Goal: Task Accomplishment & Management: Manage account settings

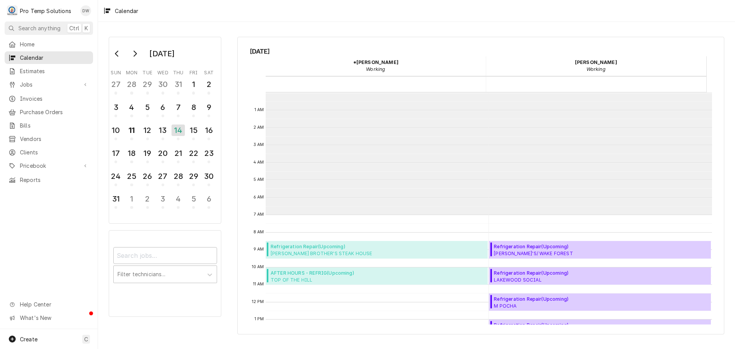
scroll to position [122, 0]
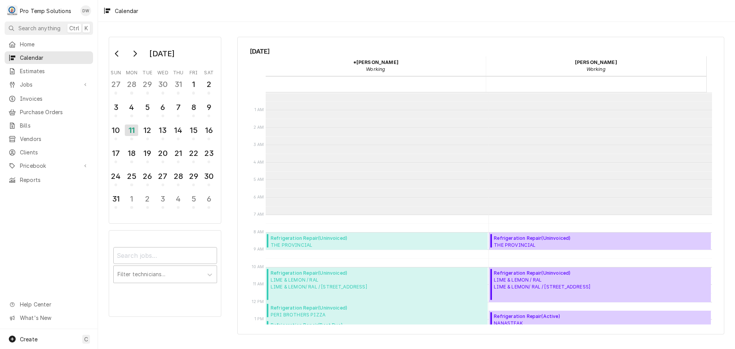
scroll to position [122, 0]
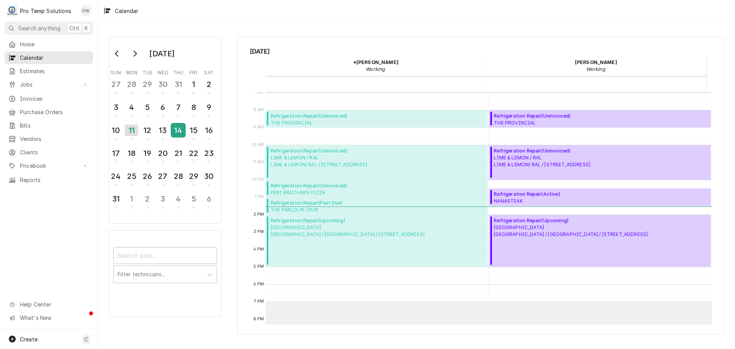
click at [179, 130] on div "14" at bounding box center [178, 130] width 13 height 13
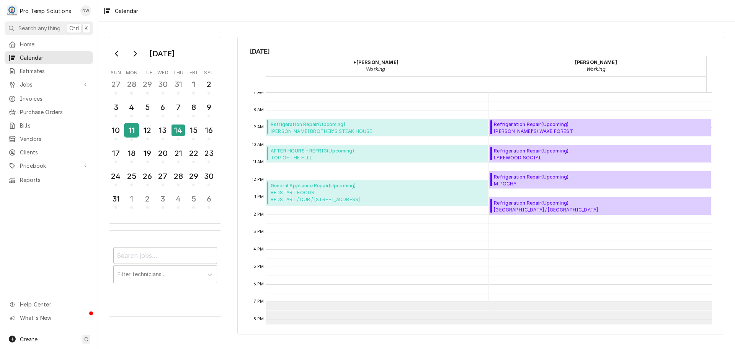
click at [130, 128] on div "11" at bounding box center [131, 130] width 13 height 13
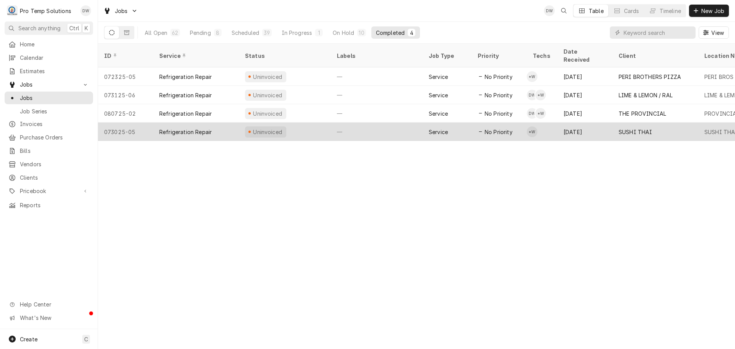
click at [381, 125] on div "—" at bounding box center [377, 132] width 92 height 18
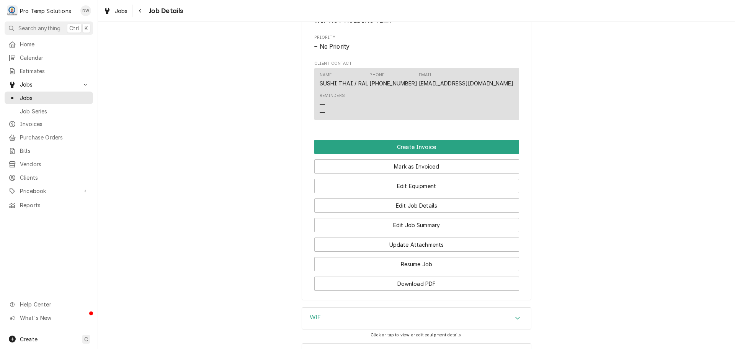
scroll to position [421, 0]
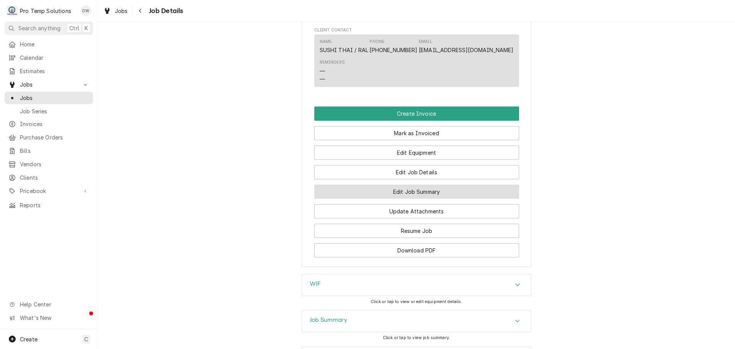
click at [400, 199] on button "Edit Job Summary" at bounding box center [416, 192] width 205 height 14
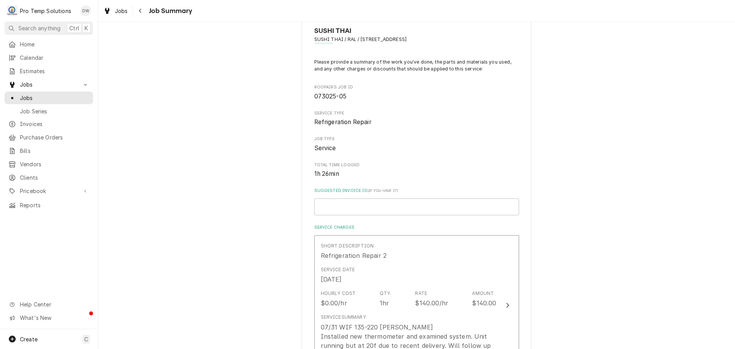
scroll to position [153, 0]
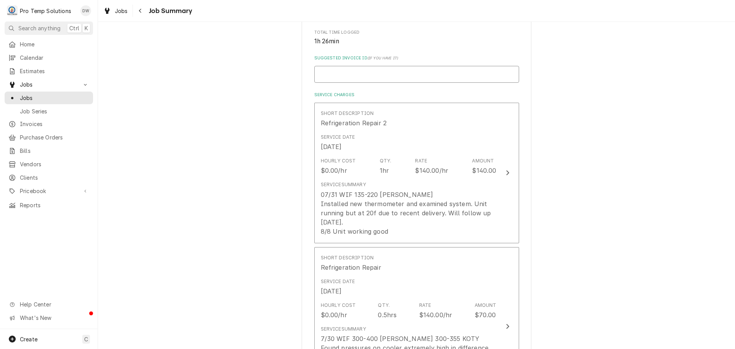
click at [352, 68] on input "Suggested Invoice ID ( if you have it )" at bounding box center [416, 74] width 205 height 17
type textarea "x"
type input "#"
type textarea "x"
type input "#0"
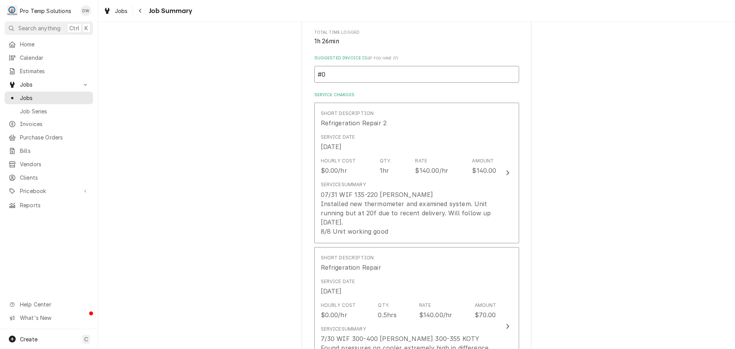
type textarea "x"
type input "#07"
type textarea "x"
type input "#073"
type textarea "x"
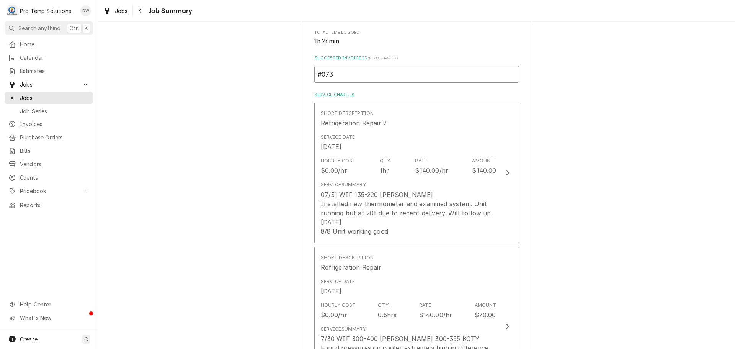
type input "#0731"
type textarea "x"
type input "#07312"
type textarea "x"
type input "#073125"
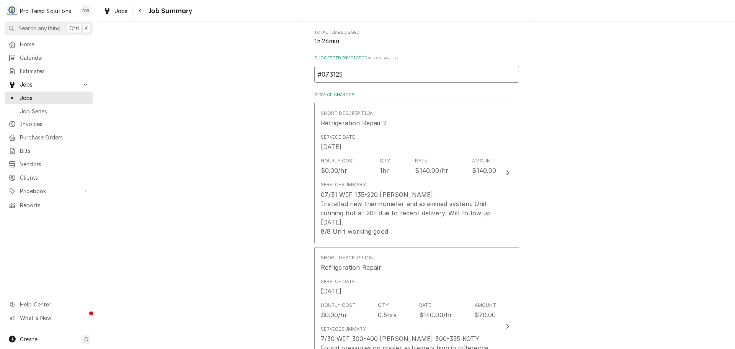
type textarea "x"
type input "#0731250"
type textarea "x"
type input "#07312500"
type textarea "x"
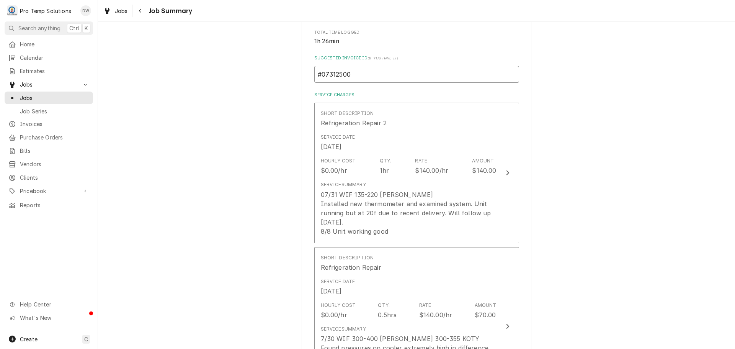
type input "#073125005"
type textarea "x"
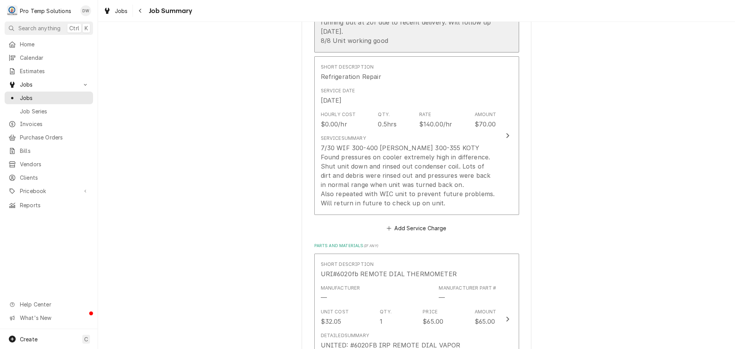
scroll to position [345, 0]
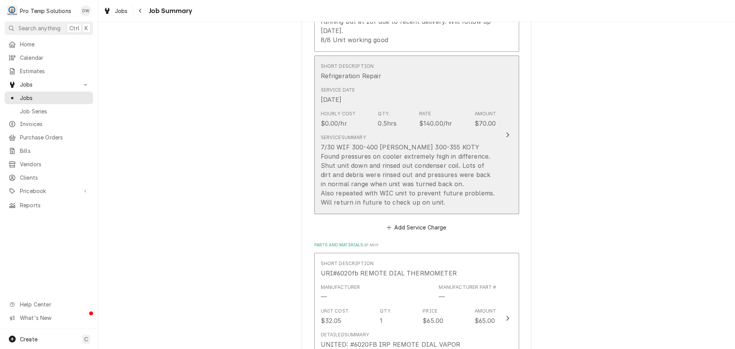
type input "#073125005"
click at [506, 132] on icon "Update Line Item" at bounding box center [508, 135] width 4 height 6
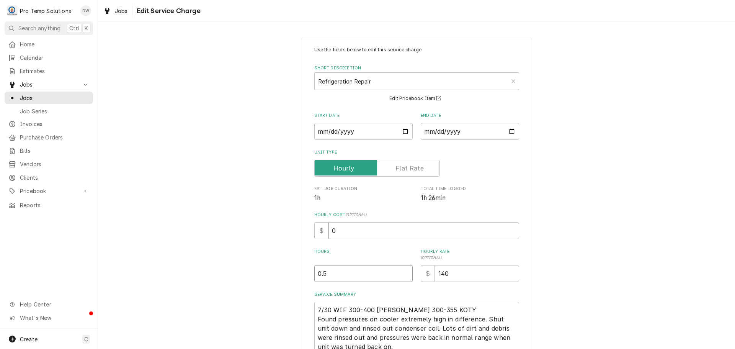
type textarea "x"
type input "1"
click at [404, 271] on input "1" at bounding box center [363, 273] width 98 height 17
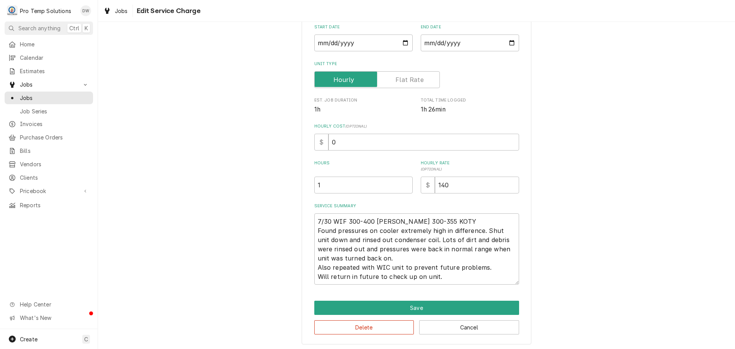
scroll to position [90, 0]
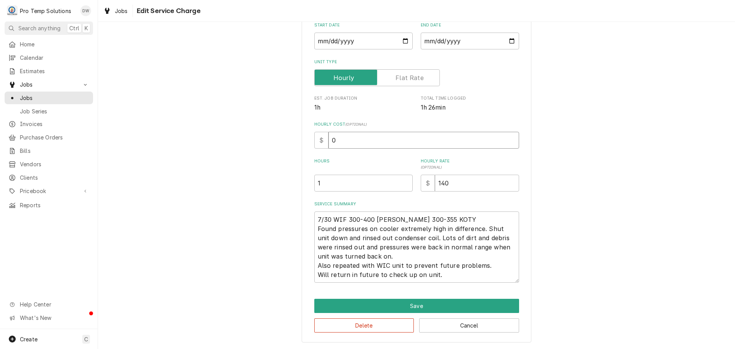
click at [336, 141] on input "0" at bounding box center [424, 140] width 191 height 17
type textarea "x"
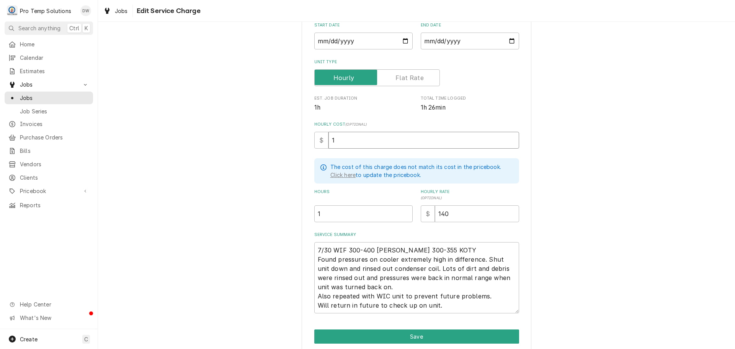
type input "1"
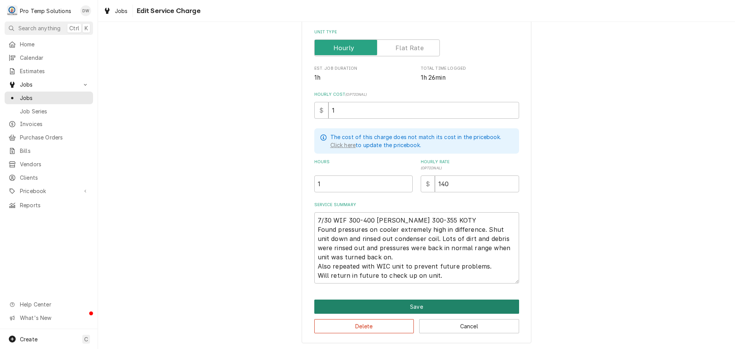
click at [410, 304] on button "Save" at bounding box center [416, 306] width 205 height 14
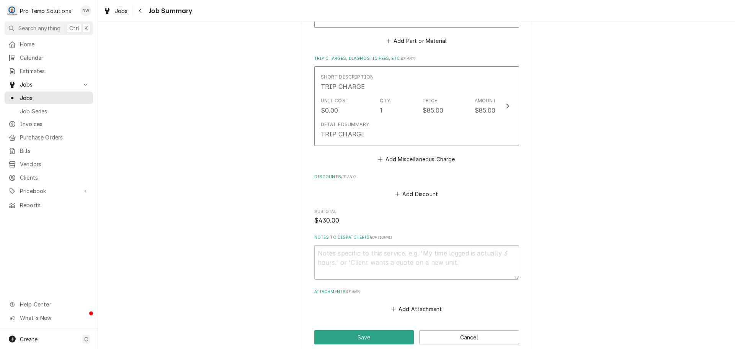
scroll to position [728, 0]
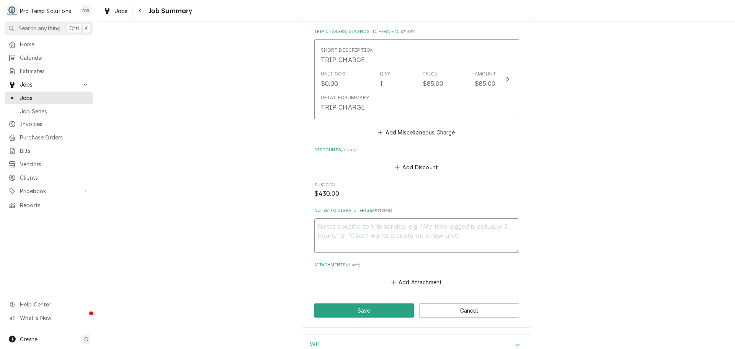
click at [331, 224] on textarea "Notes to Dispatcher(s) ( optional )" at bounding box center [416, 235] width 205 height 34
type textarea "x"
type textarea "#"
type textarea "x"
type textarea "#0"
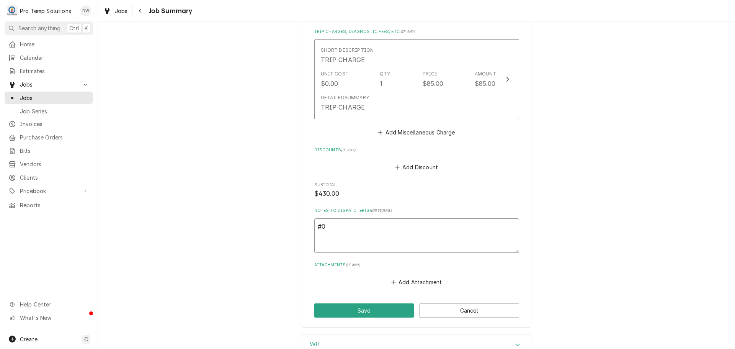
type textarea "x"
type textarea "#07"
type textarea "x"
type textarea "#073"
type textarea "x"
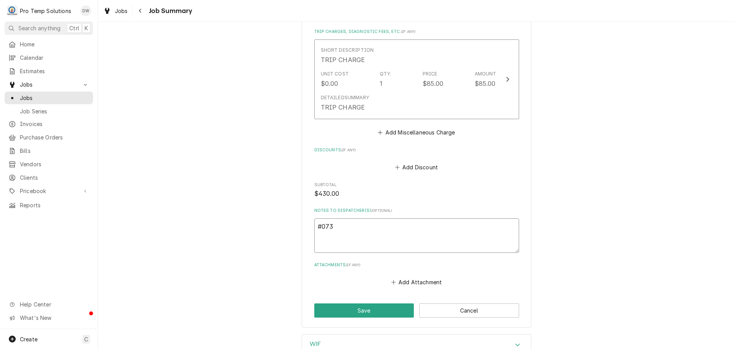
type textarea "#0731"
type textarea "x"
type textarea "#07312"
type textarea "x"
type textarea "#073125"
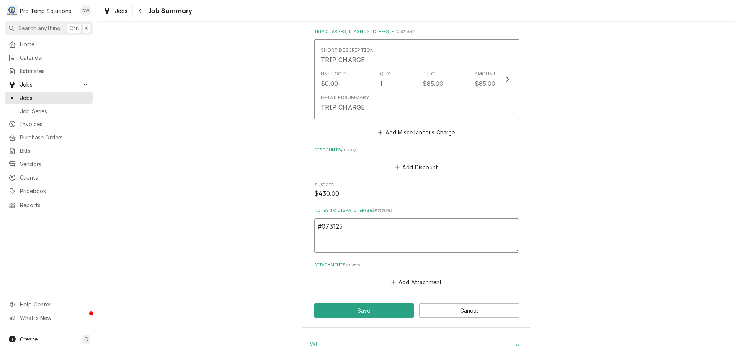
type textarea "x"
type textarea "#0731250"
type textarea "x"
type textarea "#07312500"
type textarea "x"
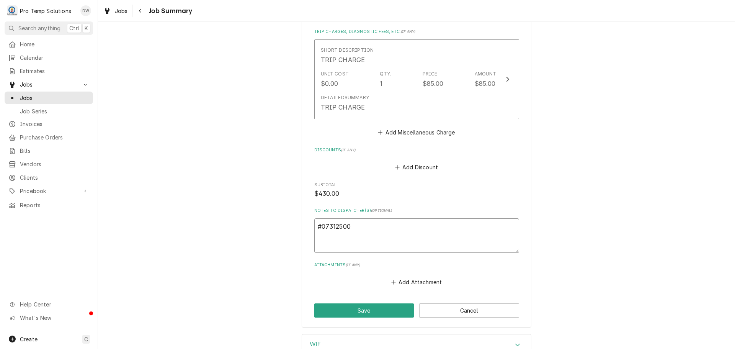
type textarea "#073125005"
type textarea "x"
type textarea "#073125005"
type textarea "x"
type textarea "#073125005 T"
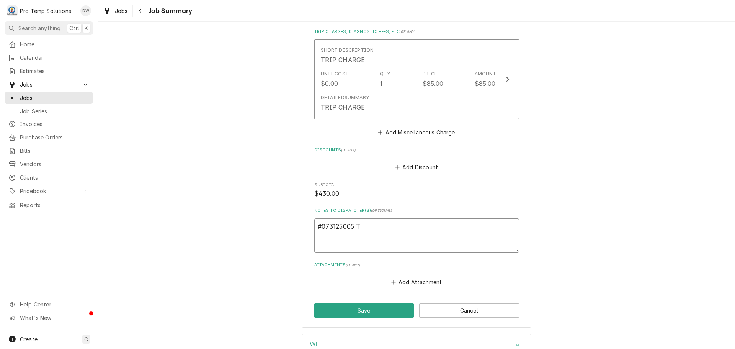
type textarea "x"
type textarea "#073125005 TH"
type textarea "x"
type textarea "#073125005 THA"
type textarea "x"
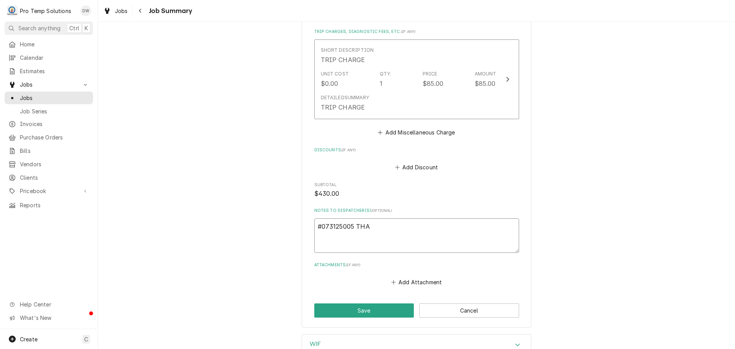
type textarea "#073125005 THAI"
type textarea "x"
type textarea "#073125005 THAI"
type textarea "x"
type textarea "#073125005 THAI P"
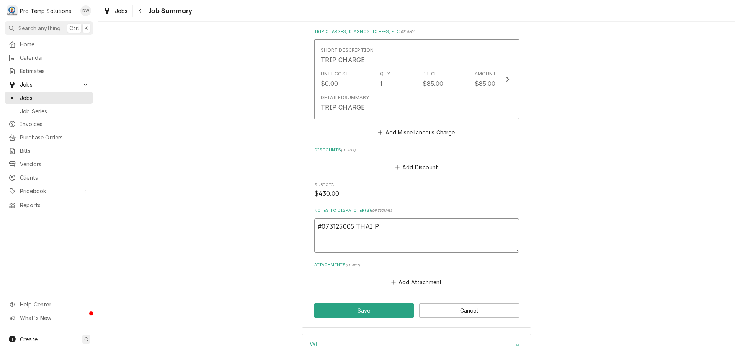
type textarea "x"
type textarea "#073125005 THAI PA"
type textarea "x"
type textarea "#073125005 THAI PAL"
type textarea "x"
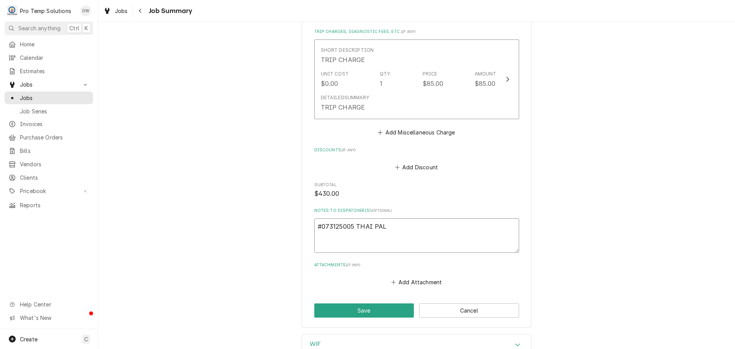
type textarea "#073125005 THAI PALA"
type textarea "x"
type textarea "#073125005 THAI PALAC"
type textarea "x"
type textarea "#073125005 [GEOGRAPHIC_DATA]"
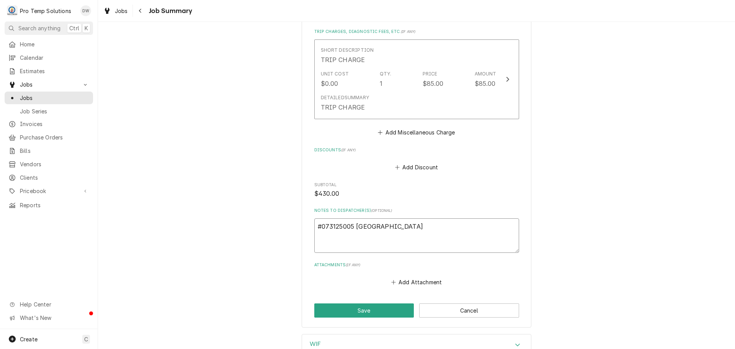
type textarea "x"
type textarea "#073125005 [GEOGRAPHIC_DATA]-"
type textarea "x"
type textarea "#073125005 [GEOGRAPHIC_DATA]-"
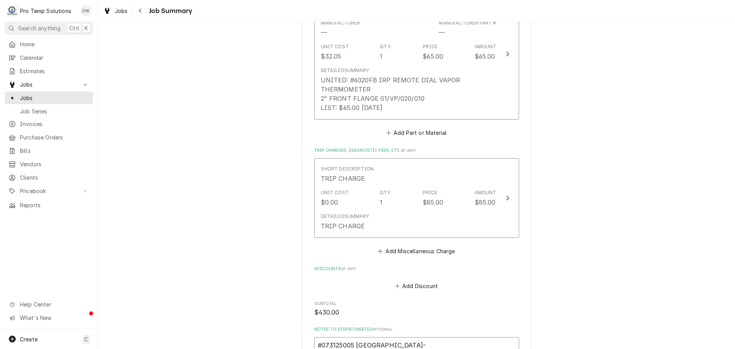
scroll to position [785, 0]
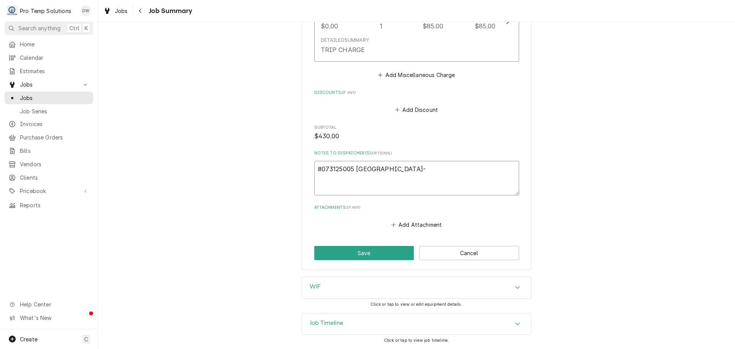
type textarea "x"
type textarea "#073125005 [GEOGRAPHIC_DATA]- W"
type textarea "x"
type textarea "#073125005 THAI PALACE- WI"
type textarea "x"
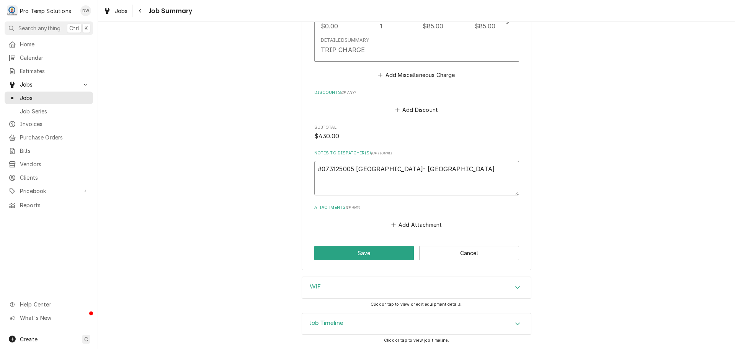
type textarea "#073125005 [GEOGRAPHIC_DATA]- WIF"
type textarea "x"
type textarea "#073125005 [GEOGRAPHIC_DATA]- WIF"
click at [362, 250] on button "Save" at bounding box center [364, 253] width 100 height 14
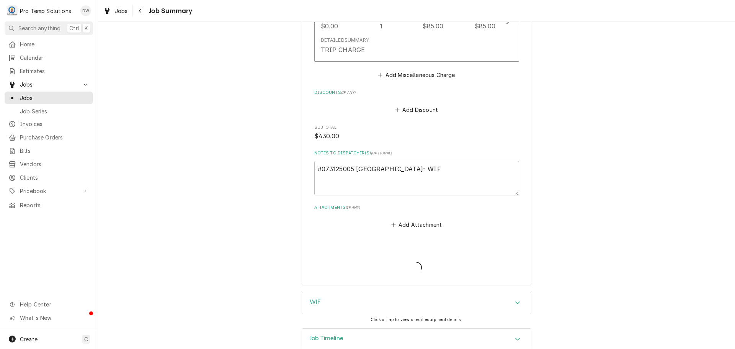
type textarea "x"
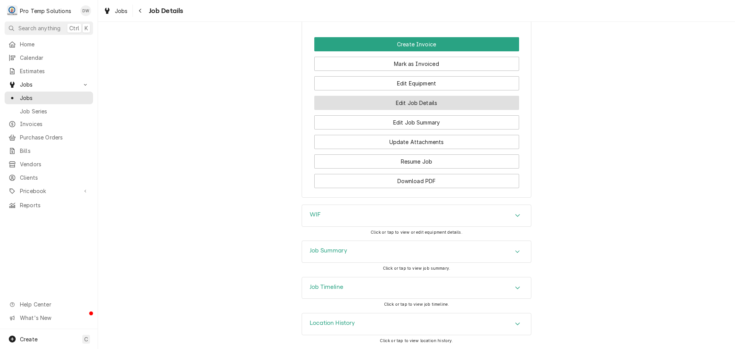
scroll to position [498, 0]
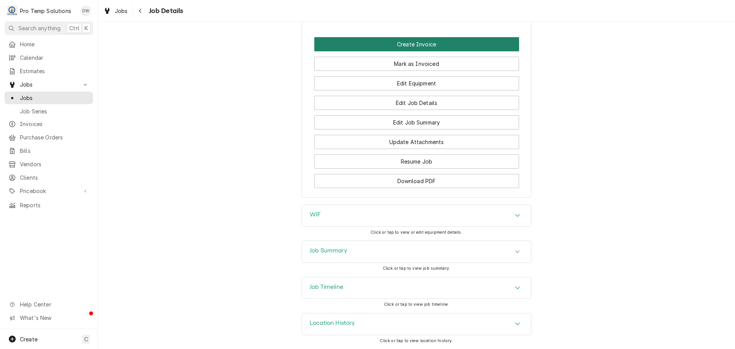
click at [407, 46] on button "Create Invoice" at bounding box center [416, 44] width 205 height 14
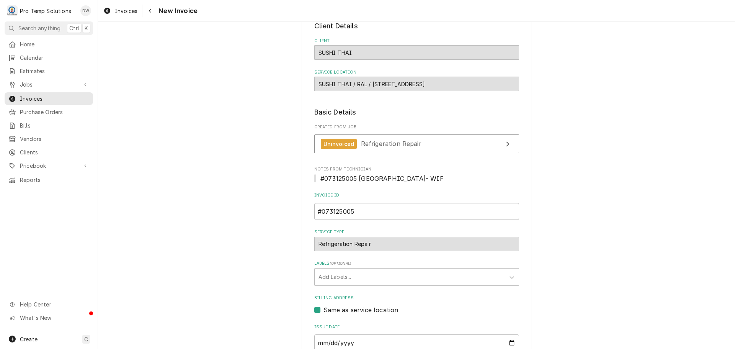
scroll to position [151, 0]
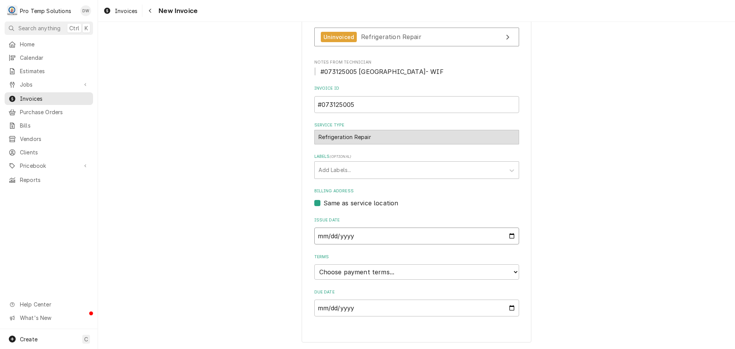
click at [508, 236] on input "2025-08-11" at bounding box center [416, 235] width 205 height 17
type input "2025-07-31"
drag, startPoint x: 351, startPoint y: 273, endPoint x: 351, endPoint y: 269, distance: 4.2
click at [351, 272] on select "Choose payment terms... Same Day Net 7 Net 14 Net 21 Net 30 Net 45 Net 60 Net 90" at bounding box center [416, 271] width 205 height 15
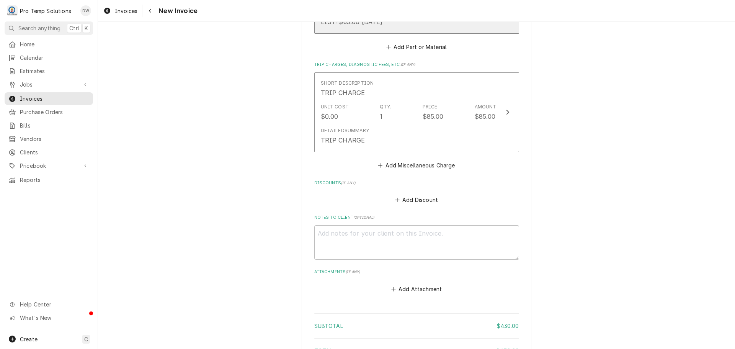
scroll to position [993, 0]
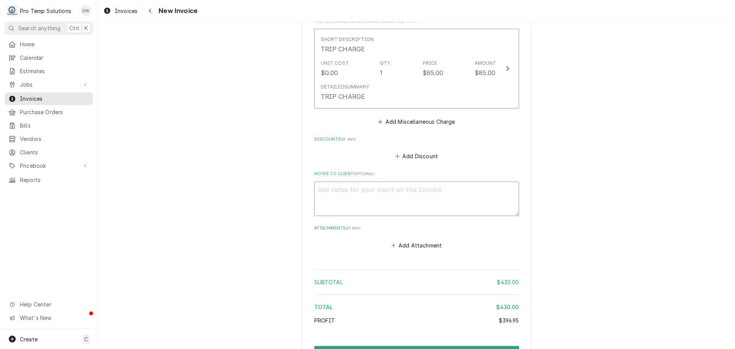
click at [330, 186] on textarea "Notes to Client ( optional )" at bounding box center [416, 199] width 205 height 34
type textarea "x"
type textarea "#"
type textarea "x"
type textarea "#0"
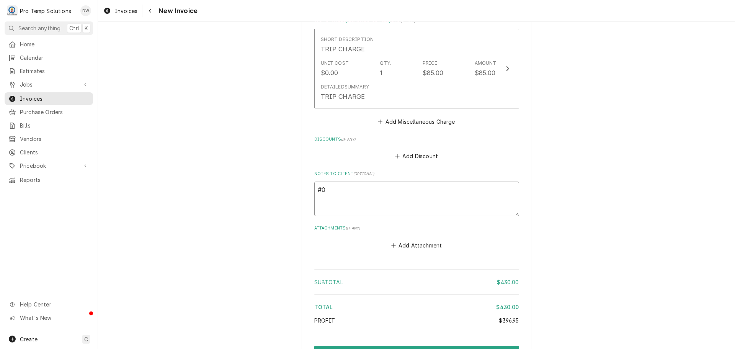
type textarea "x"
type textarea "#07"
type textarea "x"
type textarea "#073"
type textarea "x"
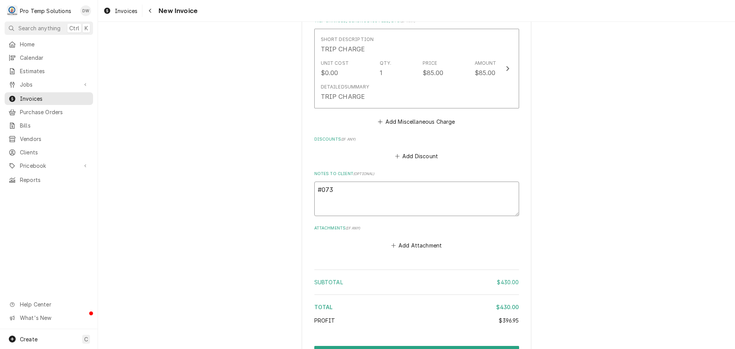
type textarea "#0731"
type textarea "x"
type textarea "#07312"
type textarea "x"
type textarea "#073125"
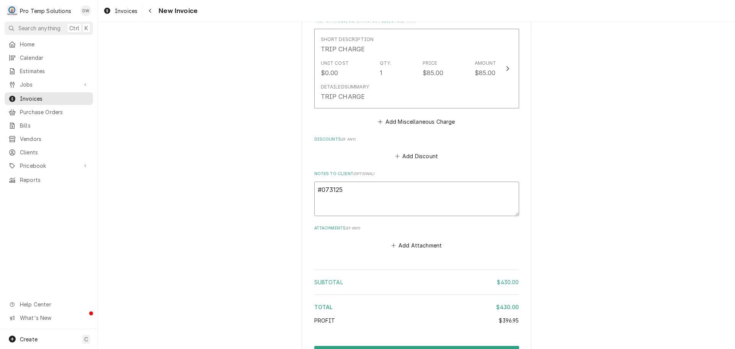
type textarea "x"
type textarea "#0731250"
type textarea "x"
type textarea "#07312500"
type textarea "x"
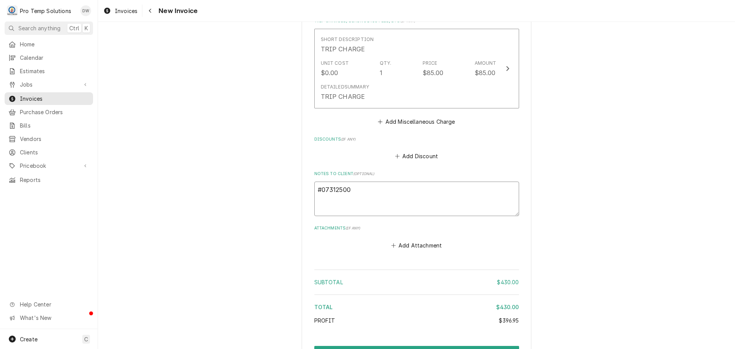
type textarea "#073125005"
type textarea "x"
type textarea "#073125005"
type textarea "x"
type textarea "#073125005 T"
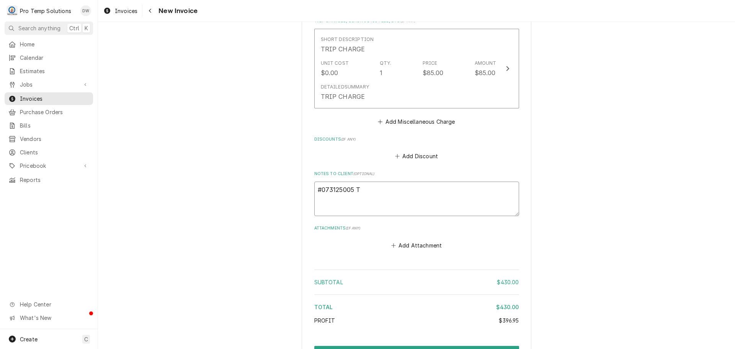
type textarea "x"
type textarea "#073125005 TH"
type textarea "x"
type textarea "#073125005 THA"
type textarea "x"
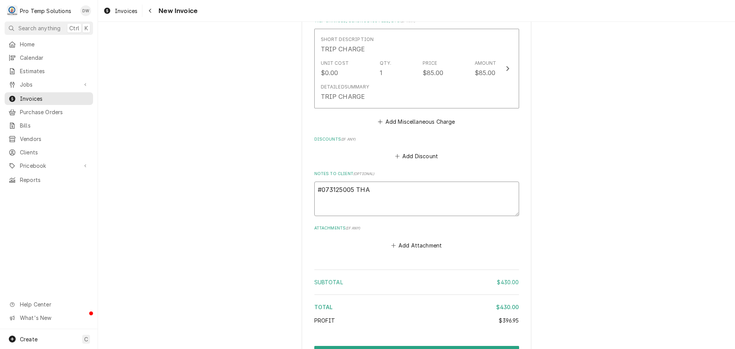
type textarea "#073125005 THAI"
type textarea "x"
type textarea "#073125005 THAI"
type textarea "x"
type textarea "#073125005 THAI P"
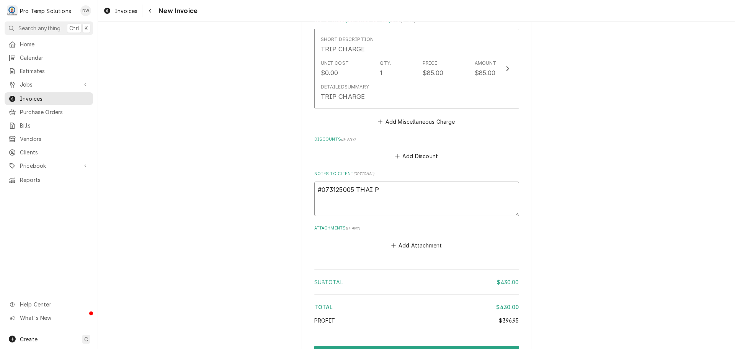
type textarea "x"
type textarea "#073125005 THAI PA"
type textarea "x"
type textarea "#073125005 THAI PAL"
type textarea "x"
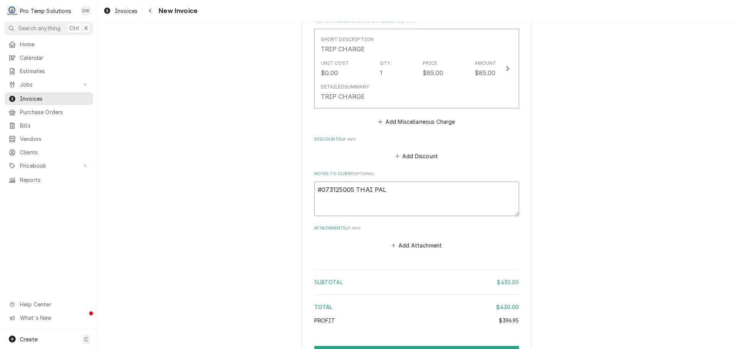
type textarea "#073125005 THAI PALA"
type textarea "x"
type textarea "#073125005 THAI PALAC"
type textarea "x"
type textarea "#073125005 [GEOGRAPHIC_DATA]"
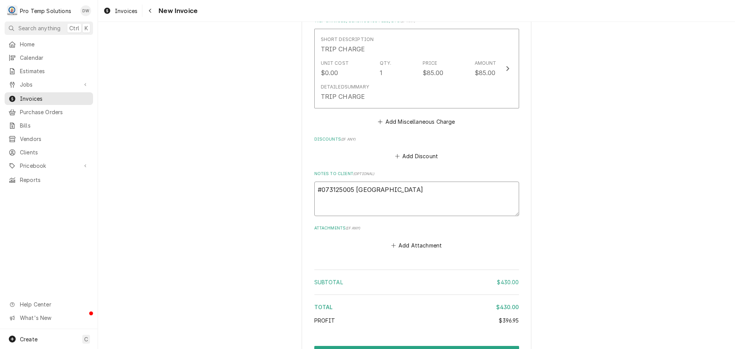
type textarea "x"
type textarea "#073125005 [GEOGRAPHIC_DATA]-"
type textarea "x"
type textarea "#073125005 [GEOGRAPHIC_DATA]-"
type textarea "x"
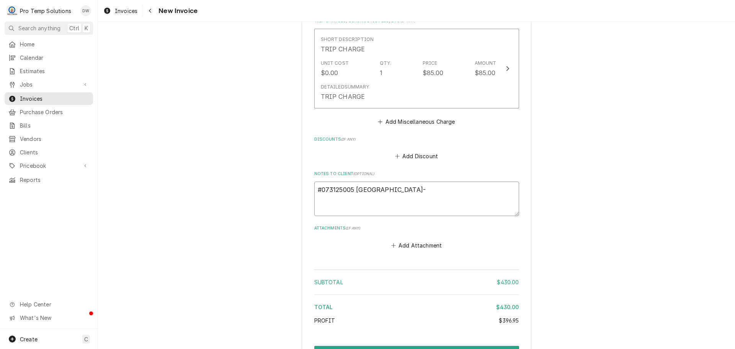
type textarea "#073125005 [GEOGRAPHIC_DATA]- W"
type textarea "x"
type textarea "#073125005 THAI PALACE- WI"
type textarea "x"
type textarea "#073125005 [GEOGRAPHIC_DATA]- WIF"
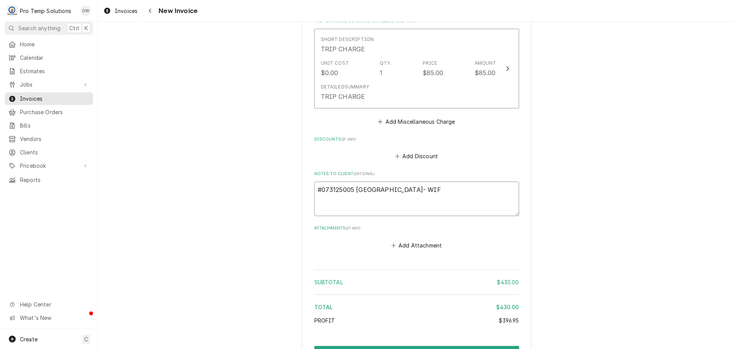
type textarea "x"
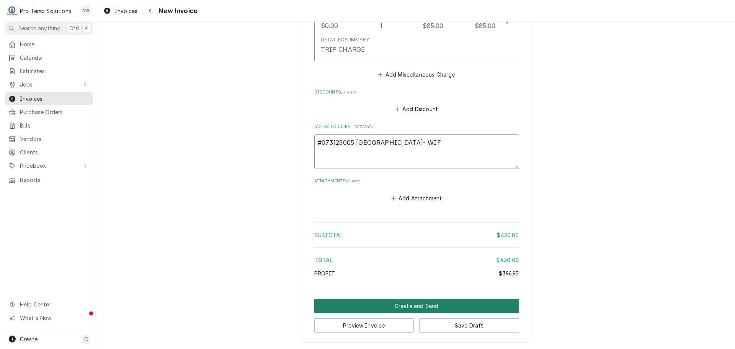
type textarea "#073125005 [GEOGRAPHIC_DATA]- WIF"
click at [413, 304] on button "Create and Send" at bounding box center [416, 306] width 205 height 14
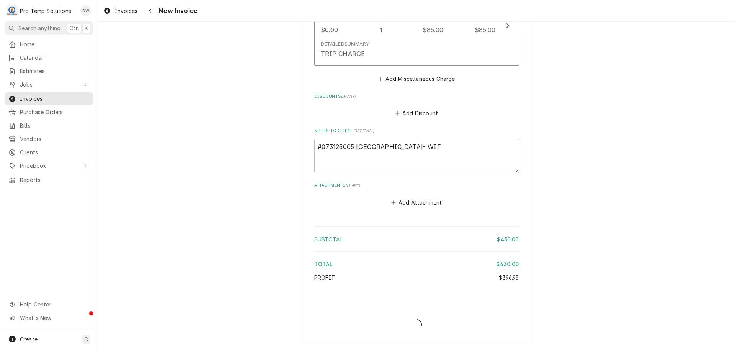
type textarea "x"
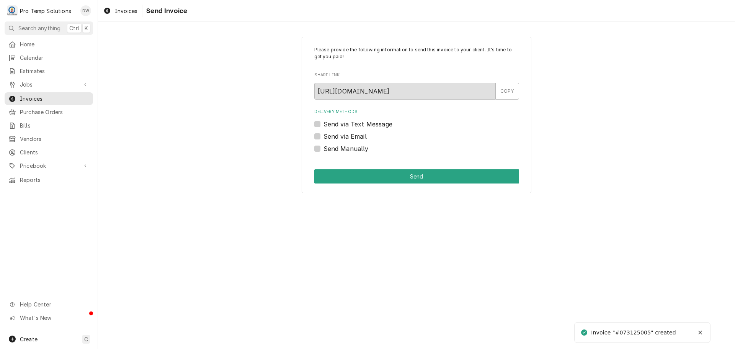
click at [324, 135] on label "Send via Email" at bounding box center [345, 136] width 43 height 9
click at [324, 135] on input "Send via Email" at bounding box center [426, 140] width 205 height 17
checkbox input "true"
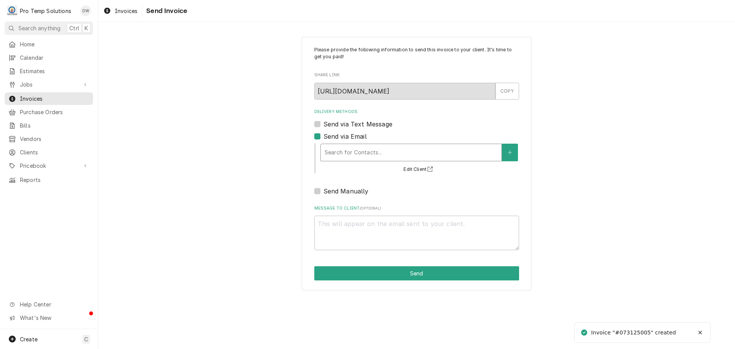
type textarea "x"
click at [376, 153] on div "Delivery Methods" at bounding box center [411, 153] width 173 height 14
click at [509, 151] on icon "Create New Contact" at bounding box center [510, 152] width 5 height 5
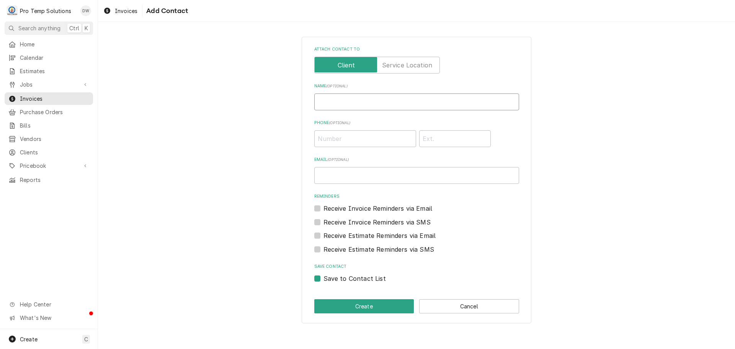
click at [376, 101] on input "Name ( optional )" at bounding box center [416, 101] width 205 height 17
type input "[GEOGRAPHIC_DATA]"
click at [359, 175] on input "Email ( optional )" at bounding box center [416, 175] width 205 height 17
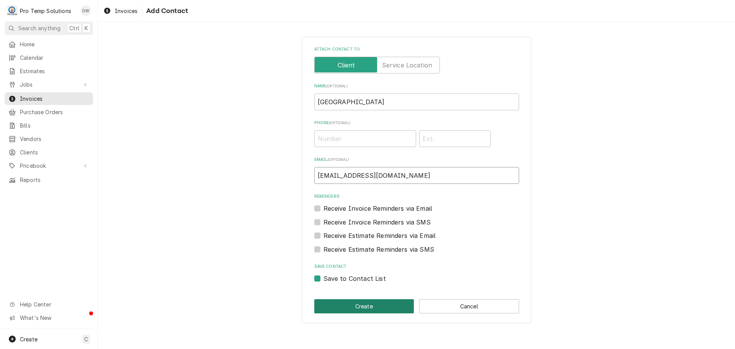
type input "[EMAIL_ADDRESS][DOMAIN_NAME]"
click at [365, 304] on button "Create" at bounding box center [364, 306] width 100 height 14
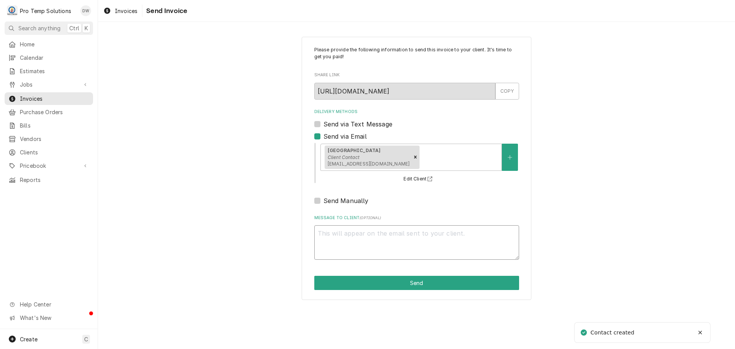
click at [342, 232] on textarea "Message to Client ( optional )" at bounding box center [416, 242] width 205 height 34
type textarea "x"
type textarea "#"
type textarea "x"
type textarea "#0"
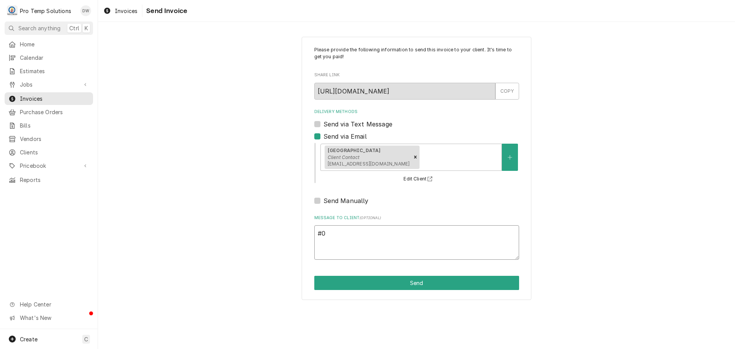
type textarea "x"
type textarea "#07"
type textarea "x"
type textarea "#073"
type textarea "x"
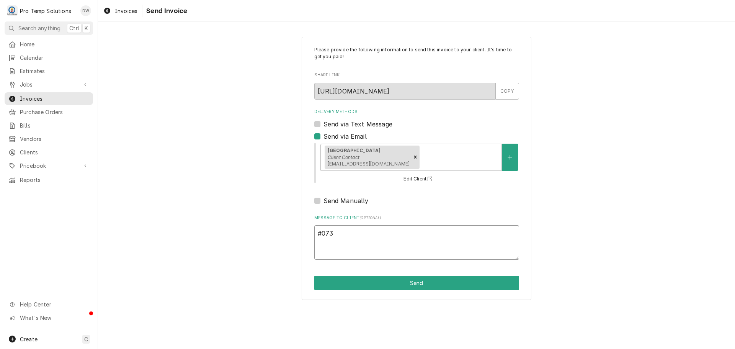
type textarea "#0731"
type textarea "x"
type textarea "#07312"
type textarea "x"
type textarea "#073125"
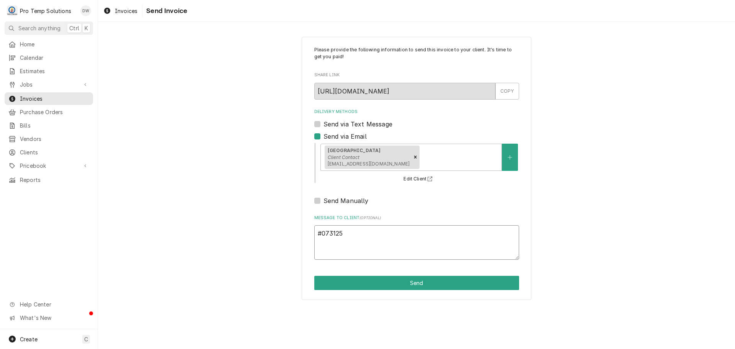
type textarea "x"
type textarea "#0731250"
type textarea "x"
type textarea "#07312500"
type textarea "x"
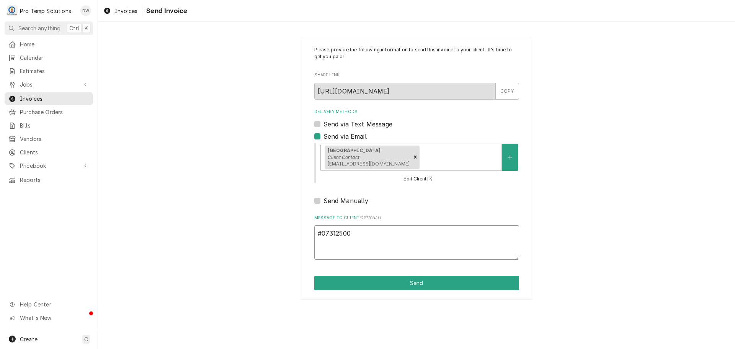
type textarea "#073125005"
type textarea "x"
type textarea "#073125005"
type textarea "x"
type textarea "#073125005 T"
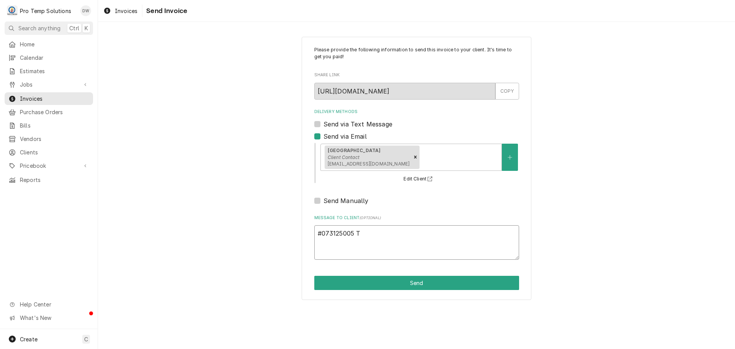
type textarea "x"
type textarea "#073125005 TH"
type textarea "x"
type textarea "#073125005 THA"
type textarea "x"
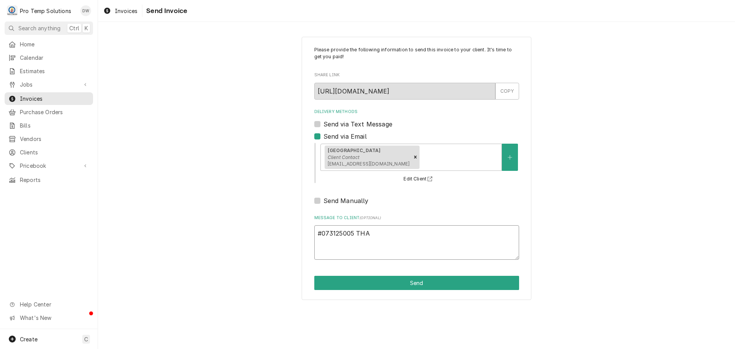
type textarea "#073125005 THAI"
type textarea "x"
type textarea "#073125005 THAI"
type textarea "x"
type textarea "#073125005 THAI P"
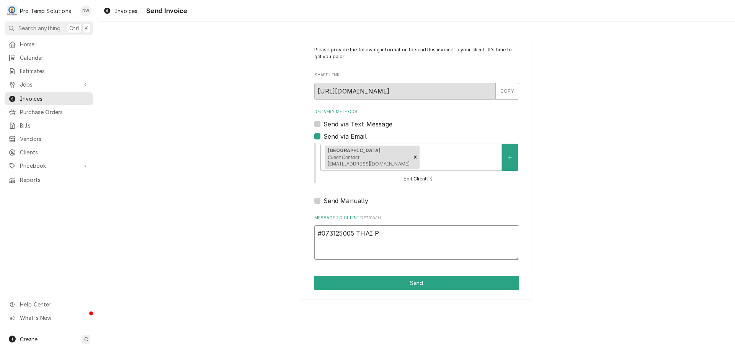
type textarea "x"
type textarea "#073125005 THAI PA"
type textarea "x"
type textarea "#073125005 THAI PAL"
type textarea "x"
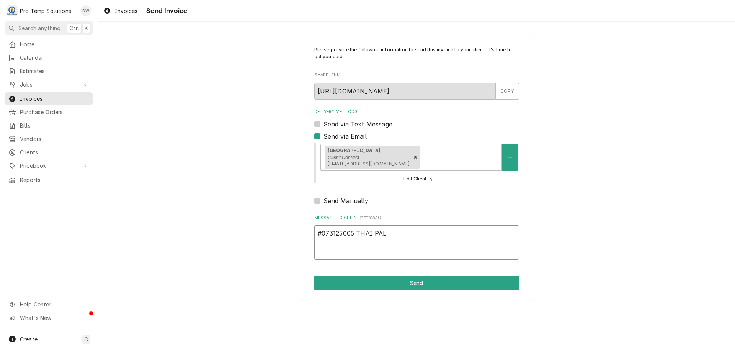
type textarea "#073125005 THAI PALA"
type textarea "x"
type textarea "#073125005 THAI PALAC"
type textarea "x"
type textarea "#073125005 [GEOGRAPHIC_DATA]"
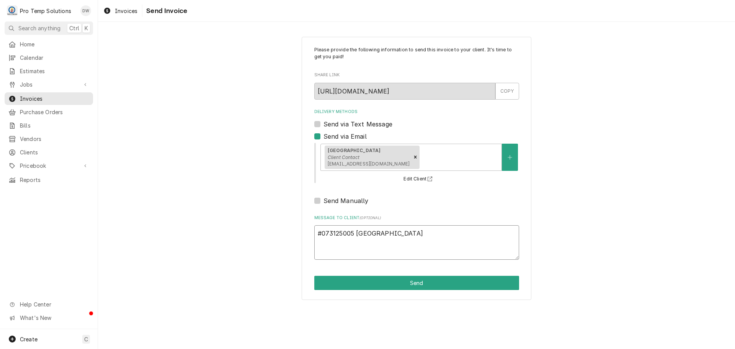
type textarea "x"
type textarea "#073125005 [GEOGRAPHIC_DATA]-"
type textarea "x"
type textarea "#073125005 [GEOGRAPHIC_DATA]-"
type textarea "x"
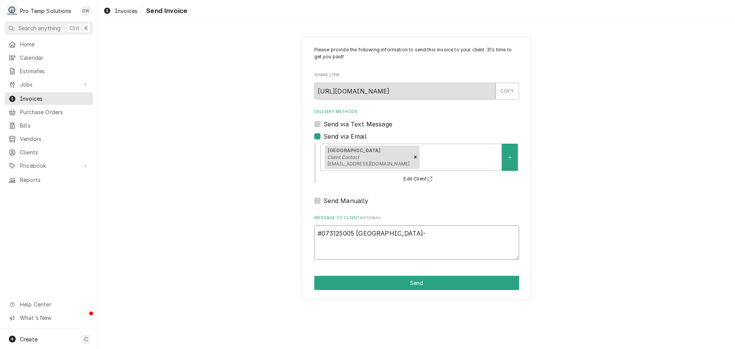
type textarea "#073125005 [GEOGRAPHIC_DATA]- W"
type textarea "x"
type textarea "#073125005 THAI PALACE- WU"
type textarea "x"
type textarea "#073125005 THAI PALACE- WUI"
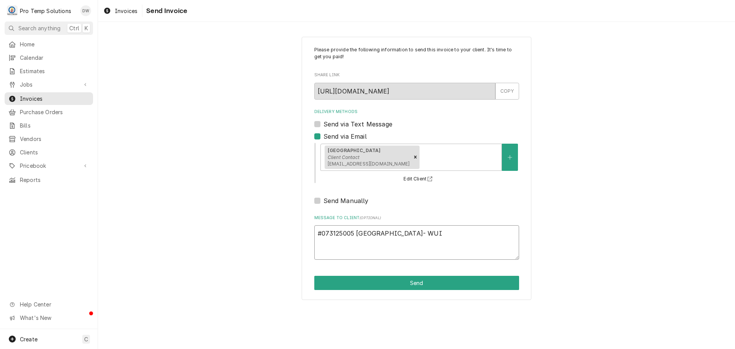
type textarea "x"
type textarea "#073125005 THAI PALACE- WU"
type textarea "x"
type textarea "#073125005 THAI PALACE- WUI"
type textarea "x"
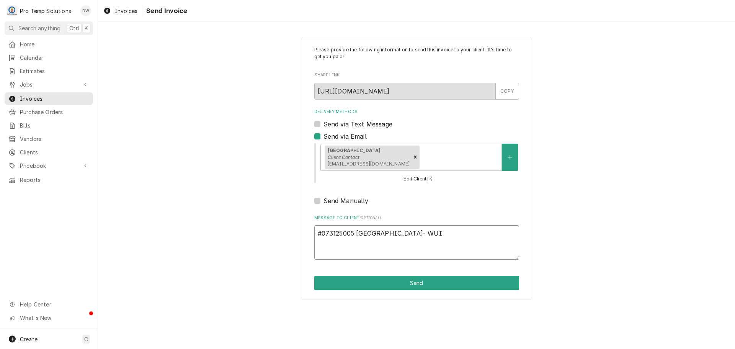
type textarea "#073125005 THAI PALACE- WUIF"
type textarea "x"
type textarea "#073125005 THAI PALACE- WUIF"
type textarea "x"
type textarea "#073125005 [GEOGRAPHIC_DATA]- WIF"
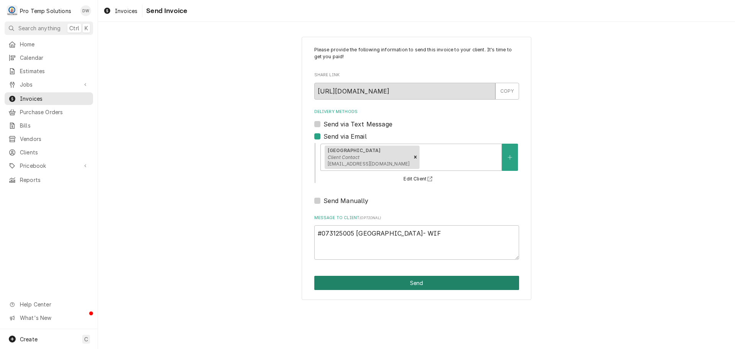
click at [417, 281] on button "Send" at bounding box center [416, 283] width 205 height 14
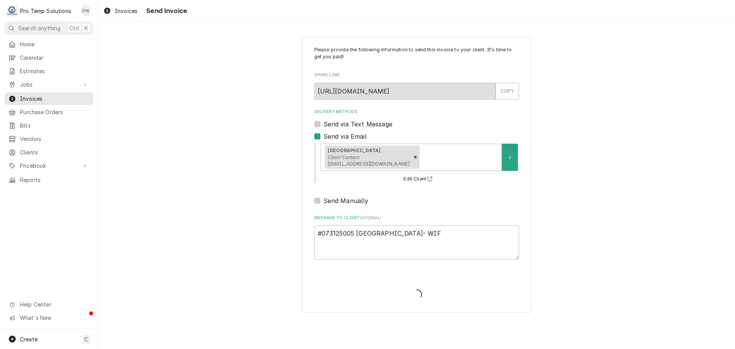
type textarea "x"
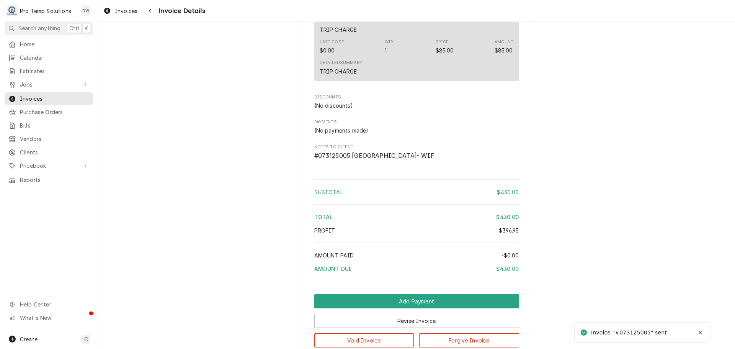
scroll to position [905, 0]
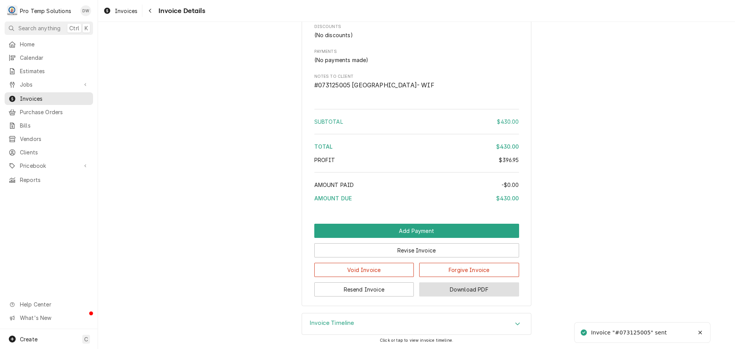
click at [463, 288] on button "Download PDF" at bounding box center [469, 289] width 100 height 14
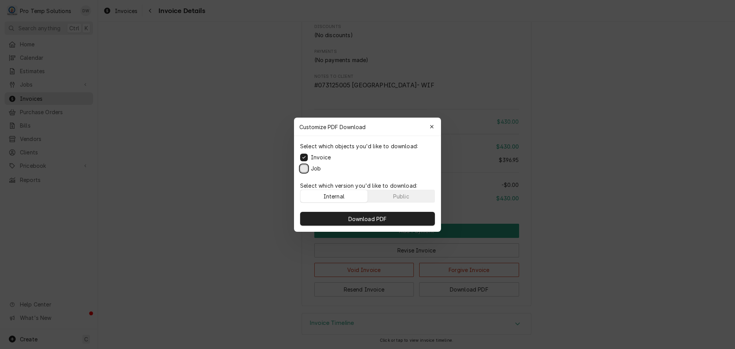
click at [303, 169] on button "Job" at bounding box center [304, 168] width 8 height 8
click at [365, 218] on span "Download PDF" at bounding box center [368, 218] width 42 height 8
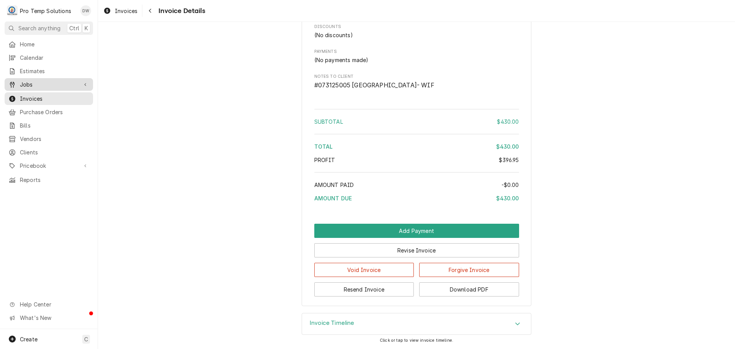
click at [29, 83] on span "Jobs" at bounding box center [49, 84] width 58 height 8
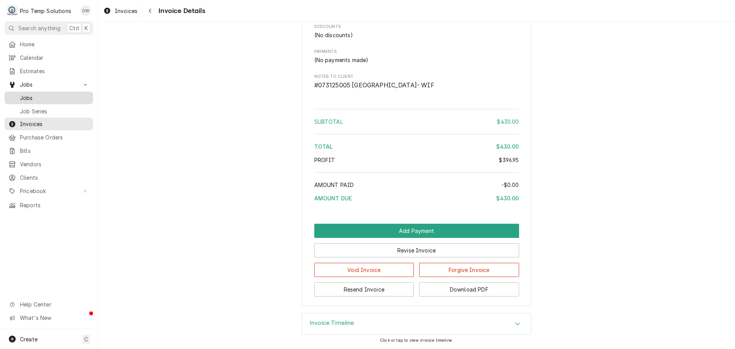
click at [25, 94] on span "Jobs" at bounding box center [54, 98] width 69 height 8
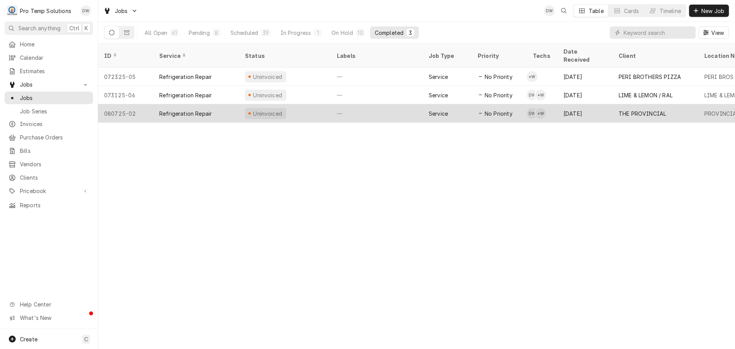
click at [387, 104] on div "—" at bounding box center [377, 113] width 92 height 18
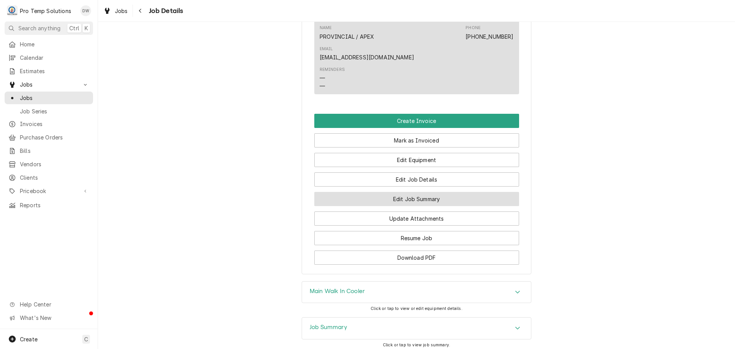
scroll to position [569, 0]
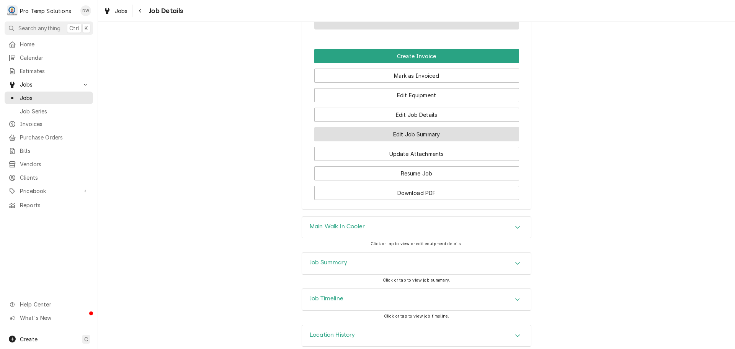
click at [408, 127] on button "Edit Job Summary" at bounding box center [416, 134] width 205 height 14
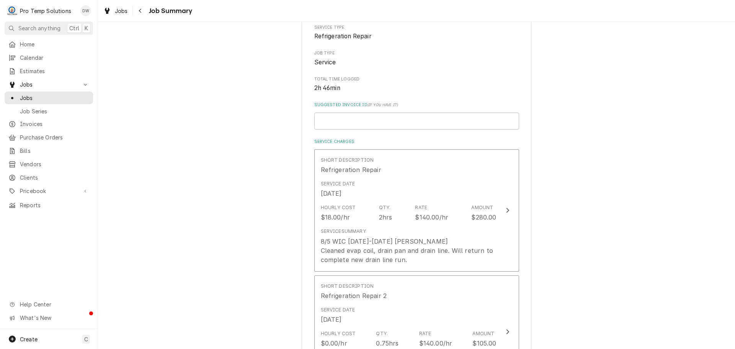
scroll to position [115, 0]
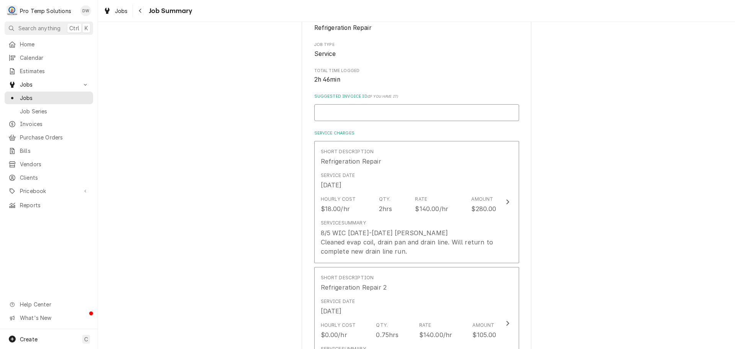
click at [371, 115] on input "Suggested Invoice ID ( if you have it )" at bounding box center [416, 112] width 205 height 17
type textarea "x"
type input "#"
type textarea "x"
type input "#0"
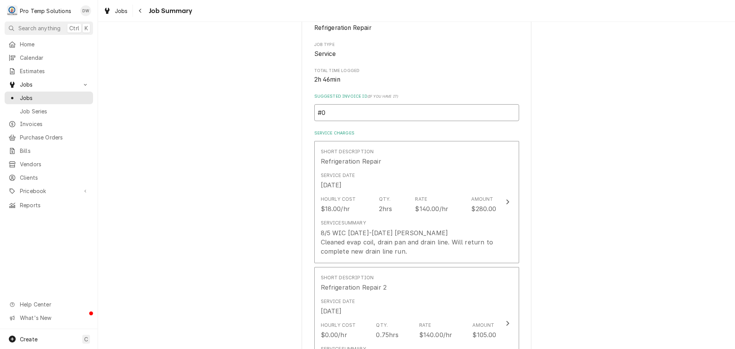
type textarea "x"
type input "#08"
type textarea "x"
type input "#080"
type textarea "x"
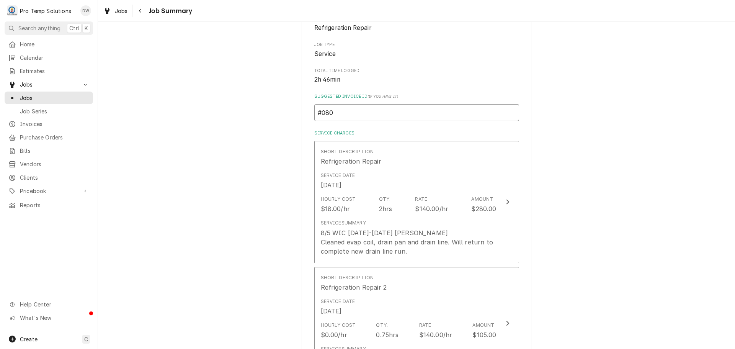
type input "#0808"
type textarea "x"
type input "#08082"
type textarea "x"
type input "#080825"
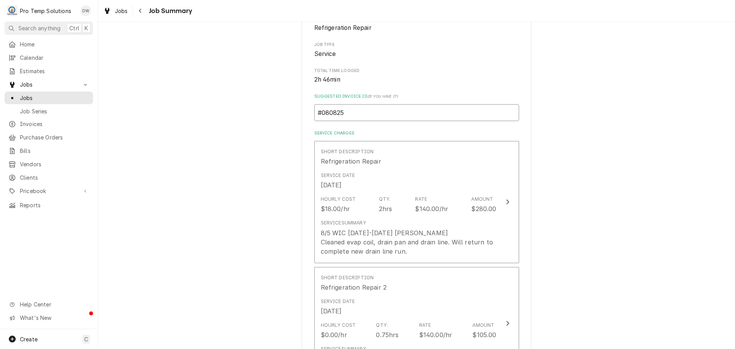
type textarea "x"
type input "#0808250"
type textarea "x"
type input "#08082500"
type textarea "x"
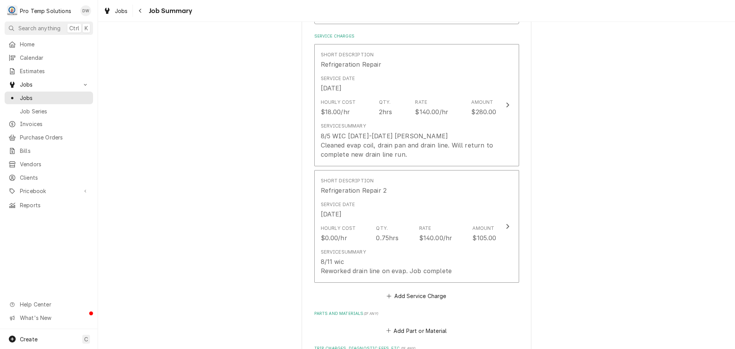
scroll to position [268, 0]
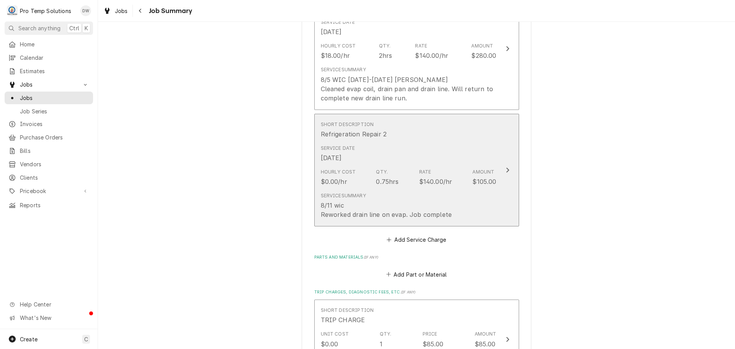
type input "#080825001"
click at [506, 168] on icon "Update Line Item" at bounding box center [508, 170] width 4 height 6
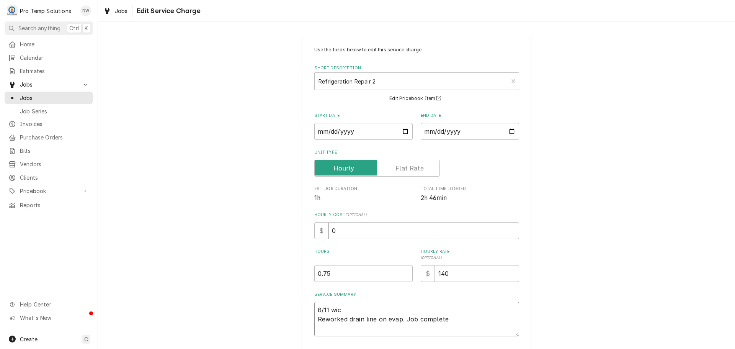
click at [339, 310] on textarea "8/11 wic Reworked drain line on evap. Job complete" at bounding box center [416, 319] width 205 height 34
type textarea "x"
type textarea "8/11 wi Reworked drain line on evap. Job complete"
type textarea "x"
type textarea "8/11 w Reworked drain line on evap. Job complete"
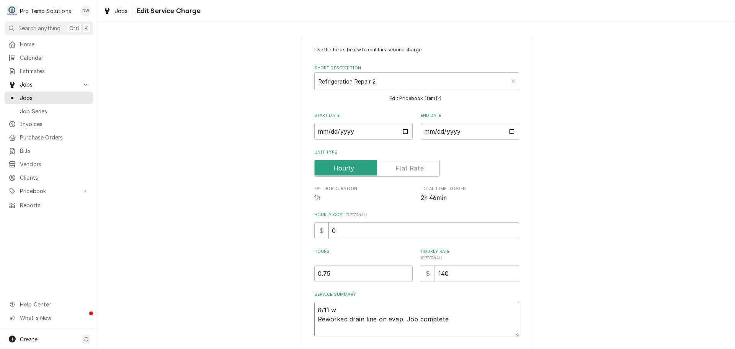
type textarea "x"
type textarea "8/11 Reworked drain line on evap. Job complete"
type textarea "x"
type textarea "8/11 W Reworked drain line on evap. Job complete"
type textarea "x"
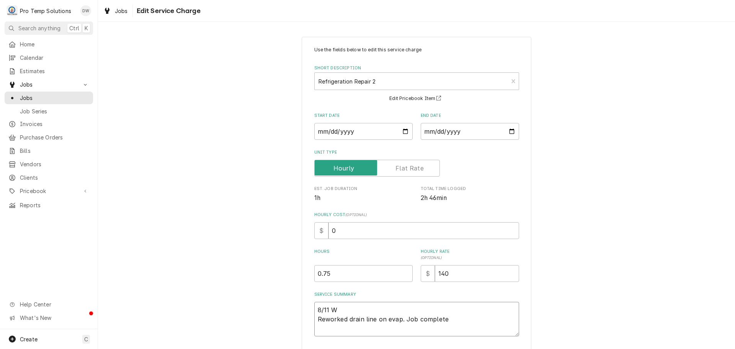
type textarea "8/11 WI Reworked drain line on evap. Job complete"
type textarea "x"
type textarea "8/11 WIC Reworked drain line on evap. Job complete"
type textarea "x"
type textarea "8/11 WIC Reworked drain line on evap. Job complete"
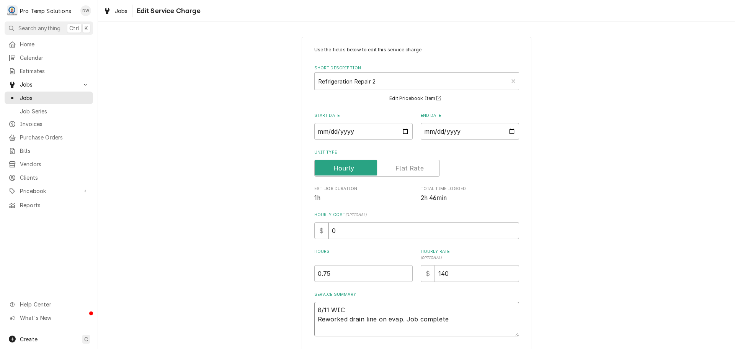
type textarea "x"
type textarea "8/11 WIC 8 Reworked drain line on evap. Job complete"
type textarea "x"
type textarea "8/11 WIC 81 Reworked drain line on evap. Job complete"
type textarea "x"
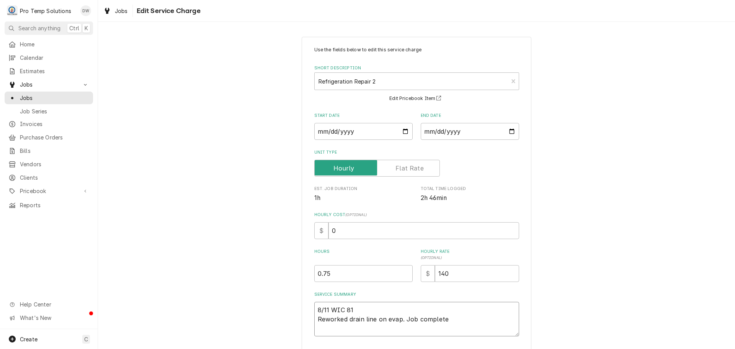
type textarea "8/11 WIC 815 Reworked drain line on evap. Job complete"
type textarea "x"
type textarea "8/11 WIC 815- Reworked drain line on evap. Job complete"
type textarea "x"
type textarea "8/11 WIC 815-9 Reworked drain line on evap. Job complete"
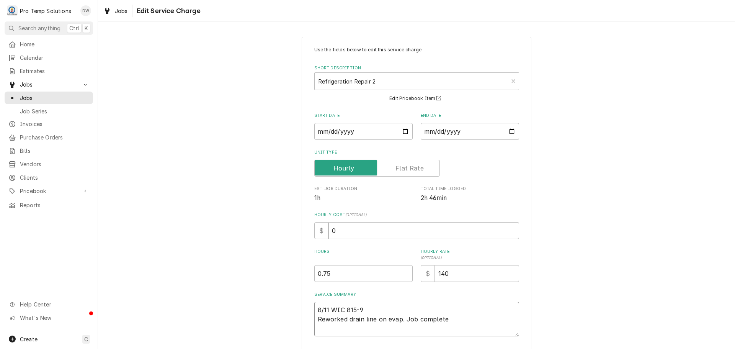
type textarea "x"
type textarea "8/11 WIC 815-90 Reworked drain line on evap. Job complete"
type textarea "x"
type textarea "8/11 WIC 815-900 Reworked drain line on evap. Job complete"
type textarea "x"
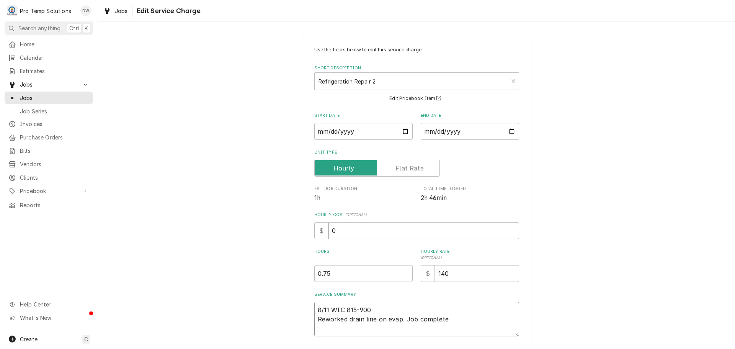
type textarea "8/11 WIC 815-900 Reworked drain line on evap. Job complete"
type textarea "x"
type textarea "8/11 WIC 815-900 K Reworked drain line on evap. Job complete"
type textarea "x"
type textarea "8/11 WIC 815-900 KE Reworked drain line on evap. Job complete"
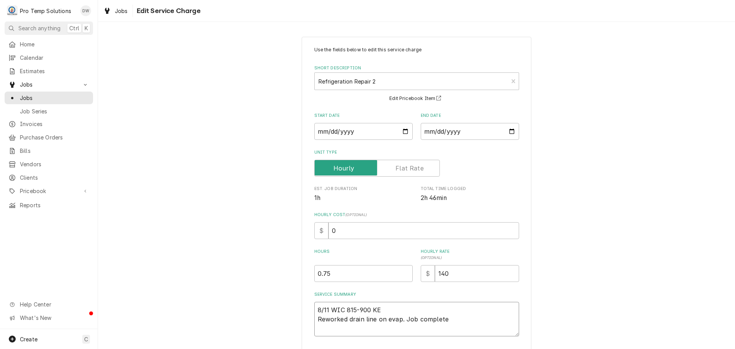
type textarea "x"
type textarea "8/11 WIC 815-900 KEV Reworked drain line on evap. Job complete"
type textarea "x"
type textarea "8/11 WIC 815-900 KEVI Reworked drain line on evap. Job complete"
type textarea "x"
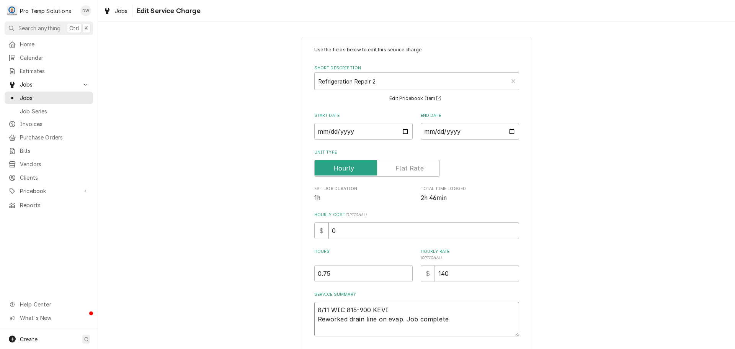
type textarea "8/11 WIC 815-900 KEVIN Reworked drain line on evap. Job complete"
type textarea "x"
type textarea "8/11 WIC 815-900 KEVIN Reworked drain line on evap. Job complete"
type textarea "x"
type textarea "8/11 WIC 815-900 KEVIN K Reworked drain line on evap. Job complete"
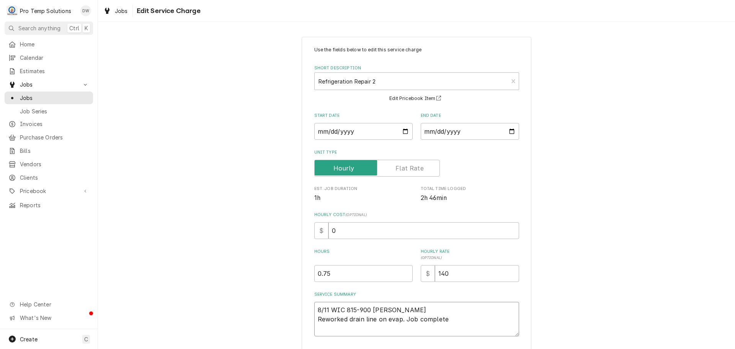
type textarea "x"
type textarea "8/11 WIC 815-900 KEVIN KO Reworked drain line on evap. Job complete"
type textarea "x"
type textarea "8/11 WIC 815-900 KEVIN KOT Reworked drain line on evap. Job complete"
type textarea "x"
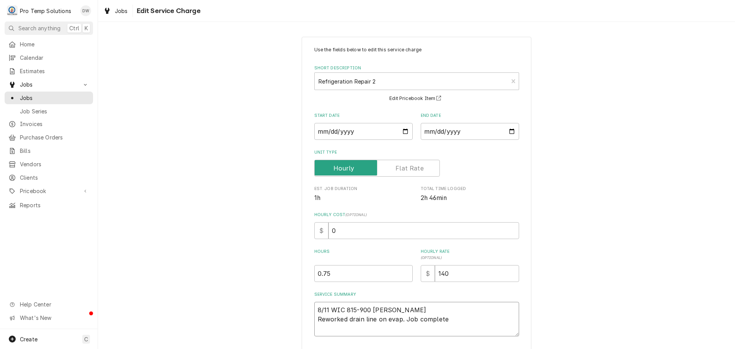
type textarea "8/11 WIC 815-900 KEVIN KOTY Reworked drain line on evap. Job complete"
type textarea "x"
type textarea "8/11 WIC 815-900 [PERSON_NAME] Reworked drain line on evap. Job complete"
click at [339, 233] on input "0" at bounding box center [424, 230] width 191 height 17
type textarea "x"
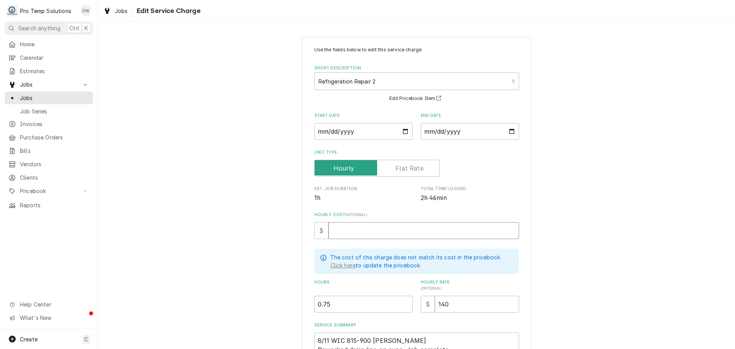
type textarea "x"
type input "1"
type textarea "x"
type input "18"
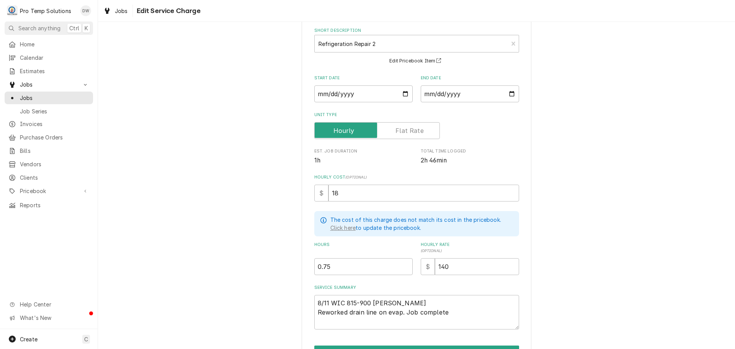
scroll to position [83, 0]
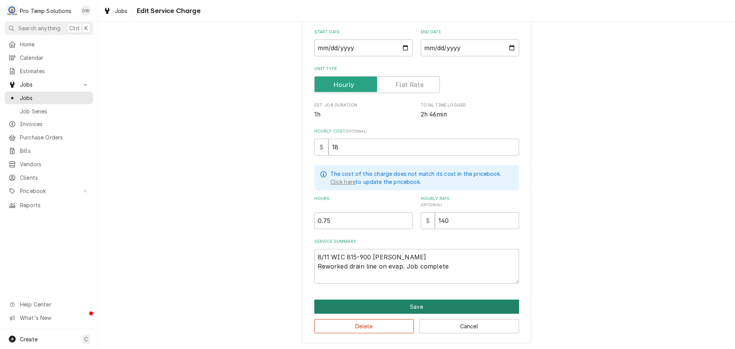
click at [413, 305] on button "Save" at bounding box center [416, 306] width 205 height 14
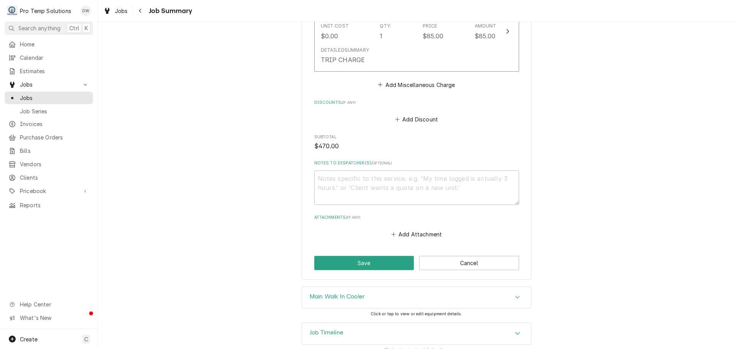
scroll to position [586, 0]
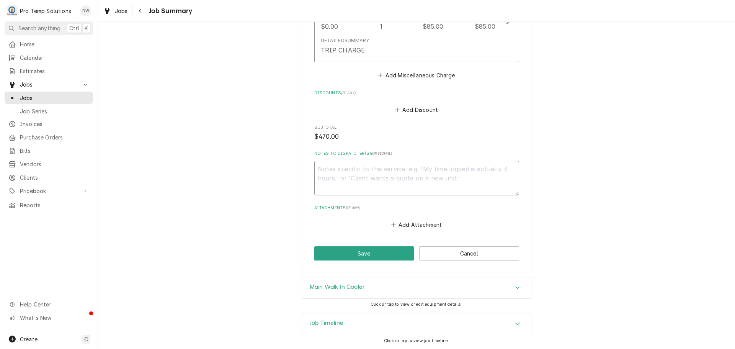
click at [317, 166] on textarea "Notes to Dispatcher(s) ( optional )" at bounding box center [416, 178] width 205 height 34
type textarea "x"
type textarea "#"
type textarea "x"
type textarea "#0"
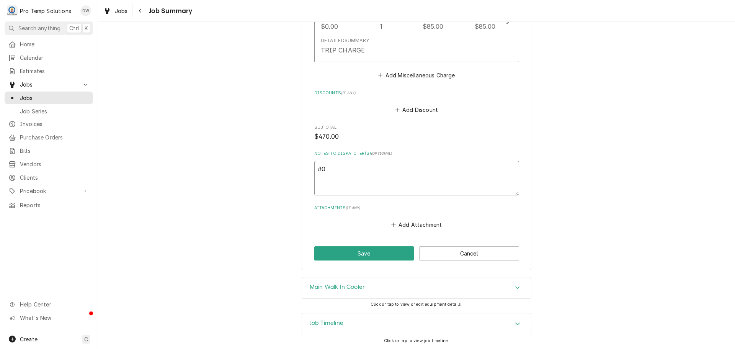
type textarea "x"
type textarea "#08"
type textarea "x"
type textarea "#080"
type textarea "x"
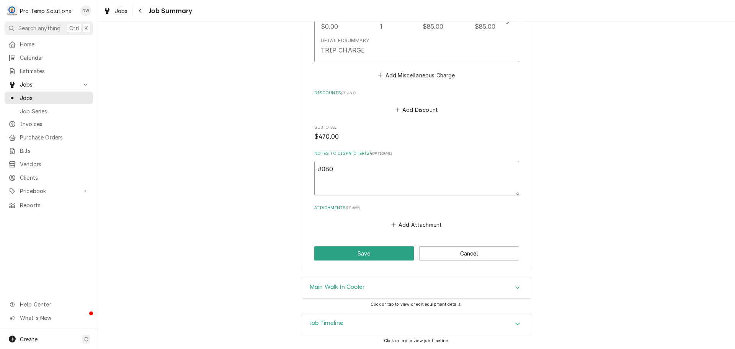
type textarea "#0808"
type textarea "x"
type textarea "#08082"
type textarea "x"
type textarea "#080825"
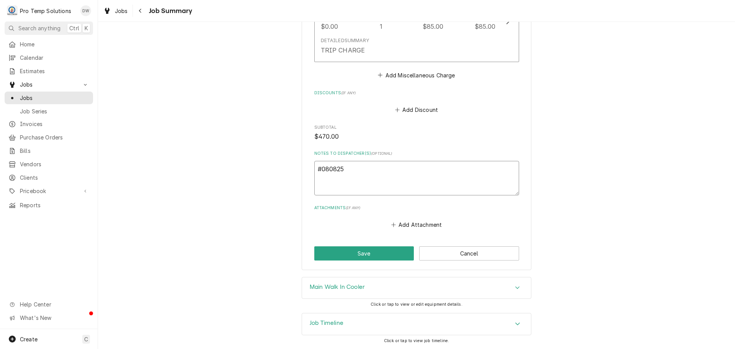
type textarea "x"
type textarea "#0808250"
type textarea "x"
type textarea "#08082500"
type textarea "x"
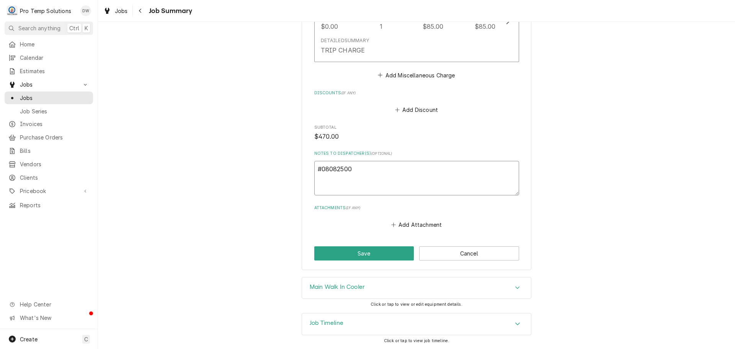
type textarea "#080825001"
type textarea "x"
type textarea "#080825001"
type textarea "x"
type textarea "#080825001 P"
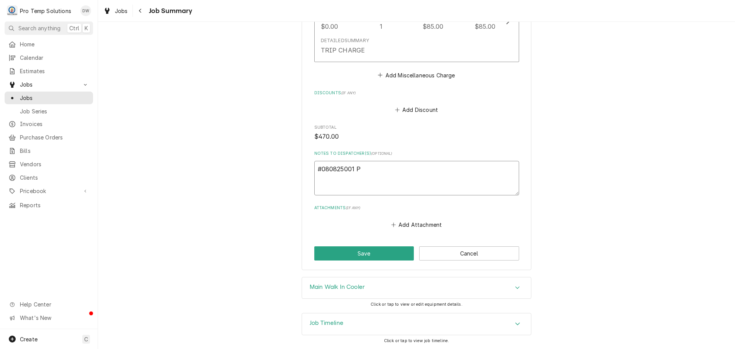
type textarea "x"
type textarea "#080825001 PR"
type textarea "x"
type textarea "#080825001 PRO"
type textarea "x"
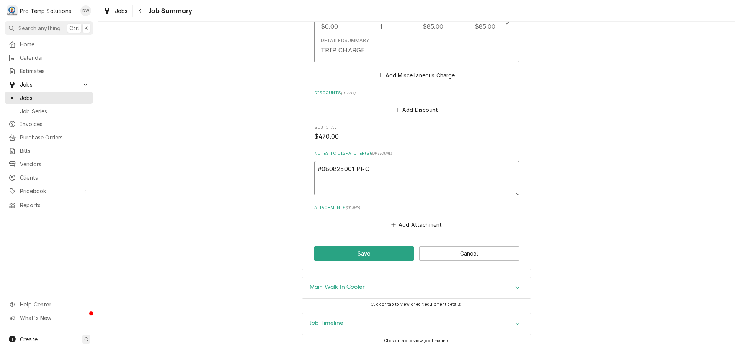
type textarea "#080825001 PROV"
type textarea "x"
type textarea "#080825001 PROVI"
type textarea "x"
type textarea "#080825001 PROVIN"
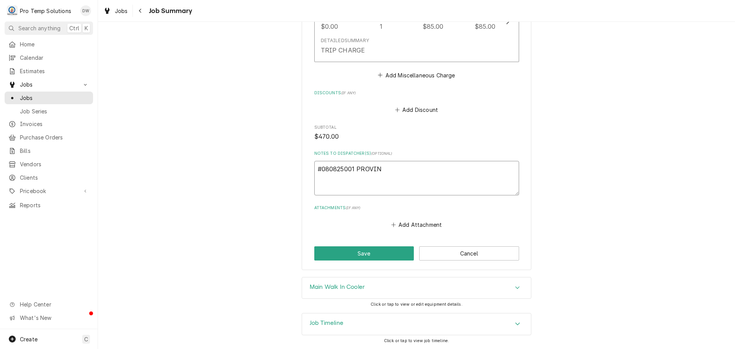
type textarea "x"
type textarea "#080825001 PROVINC"
type textarea "x"
type textarea "#080825001 PROVINCI"
type textarea "x"
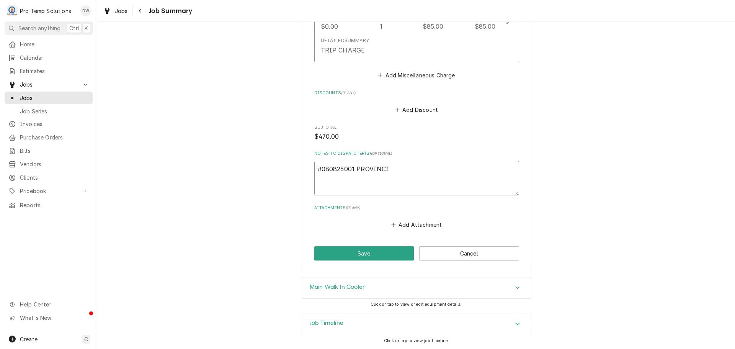
type textarea "#080825001 PROVINCIA"
type textarea "x"
type textarea "#080825001 PROVINCIAL"
type textarea "x"
type textarea "#080825001 PROVINCIAL-"
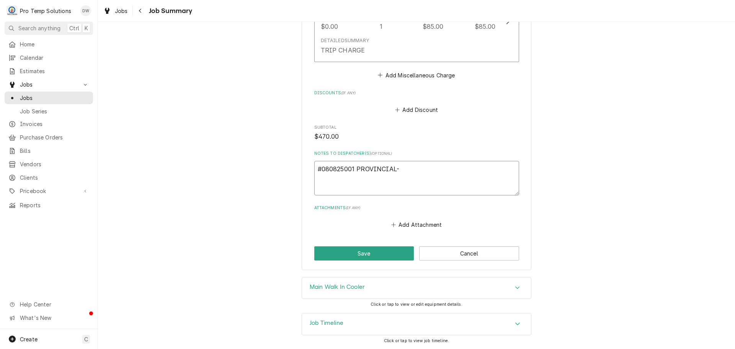
type textarea "x"
type textarea "#080825001 PROVINCIAL-"
type textarea "x"
type textarea "#080825001 PROVINCIAL- W"
type textarea "x"
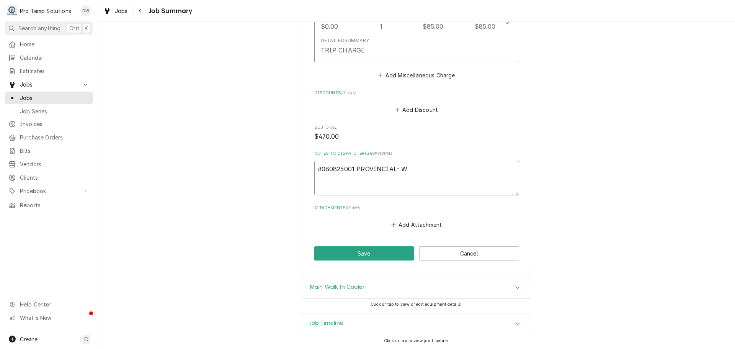
type textarea "#080825001 PROVINCIAL- WI"
type textarea "x"
type textarea "#080825001 PROVINCIAL- WIC"
type textarea "x"
type textarea "#080825001 PROVINCIAL- WIC"
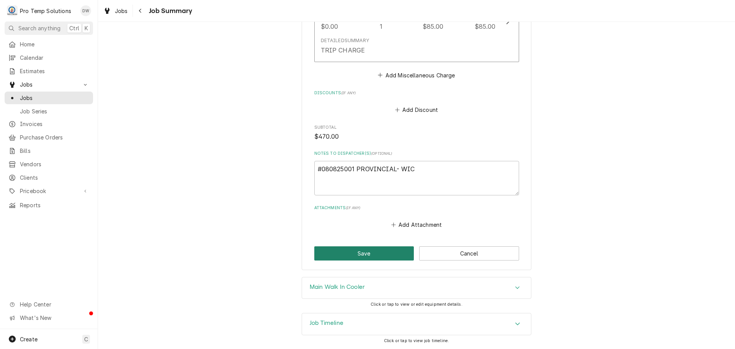
click at [363, 252] on button "Save" at bounding box center [364, 253] width 100 height 14
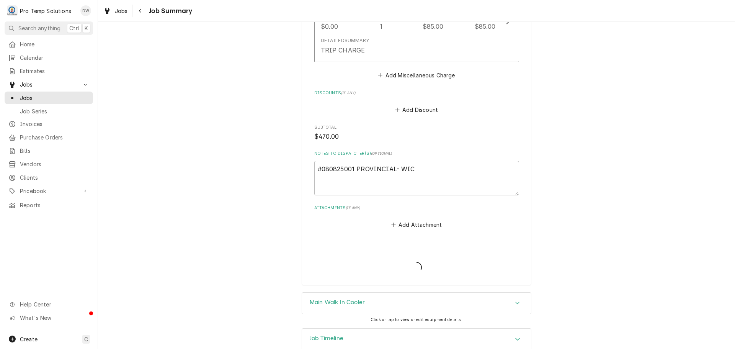
type textarea "x"
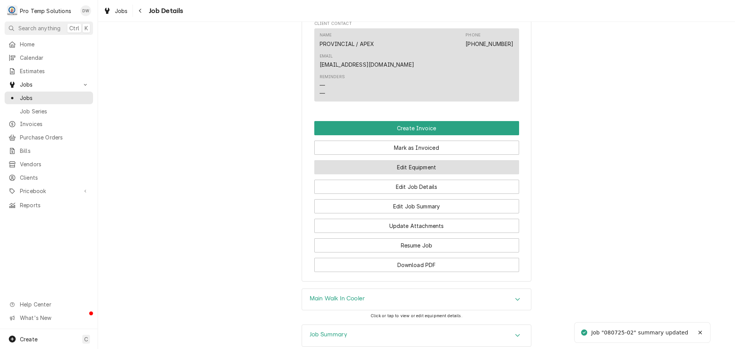
scroll to position [498, 0]
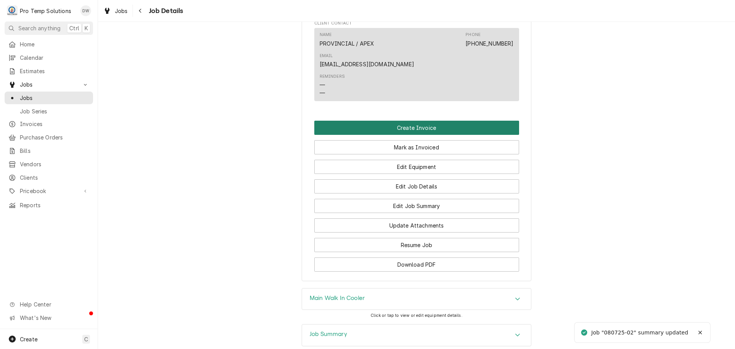
click at [404, 121] on button "Create Invoice" at bounding box center [416, 128] width 205 height 14
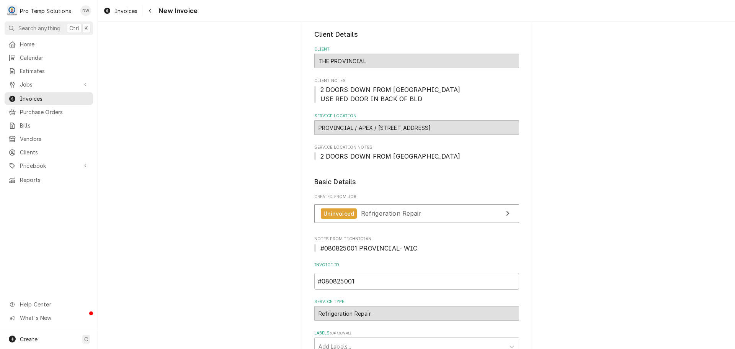
scroll to position [191, 0]
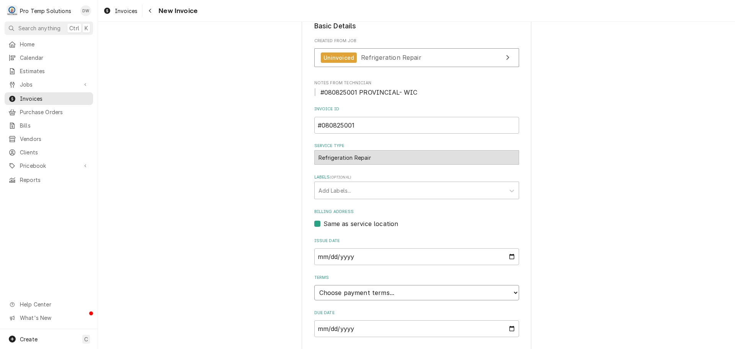
click at [326, 292] on select "Choose payment terms... Same Day Net 7 Net 14 Net 21 Net 30 Net 45 Net 60 Net 90" at bounding box center [416, 292] width 205 height 15
click at [333, 124] on input "#080825001" at bounding box center [416, 125] width 205 height 17
type input "#08025001"
type textarea "x"
type input "#0825001"
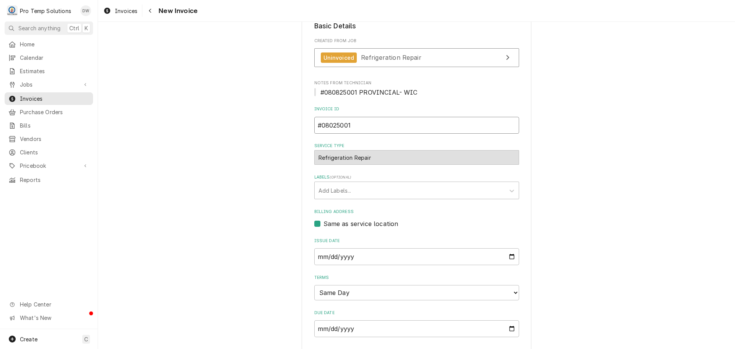
type textarea "x"
type input "#08125001"
type textarea "x"
type input "#081125001"
type textarea "x"
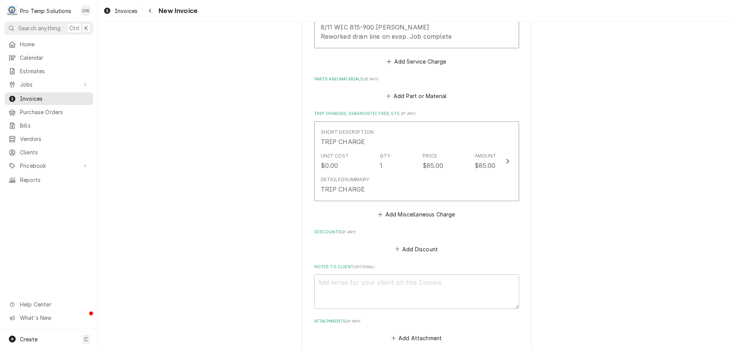
scroll to position [804, 0]
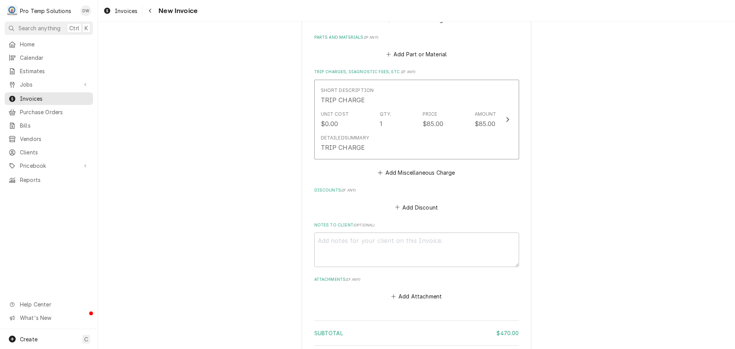
type input "#081125001"
click at [324, 233] on textarea "Notes to Client ( optional )" at bounding box center [416, 249] width 205 height 34
type textarea "x"
type textarea "#"
type textarea "x"
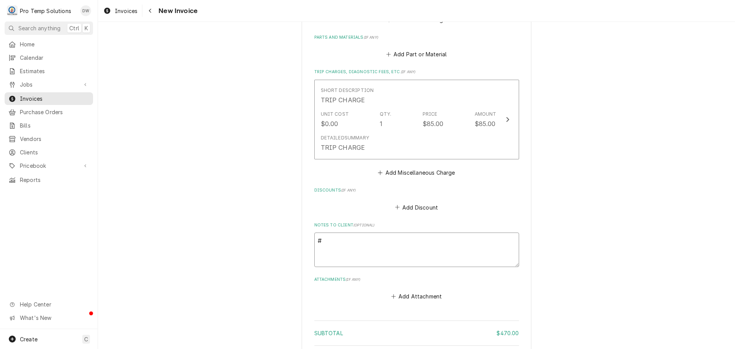
type textarea "#0"
type textarea "x"
type textarea "#08"
type textarea "x"
type textarea "#081"
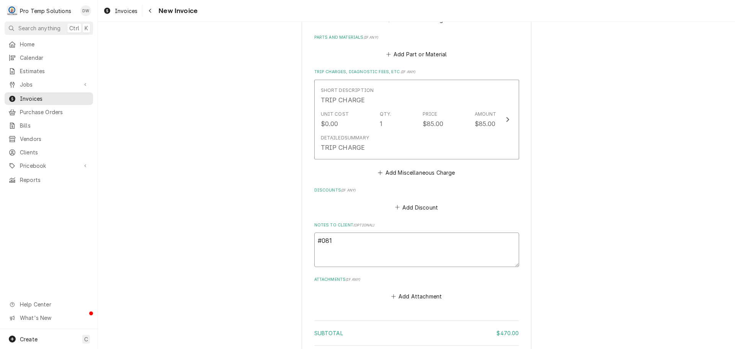
type textarea "x"
type textarea "#0811"
type textarea "x"
type textarea "#08112"
type textarea "x"
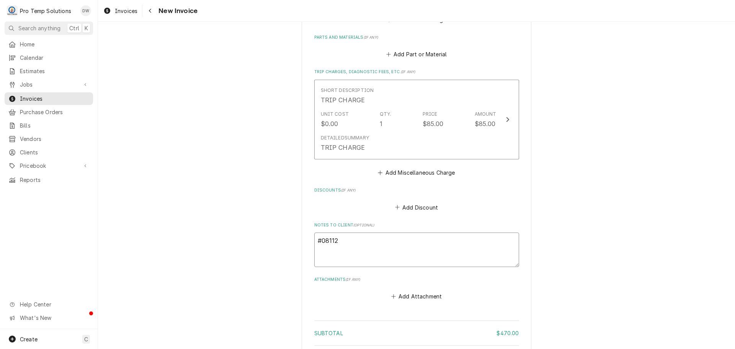
type textarea "#081125"
type textarea "x"
type textarea "#0811250"
type textarea "x"
type textarea "#08112500"
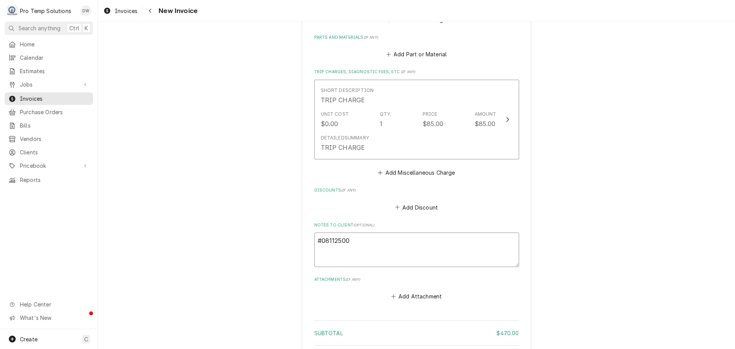
type textarea "x"
type textarea "#081125001"
type textarea "x"
type textarea "#081125001"
type textarea "x"
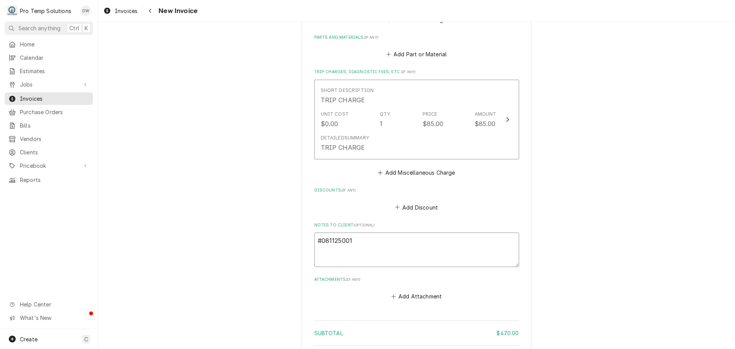
type textarea "#081125001 P"
type textarea "x"
type textarea "#081125001 PR"
type textarea "x"
type textarea "#081125001 PRO"
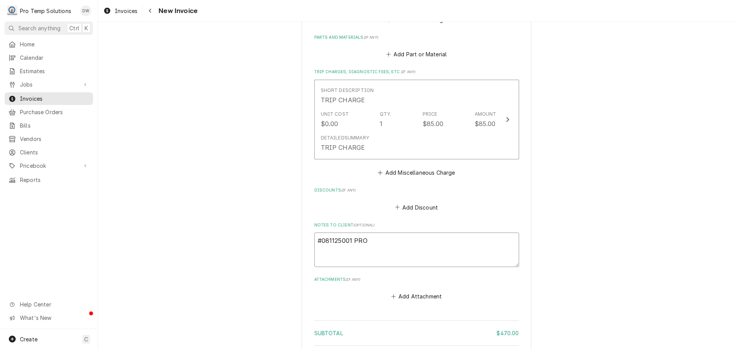
type textarea "x"
type textarea "#081125001 PROV"
type textarea "x"
type textarea "#081125001 PROVI"
type textarea "x"
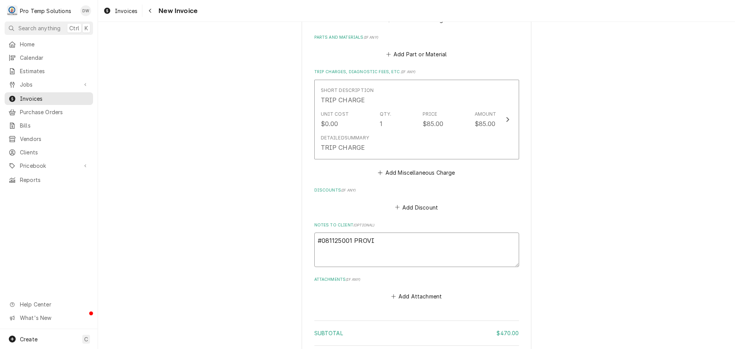
type textarea "#081125001 PROVIN"
type textarea "x"
type textarea "#081125001 PROVINC"
type textarea "x"
type textarea "#081125001 PROVINCI"
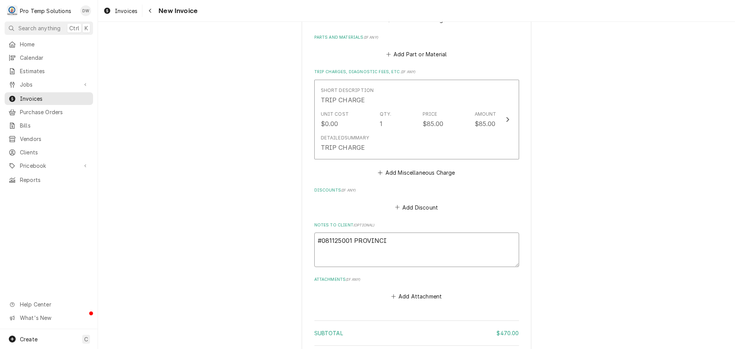
type textarea "x"
type textarea "#081125001 PROVINCIA"
type textarea "x"
type textarea "#081125001 PROVINCIAL"
type textarea "x"
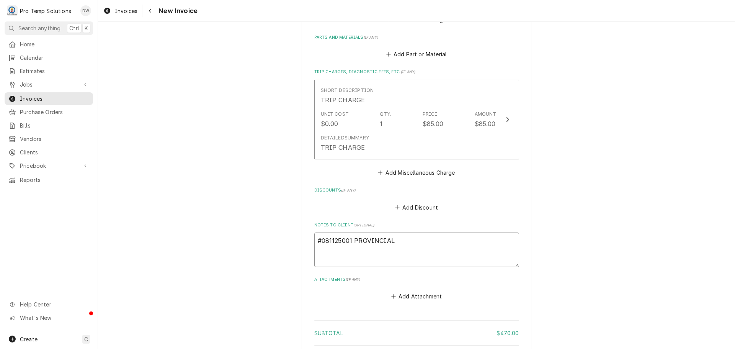
type textarea "#081125001 PROVINCIAL-"
type textarea "x"
type textarea "#081125001 PROVINCIAL-"
type textarea "x"
type textarea "#081125001 PROVINCIAL- W"
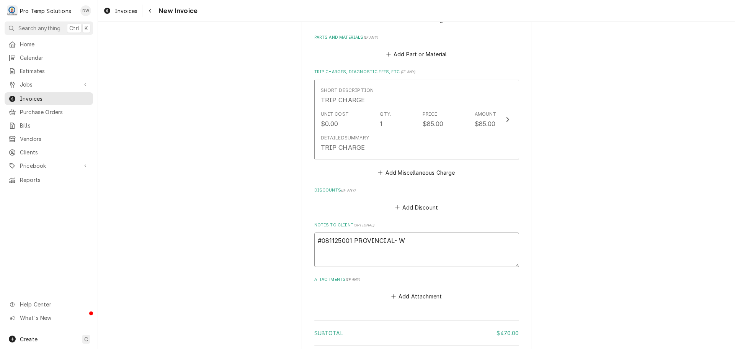
type textarea "x"
type textarea "#081125001 PROVINCIAL- WI"
type textarea "x"
type textarea "#081125001 PROVINCIAL- WIC"
type textarea "x"
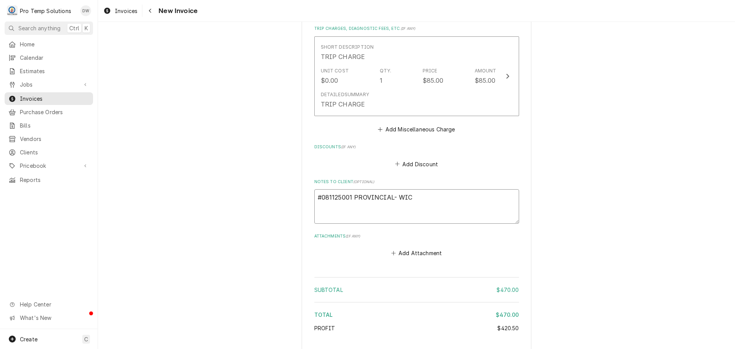
scroll to position [902, 0]
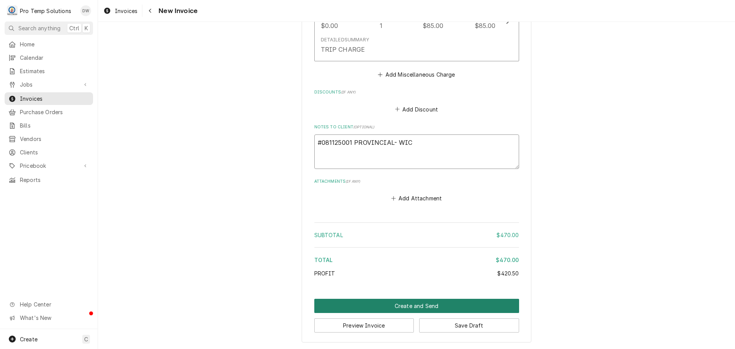
type textarea "#081125001 PROVINCIAL- WIC"
click at [410, 304] on button "Create and Send" at bounding box center [416, 306] width 205 height 14
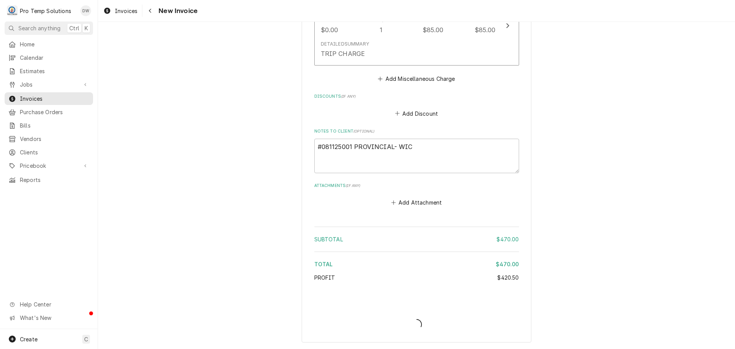
type textarea "x"
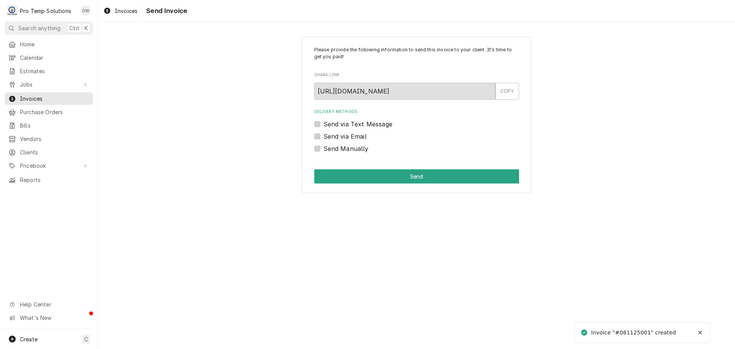
click at [324, 136] on label "Send via Email" at bounding box center [345, 136] width 43 height 9
click at [324, 136] on input "Send via Email" at bounding box center [426, 140] width 205 height 17
checkbox input "true"
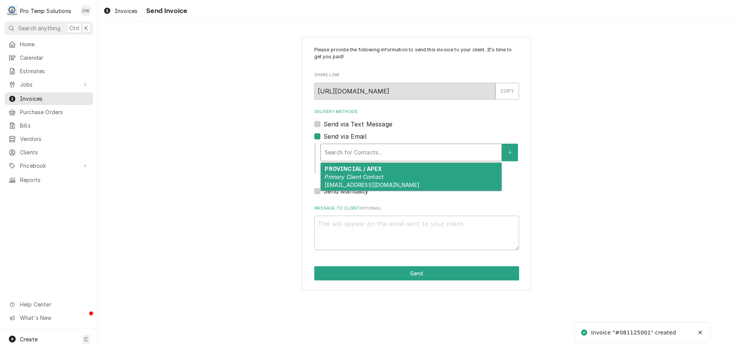
click at [394, 152] on div "Delivery Methods" at bounding box center [411, 153] width 173 height 14
click at [385, 176] on div "PROVINCIAL / APEX Primary Client Contact [EMAIL_ADDRESS][DOMAIN_NAME]" at bounding box center [411, 177] width 181 height 28
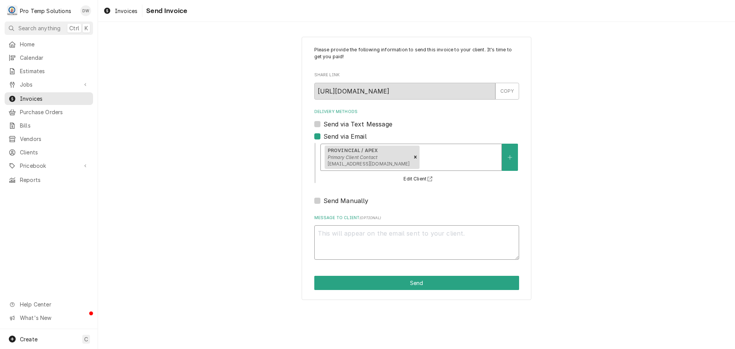
click at [359, 235] on textarea "Message to Client ( optional )" at bounding box center [416, 242] width 205 height 34
type textarea "x"
type textarea "#"
type textarea "x"
type textarea "#0"
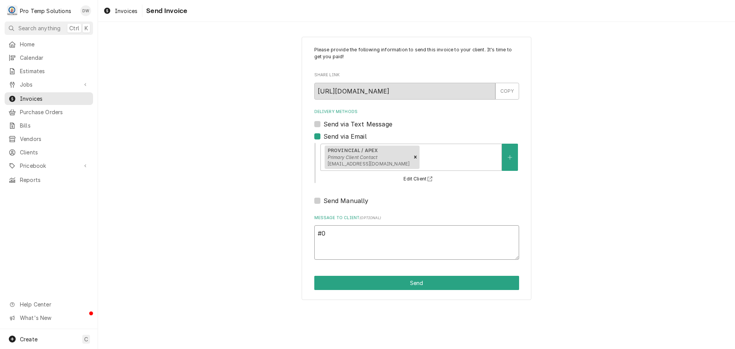
type textarea "x"
type textarea "#08"
type textarea "x"
type textarea "#081"
type textarea "x"
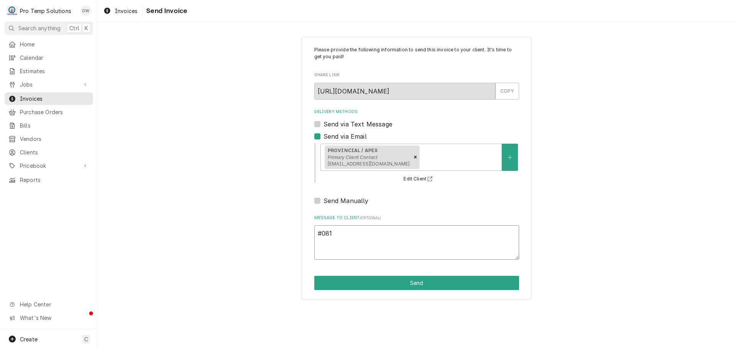
type textarea "#0811"
type textarea "x"
type textarea "#08112"
type textarea "x"
type textarea "#081125"
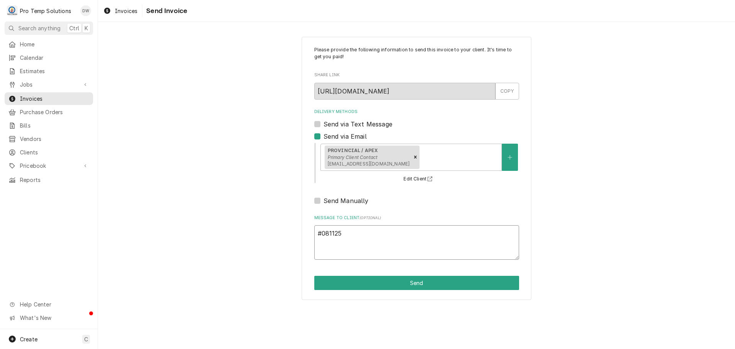
type textarea "x"
type textarea "#0811250"
type textarea "x"
type textarea "#08112500"
type textarea "x"
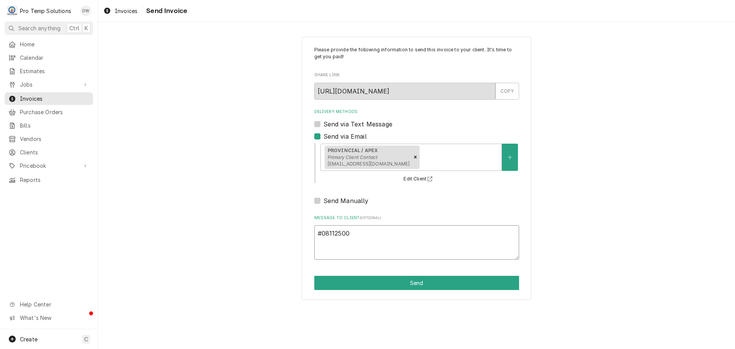
type textarea "#081125001"
type textarea "x"
type textarea "#081125001"
type textarea "x"
type textarea "#081125001 P"
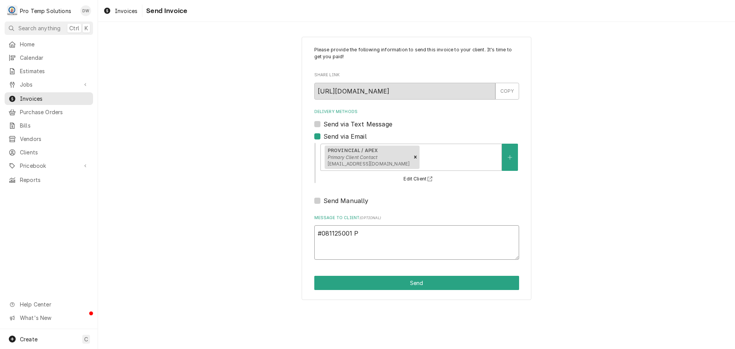
type textarea "x"
type textarea "#081125001 PR"
type textarea "x"
type textarea "#081125001 PRO"
type textarea "x"
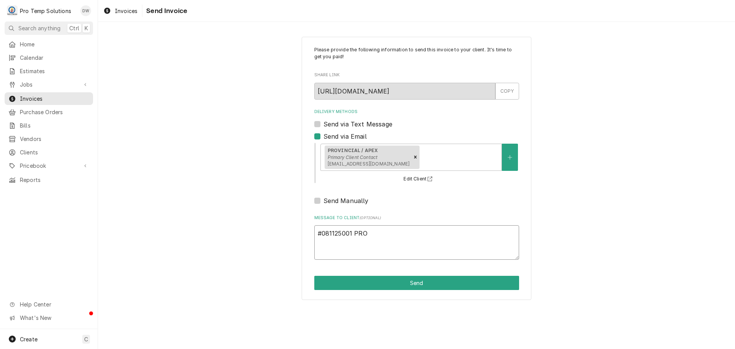
type textarea "#081125001 PROV"
type textarea "x"
type textarea "#081125001 PROVI"
type textarea "x"
type textarea "#081125001 PROVIN"
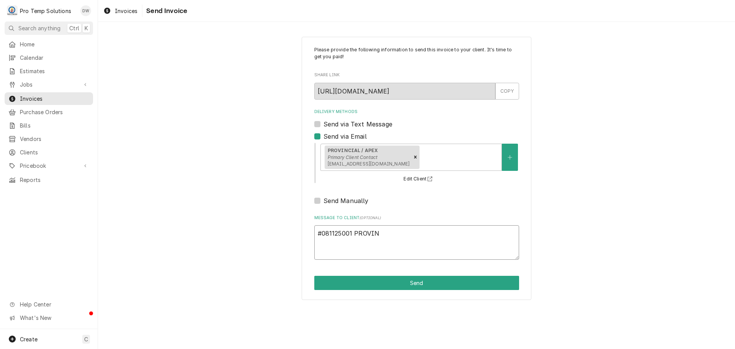
type textarea "x"
type textarea "#081125001 PROVINC"
type textarea "x"
type textarea "#081125001 PROVINCI"
type textarea "x"
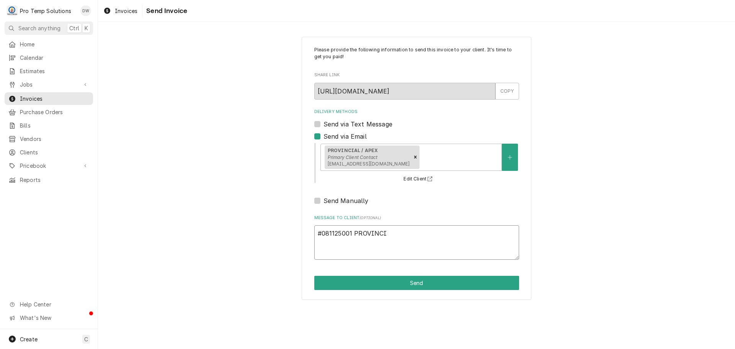
type textarea "#081125001 PROVINCIA"
type textarea "x"
type textarea "#081125001 PROVINCIAL"
type textarea "x"
type textarea "#081125001 PROVINCIAL-"
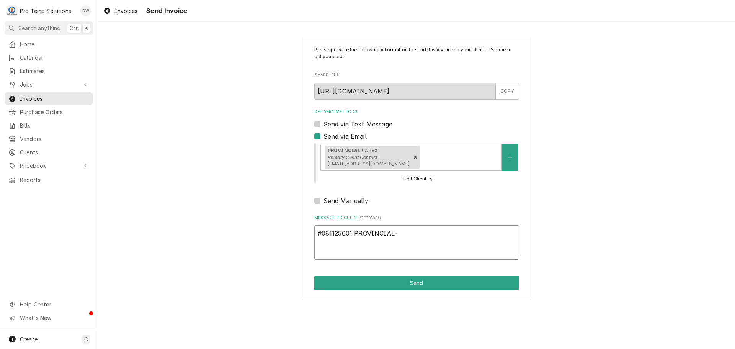
type textarea "x"
type textarea "#081125001 PROVINCIAL-"
type textarea "x"
type textarea "#081125001 PROVINCIAL- W"
type textarea "x"
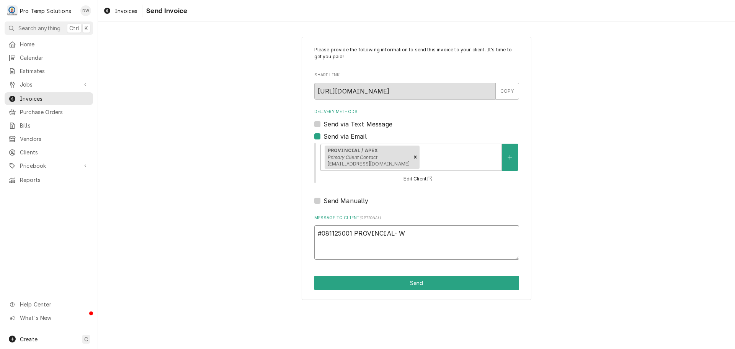
type textarea "#081125001 PROVINCIAL- WI"
type textarea "x"
type textarea "#081125001 PROVINCIAL- WIC"
type textarea "x"
type textarea "#081125001 PROVINCIAL- WIC"
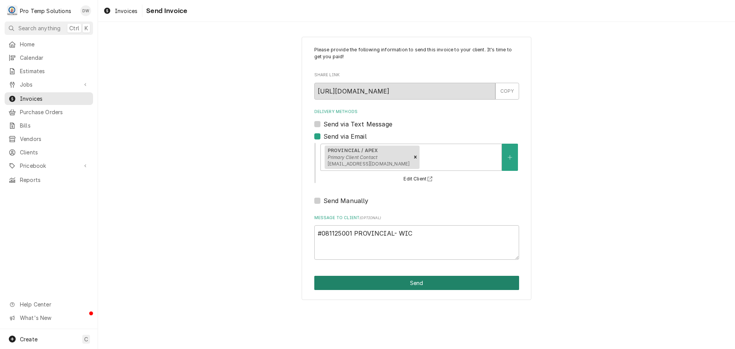
click at [417, 281] on button "Send" at bounding box center [416, 283] width 205 height 14
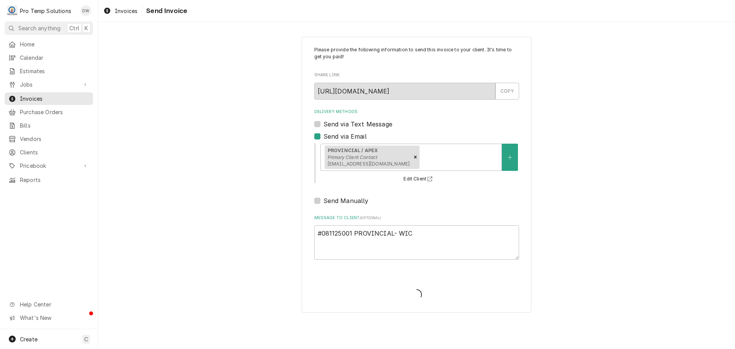
type textarea "x"
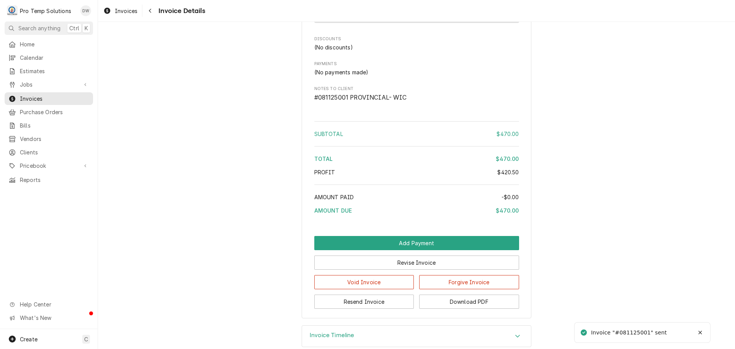
scroll to position [763, 0]
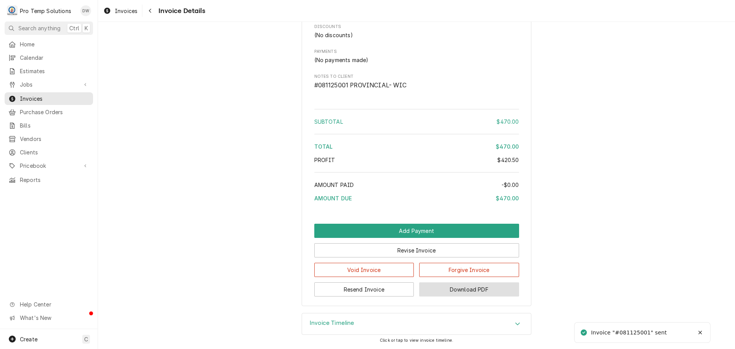
click at [465, 289] on button "Download PDF" at bounding box center [469, 289] width 100 height 14
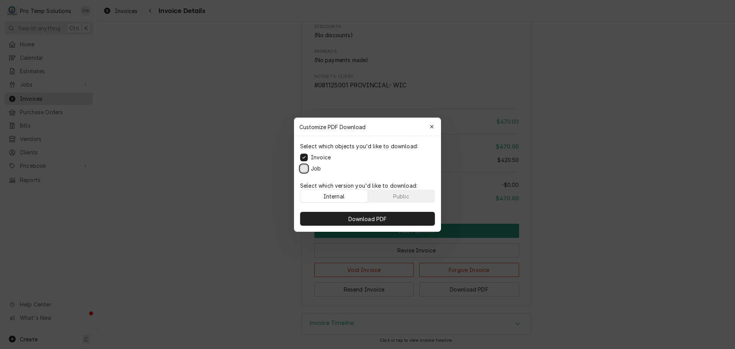
click at [305, 168] on button "Job" at bounding box center [304, 168] width 8 height 8
click at [362, 217] on span "Download PDF" at bounding box center [368, 218] width 42 height 8
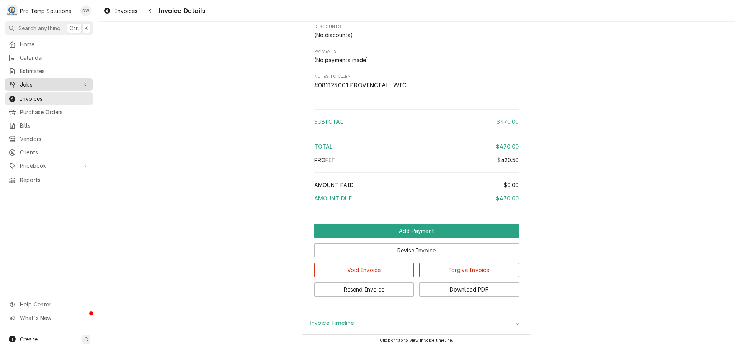
click at [30, 84] on span "Jobs" at bounding box center [49, 84] width 58 height 8
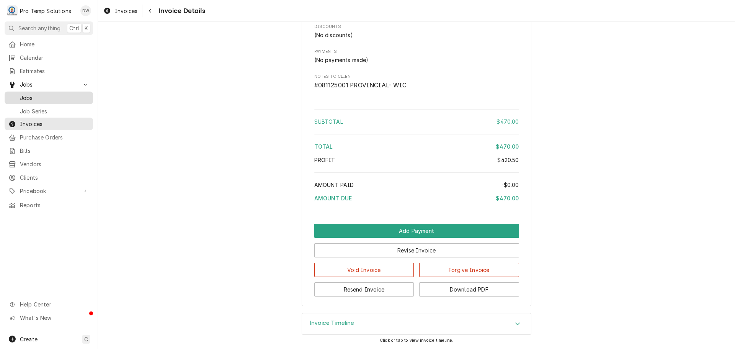
click at [26, 96] on span "Jobs" at bounding box center [54, 98] width 69 height 8
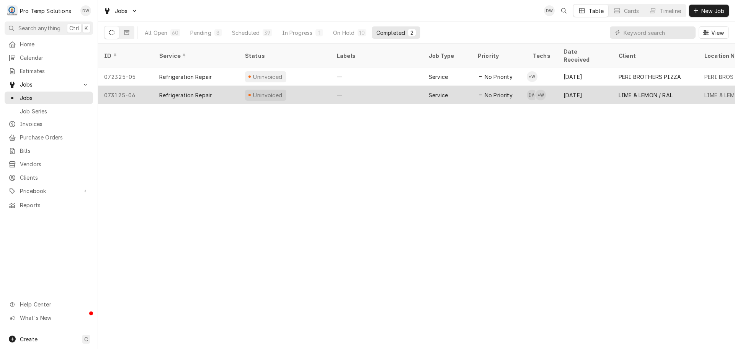
click at [376, 86] on div "—" at bounding box center [377, 95] width 92 height 18
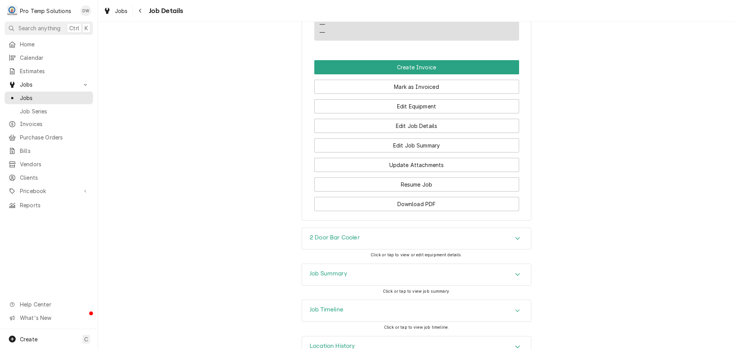
scroll to position [498, 0]
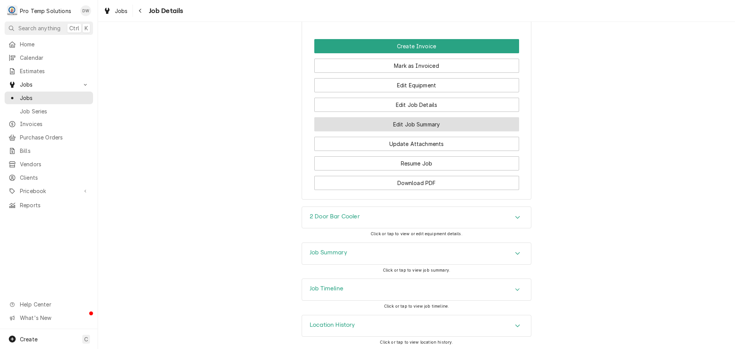
click at [397, 131] on button "Edit Job Summary" at bounding box center [416, 124] width 205 height 14
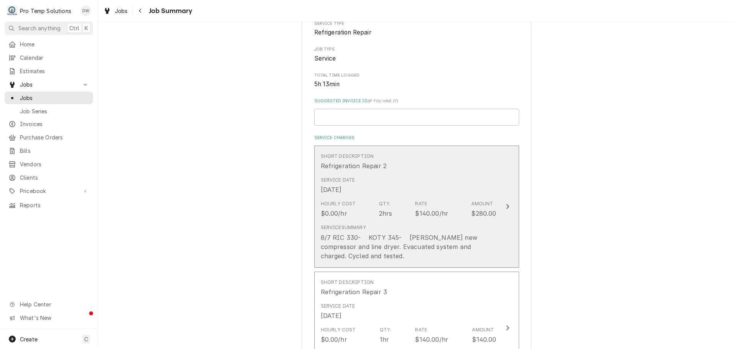
scroll to position [77, 0]
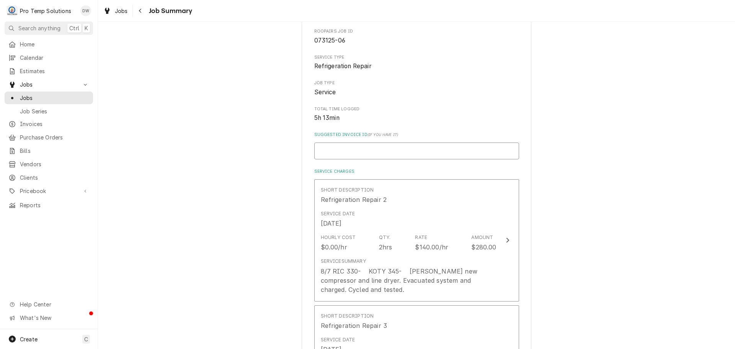
click at [367, 152] on input "Suggested Invoice ID ( if you have it )" at bounding box center [416, 150] width 205 height 17
type textarea "x"
type input "#"
type textarea "x"
type input "#0"
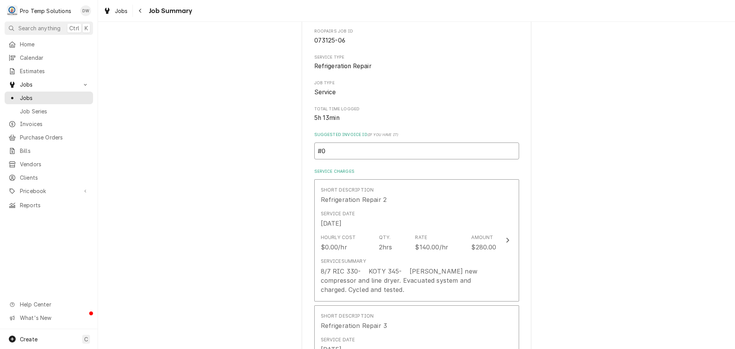
type textarea "x"
type input "#08"
type textarea "x"
type input "#081"
type textarea "x"
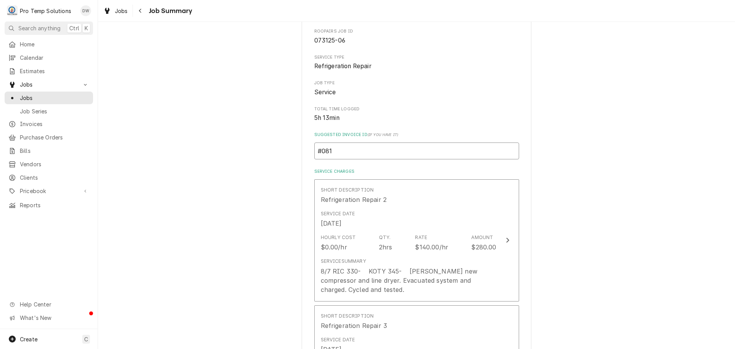
type input "#0811"
type textarea "x"
type input "#08112"
type textarea "x"
type input "#081125"
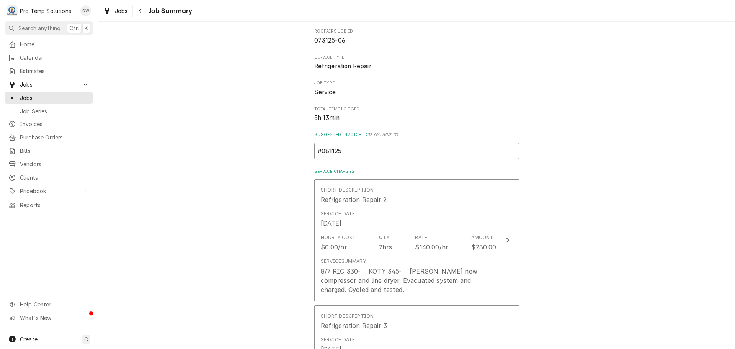
type textarea "x"
type input "#0811250"
type textarea "x"
type input "#08112500"
type textarea "x"
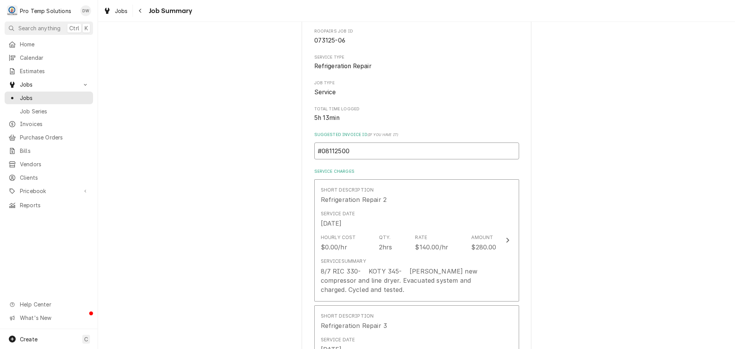
type input "#081125002"
type textarea "x"
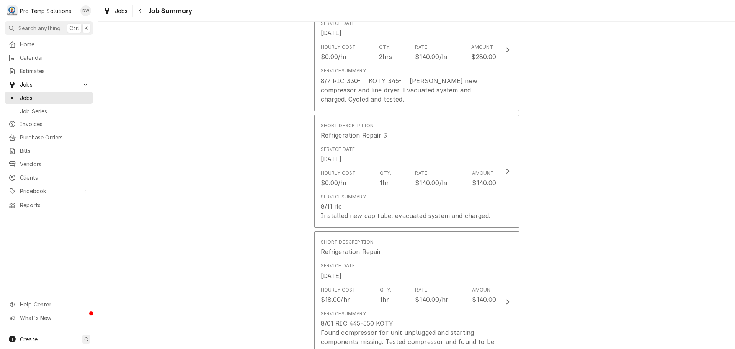
scroll to position [306, 0]
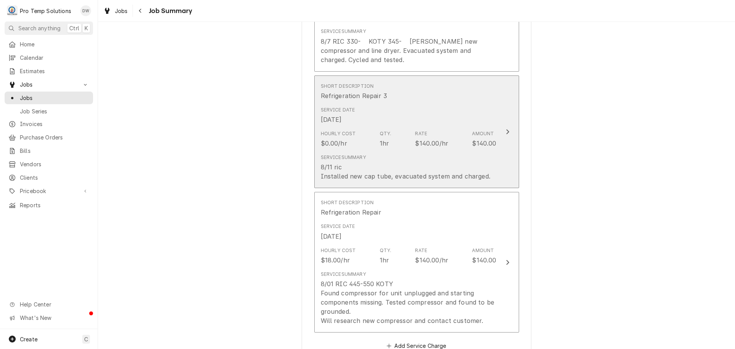
type input "#081125002"
click at [506, 131] on icon "Update Line Item" at bounding box center [508, 132] width 4 height 6
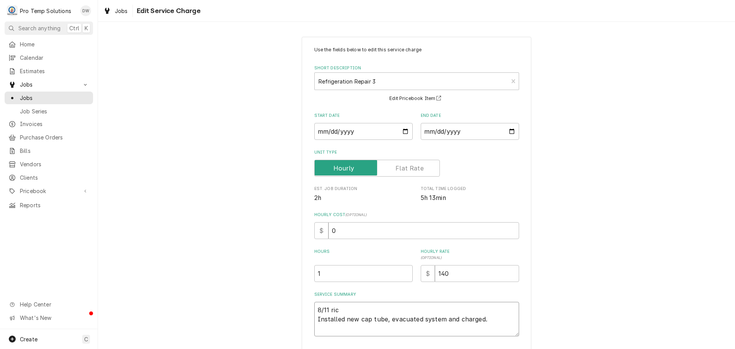
click at [341, 305] on textarea "8/11 ric Installed new cap tube, evacuated system and charged." at bounding box center [416, 319] width 205 height 34
type textarea "x"
type textarea "8/11 ri Installed new cap tube, evacuated system and charged."
type textarea "x"
type textarea "8/11 r Installed new cap tube, evacuated system and charged."
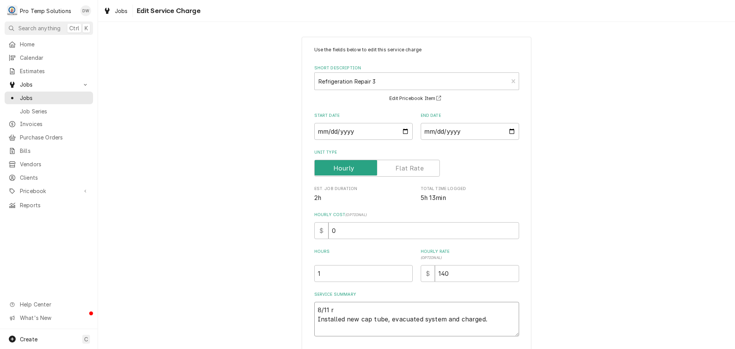
type textarea "x"
type textarea "8/11 Installed new cap tube, evacuated system and charged."
type textarea "x"
type textarea "8/11 R Installed new cap tube, evacuated system and charged."
type textarea "x"
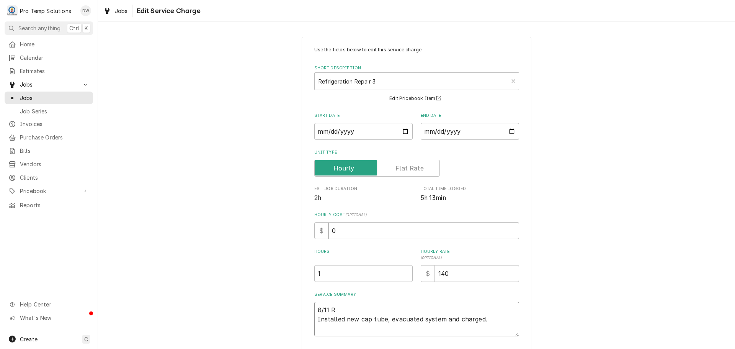
type textarea "8/11 RI Installed new cap tube, evacuated system and charged."
type textarea "x"
type textarea "8/11 RIC Installed new cap tube, evacuated system and charged."
type textarea "x"
type textarea "8/11 RIC Installed new cap tube, evacuated system and charged."
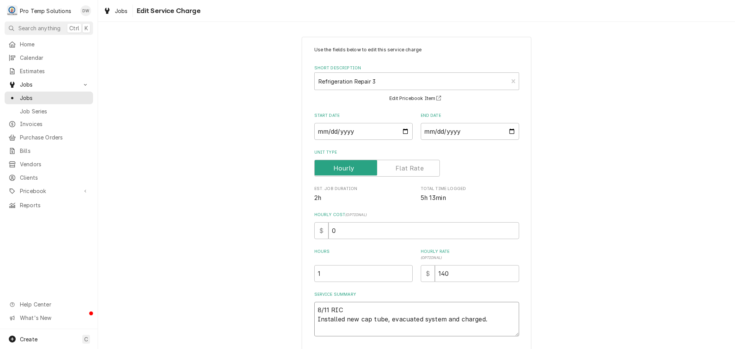
type textarea "x"
type textarea "8/11 RIC 1 Installed new cap tube, evacuated system and charged."
type textarea "x"
type textarea "8/11 RIC 10 Installed new cap tube, evacuated system and charged."
type textarea "x"
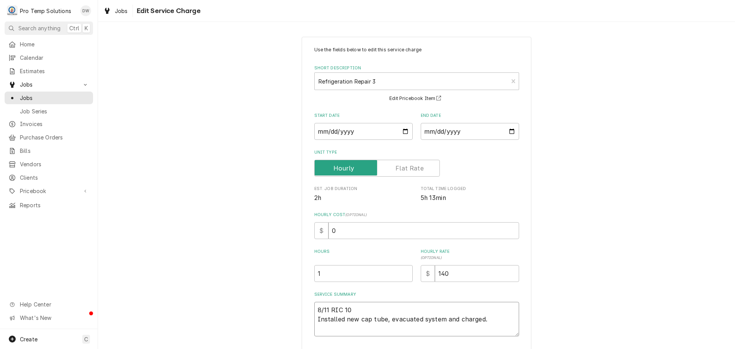
type textarea "8/11 RIC 105 Installed new cap tube, evacuated system and charged."
type textarea "x"
type textarea "8/11 RIC 1050 Installed new cap tube, evacuated system and charged."
type textarea "x"
type textarea "8/11 RIC 1050- Installed new cap tube, evacuated system and charged."
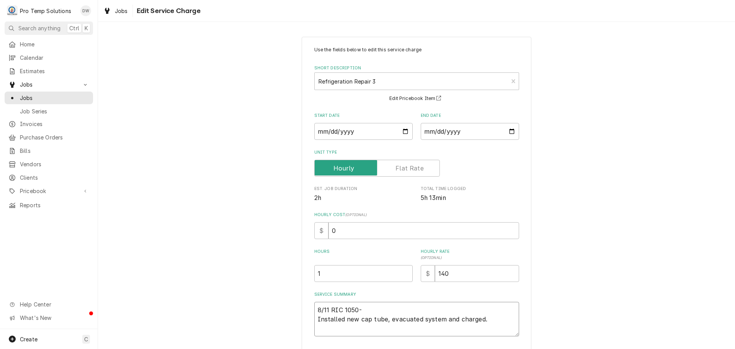
type textarea "x"
type textarea "8/11 RIC 1050-1 Installed new cap tube, evacuated system and charged."
type textarea "x"
type textarea "8/11 RIC 1050-10 Installed new cap tube, evacuated system and charged."
type textarea "x"
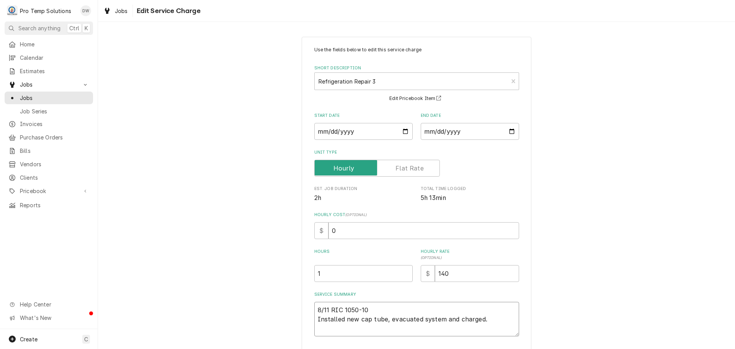
type textarea "8/11 RIC 1050-100 Installed new cap tube, evacuated system and charged."
type textarea "x"
type textarea "8/11 RIC 1050-100 Installed new cap tube, evacuated system and charged."
type textarea "x"
type textarea "8/11 RIC 1050-100 K Installed new cap tube, evacuated system and charged."
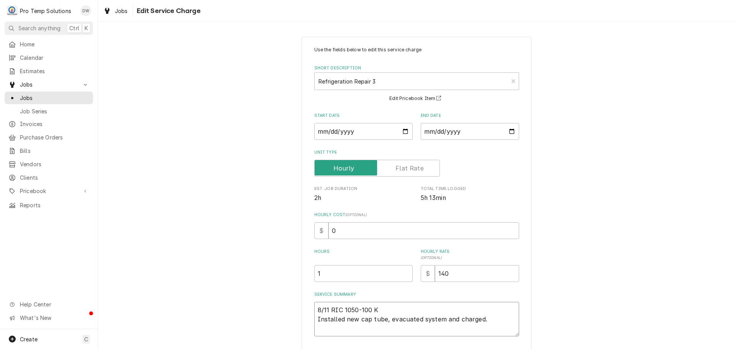
type textarea "x"
type textarea "8/11 RIC 1050-100 KE Installed new cap tube, evacuated system and charged."
type textarea "x"
type textarea "8/11 RIC 1050-100 KEV Installed new cap tube, evacuated system and charged."
type textarea "x"
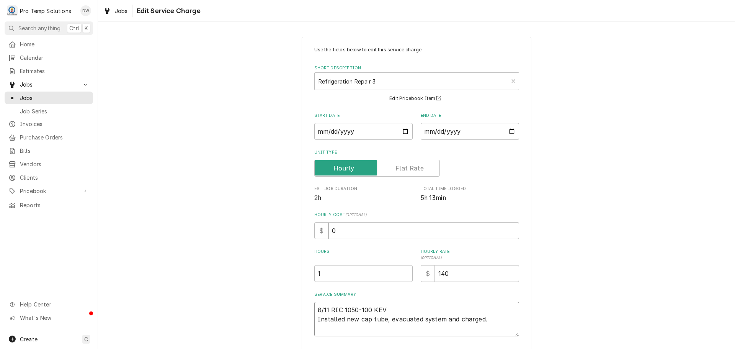
type textarea "8/11 RIC 1050-100 KEVI Installed new cap tube, evacuated system and charged."
type textarea "x"
type textarea "8/11 RIC 1050-100 KEVIN Installed new cap tube, evacuated system and charged."
type textarea "x"
type textarea "8/11 RIC 1050-100 KEVIN Installed new cap tube, evacuated system and charged."
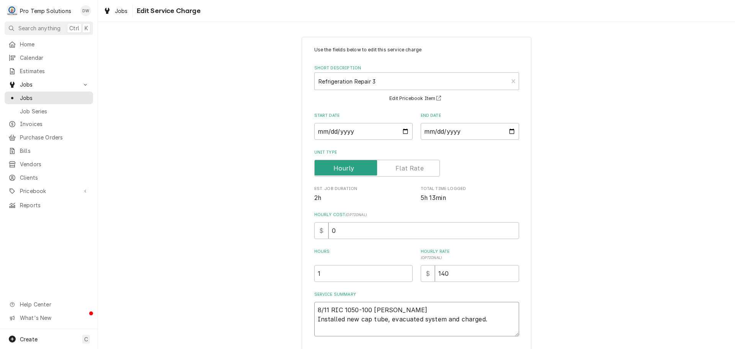
type textarea "x"
type textarea "8/11 RIC 1050-100 KEVIN 1 Installed new cap tube, evacuated system and charged."
type textarea "x"
type textarea "8/11 RIC 1050-100 KEVIN 10 Installed new cap tube, evacuated system and charged."
type textarea "x"
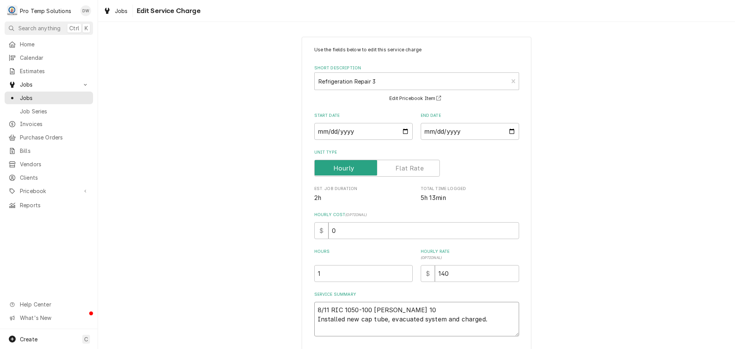
type textarea "8/11 RIC 1050-100 KEVIN 105 Installed new cap tube, evacuated system and charge…"
type textarea "x"
type textarea "8/11 RIC 1050-100 KEVIN 1050 Installed new cap tube, evacuated system and charg…"
type textarea "x"
type textarea "8/11 RIC 1050-100 KEVIN 1050- Installed new cap tube, evacuated system and char…"
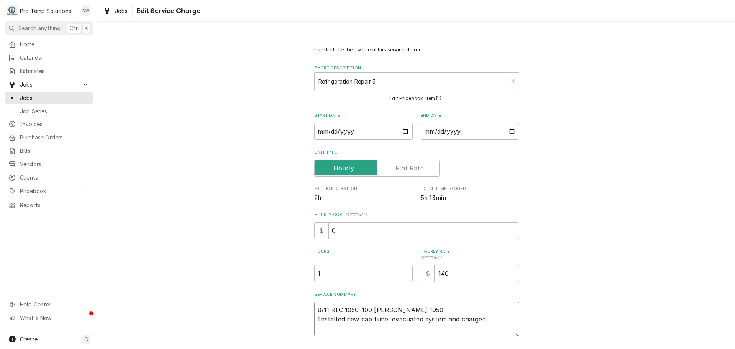
type textarea "x"
type textarea "8/11 RIC 1050-100 KEVIN 1050-1 Installed new cap tube, evacuated system and cha…"
type textarea "x"
type textarea "8/11 RIC 1050-100 KEVIN 1050-12 Installed new cap tube, evacuated system and ch…"
type textarea "x"
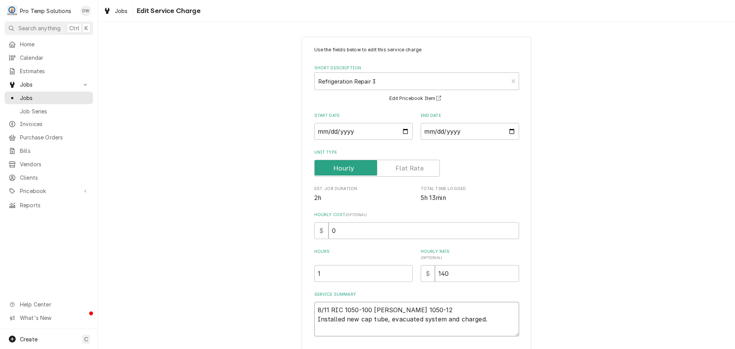
type textarea "8/11 RIC 1050-100 KEVIN 1050-124 Installed new cap tube, evacuated system and c…"
type textarea "x"
type textarea "8/11 RIC 1050-100 KEVIN 1050-1240 Installed new cap tube, evacuated system and …"
type textarea "x"
type textarea "8/11 RIC 1050-100 KEVIN 1050-1240 Installed new cap tube, evacuated system and …"
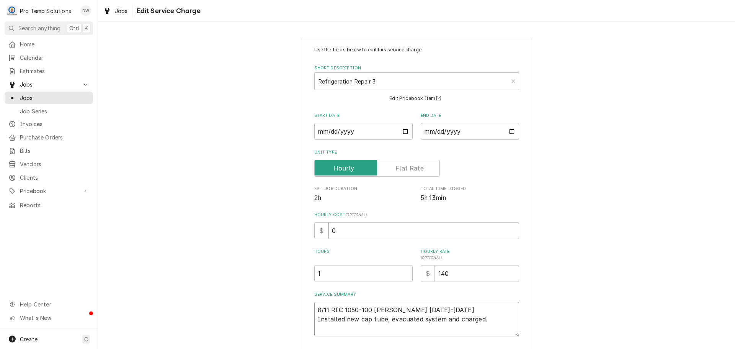
type textarea "x"
type textarea "8/11 RIC 1050-100 KEVIN 1050-1240 K Installed new cap tube, evacuated system an…"
type textarea "x"
type textarea "8/11 RIC 1050-100 KEVIN 1050-1240 KO Installed new cap tube, evacuated system a…"
type textarea "x"
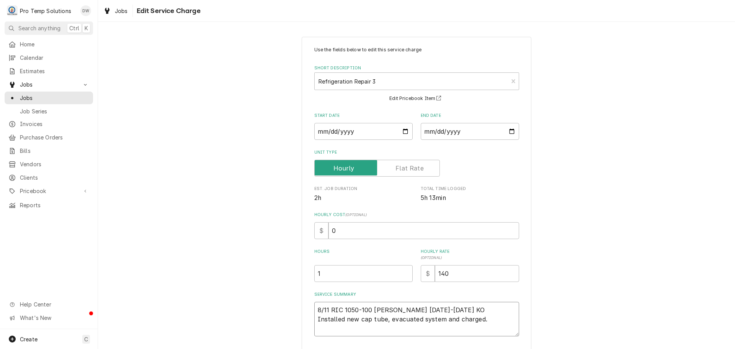
type textarea "8/11 RIC 1050-100 KEVIN 1050-1240 KOT Installed new cap tube, evacuated system …"
type textarea "x"
type textarea "8/11 RIC 1050-100 KEVIN 1050-1240 KOTY Installed new cap tube, evacuated system…"
type textarea "x"
type textarea "8/11 RIC 1050-100 KEVIN 1050-1240 KOTY Installed new cap tube, evacuated system…"
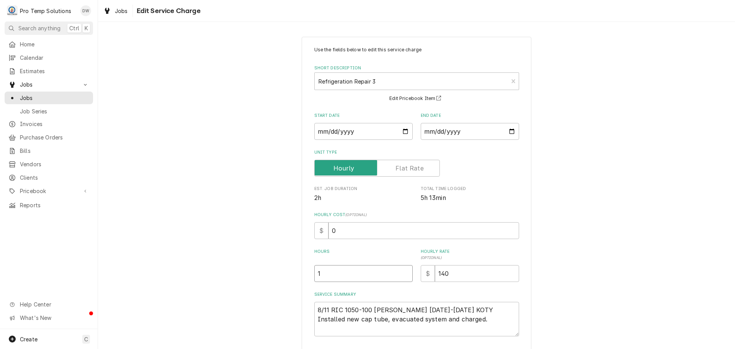
type textarea "x"
type input "1.5"
click at [403, 270] on input "1.5" at bounding box center [363, 273] width 98 height 17
type textarea "x"
type input "2"
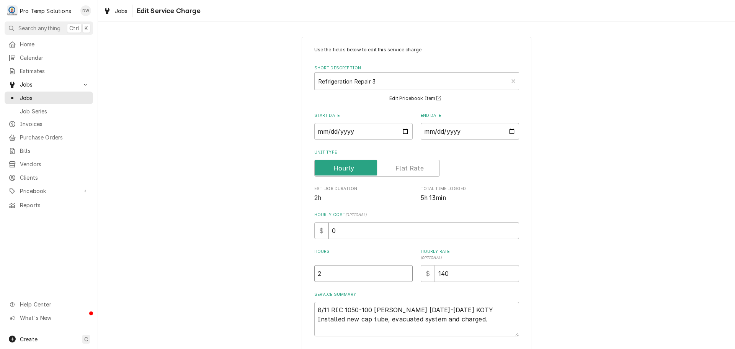
click at [403, 270] on input "2" at bounding box center [363, 273] width 98 height 17
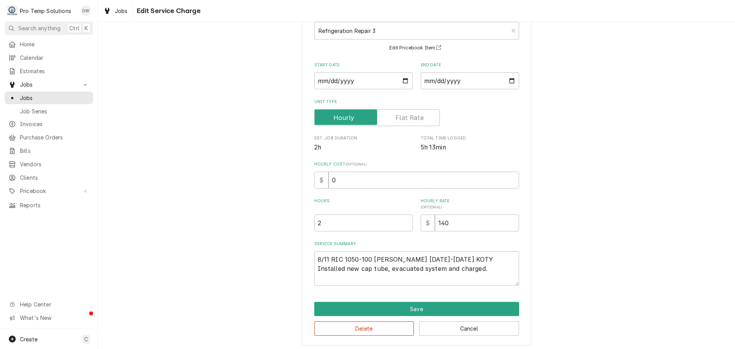
scroll to position [54, 0]
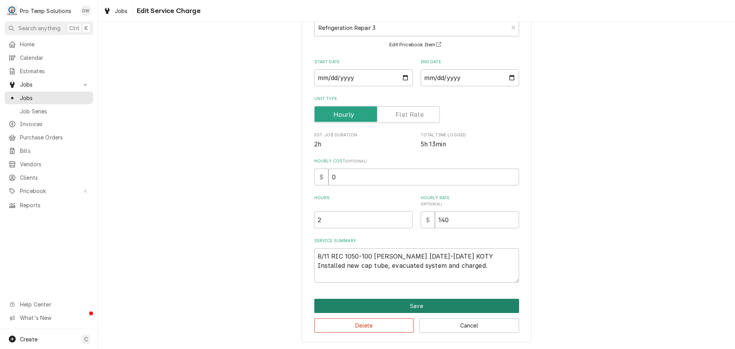
click at [407, 301] on button "Save" at bounding box center [416, 306] width 205 height 14
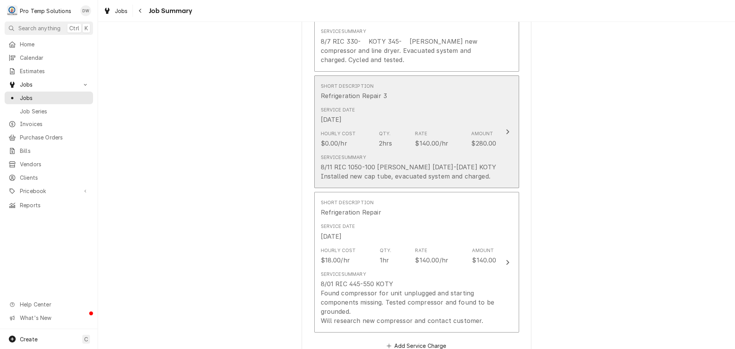
click at [508, 132] on div "Update Line Item" at bounding box center [508, 131] width 10 height 9
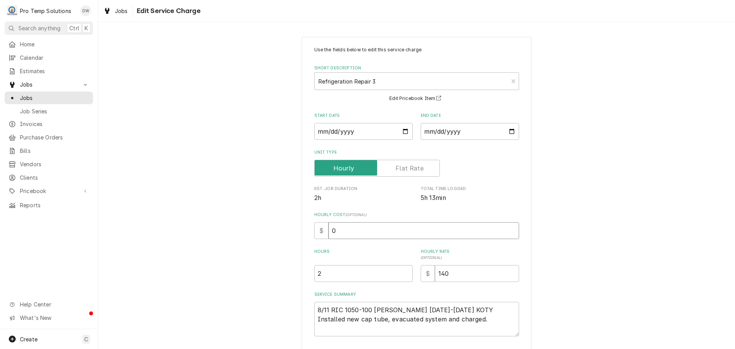
click at [334, 229] on input "0" at bounding box center [424, 230] width 191 height 17
type textarea "x"
type input "1"
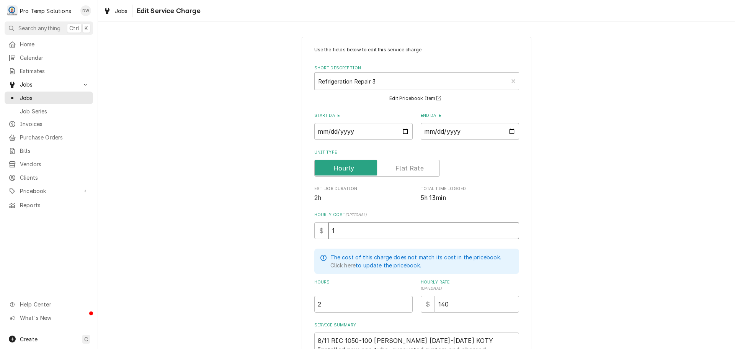
type textarea "x"
type input "18"
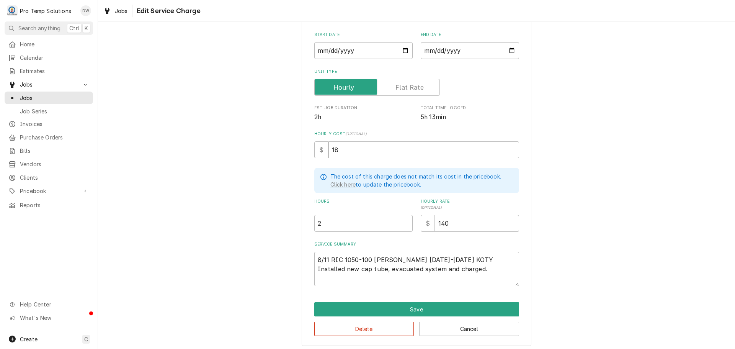
scroll to position [83, 0]
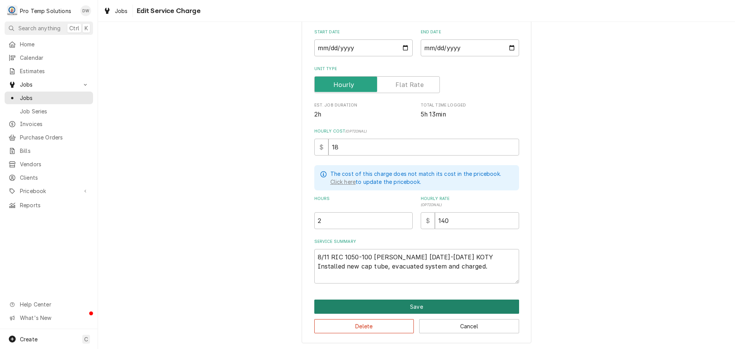
click at [408, 304] on button "Save" at bounding box center [416, 306] width 205 height 14
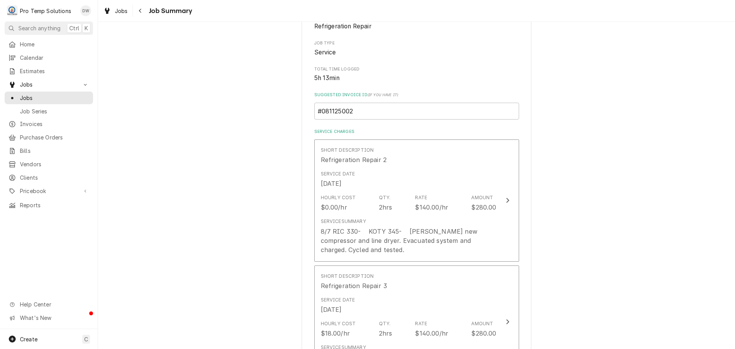
scroll to position [115, 0]
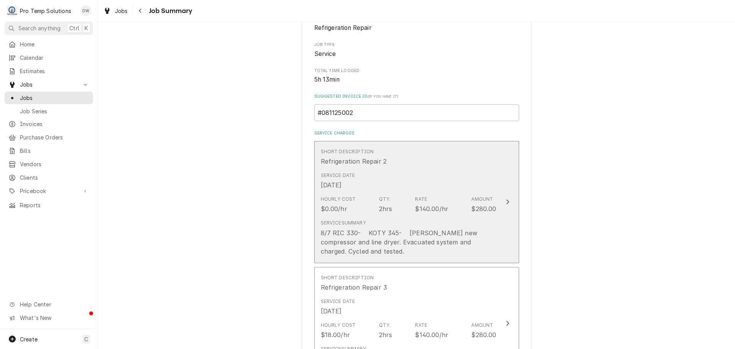
click at [506, 200] on icon "Update Line Item" at bounding box center [507, 202] width 3 height 5
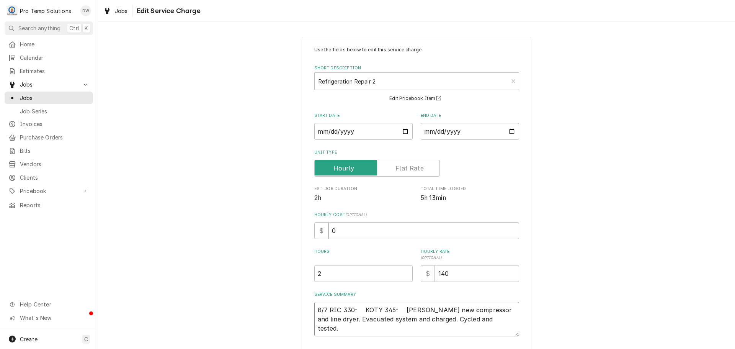
click at [354, 309] on textarea "8/7 RIC 330- KOTY 345- KEVIN Installed new compressor and line dryer. Evacuated…" at bounding box center [416, 319] width 205 height 34
type textarea "x"
type textarea "8/7 RIC 330-6 KOTY 345- KEVIN Installed new compressor and line dryer. Evacuate…"
type textarea "x"
type textarea "8/7 RIC 330-60 KOTY 345- KEVIN Installed new compressor and line dryer. Evacuat…"
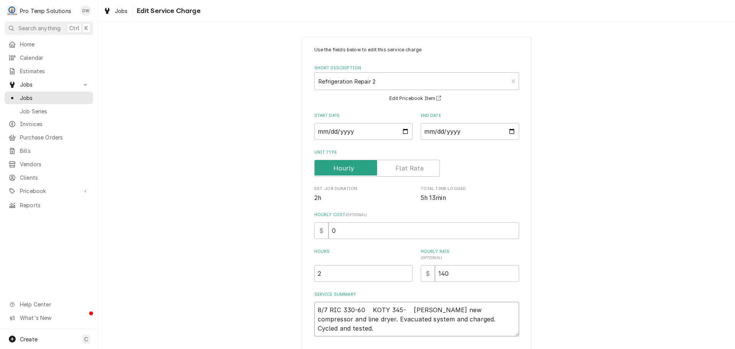
type textarea "x"
type textarea "8/7 RIC 330-600 KOTY 345- KEVIN Installed new compressor and line dryer. Evacua…"
click at [372, 311] on textarea "8/7 RIC 330-600 KOTY 345- KEVIN Installed new compressor and line dryer. Evacua…" at bounding box center [416, 319] width 205 height 34
type textarea "x"
type textarea "8/7 RIC 330-600 KOTY 345- KEVIN Installed new compressor and line dryer. Evacua…"
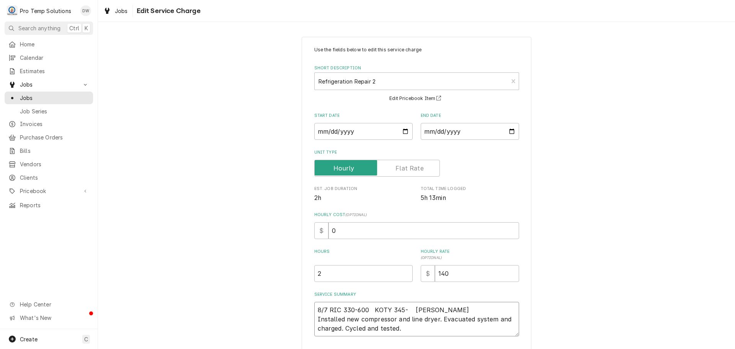
type textarea "x"
type textarea "8/7 RIC 330-600 KOTY 345- KEVIN Installed new compressor and line dryer. Evacua…"
click at [410, 310] on textarea "8/7 RIC 330-600 KOTY 345- KEVIN Installed new compressor and line dryer. Evacua…" at bounding box center [416, 319] width 205 height 34
type textarea "x"
type textarea "8/7 RIC 330-600 KOTY 345- KEVIN Installed new compressor and line dryer. Evacua…"
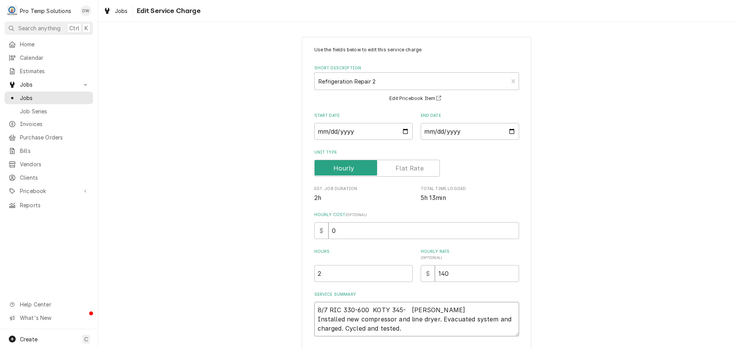
type textarea "x"
type textarea "8/7 RIC 330-600 KOTY 345- KEVIN Installed new compressor and line dryer. Evacua…"
type textarea "x"
type textarea "8/7 RIC 330-600 KOTY 345- KEVIN Installed new compressor and line dryer. Evacua…"
type textarea "x"
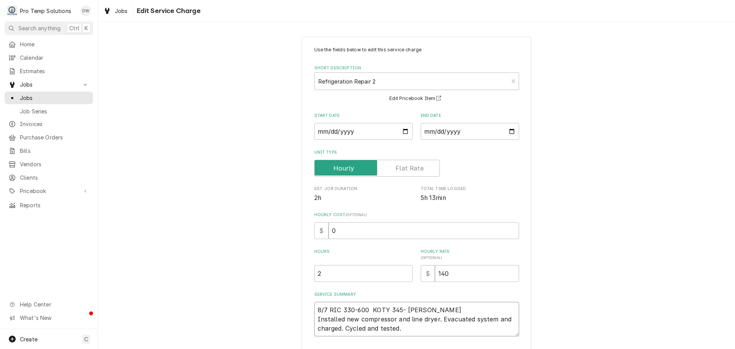
type textarea "8/7 RIC 330-600 KOTY 345-KEVIN Installed new compressor and line dryer. Evacuat…"
type textarea "x"
type textarea "8/7 RIC 330-600 KOTY 345-6KEVIN Installed new compressor and line dryer. Evacua…"
type textarea "x"
type textarea "8/7 RIC 330-600 KOTY 345-60KEVIN Installed new compressor and line dryer. Evacu…"
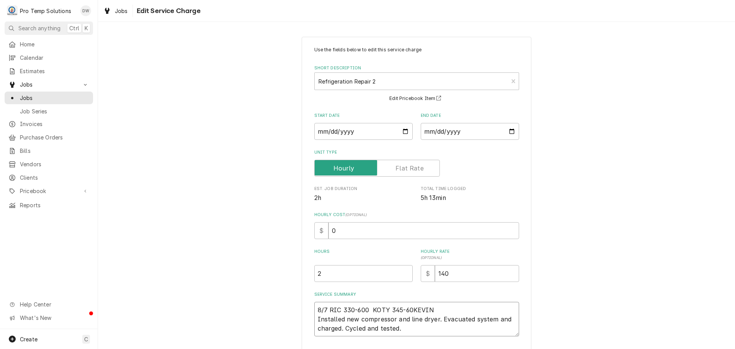
type textarea "x"
type textarea "8/7 RIC 330-600 KOTY 345-600KEVIN Installed new compressor and line dryer. Evac…"
type textarea "x"
type textarea "8/7 RIC 330-600 KOTY 345-600 KEVIN Installed new compressor and line dryer. Eva…"
click at [370, 309] on textarea "8/7 RIC 330-600 KOTY 345-600 KEVIN Installed new compressor and line dryer. Eva…" at bounding box center [416, 319] width 205 height 34
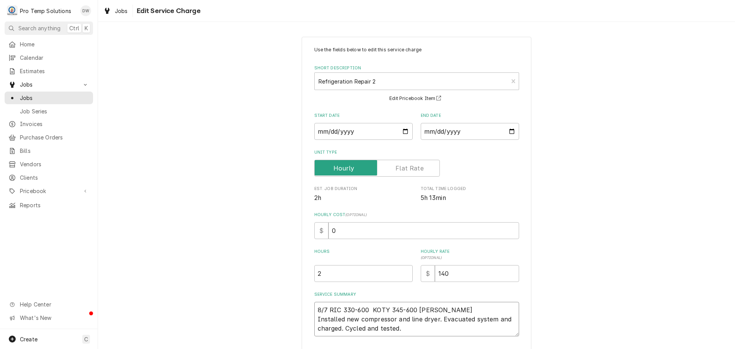
type textarea "x"
type textarea "8/7 RIC 330-600 KOTY 345-600 KEVIN Installed new compressor and line dryer. Eva…"
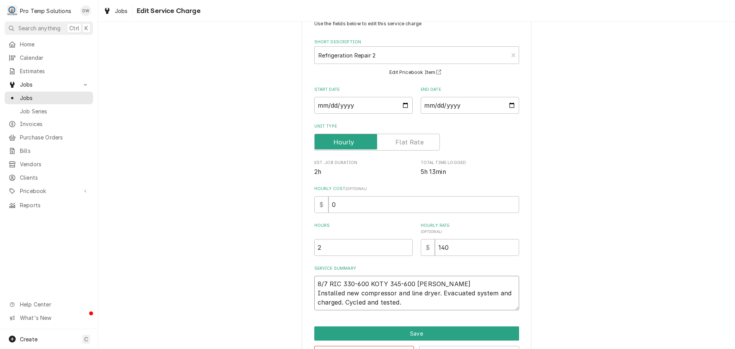
scroll to position [54, 0]
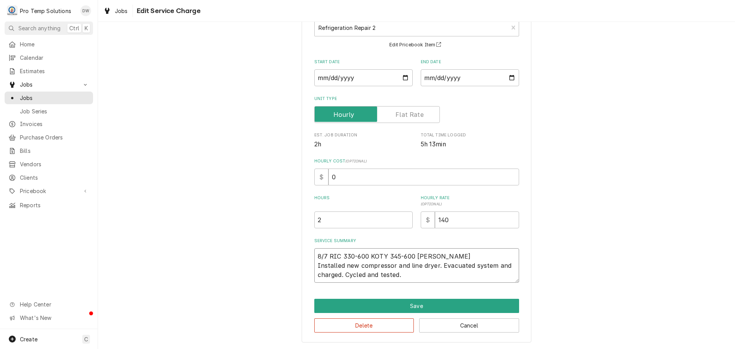
click at [409, 272] on textarea "8/7 RIC 330-600 KOTY 345-600 KEVIN Installed new compressor and line dryer. Eva…" at bounding box center [416, 265] width 205 height 34
type textarea "x"
type textarea "8/7 RIC 330-600 KOTY 345-600 KEVIN Installed new compressor and line dryer. Eva…"
type textarea "x"
type textarea "8/7 RIC 330-600 KOTY 345-600 KEVIN Installed new compressor and line dryer. Eva…"
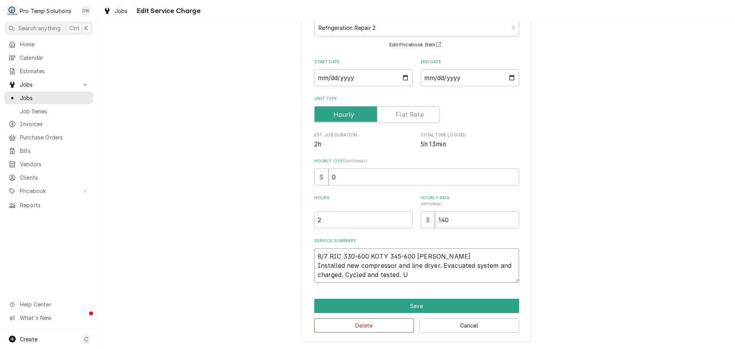
type textarea "x"
type textarea "8/7 RIC 330-600 KOTY 345-600 KEVIN Installed new compressor and line dryer. Eva…"
type textarea "x"
type textarea "8/7 RIC 330-600 KOTY 345-600 KEVIN Installed new compressor and line dryer. Eva…"
type textarea "x"
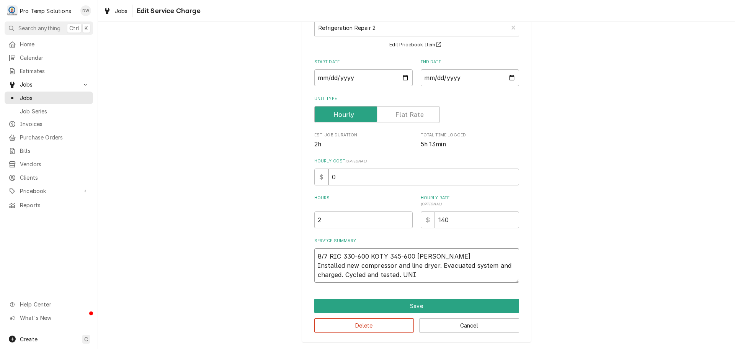
type textarea "8/7 RIC 330-600 KOTY 345-600 KEVIN Installed new compressor and line dryer. Eva…"
type textarea "x"
type textarea "8/7 RIC 330-600 KOTY 345-600 KEVIN Installed new compressor and line dryer. Eva…"
type textarea "x"
type textarea "8/7 RIC 330-600 KOTY 345-600 KEVIN Installed new compressor and line dryer. Eva…"
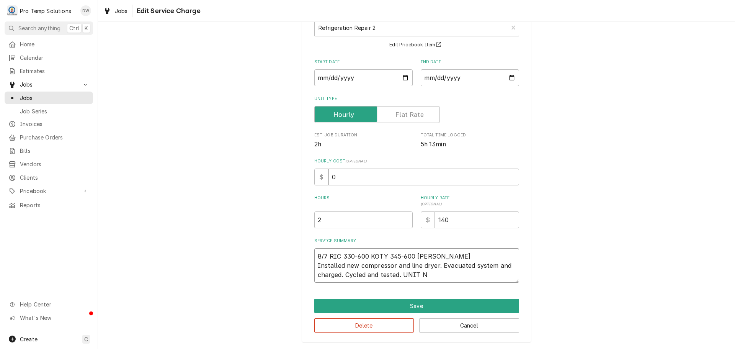
type textarea "x"
type textarea "8/7 RIC 330-600 KOTY 345-600 KEVIN Installed new compressor and line dryer. Eva…"
type textarea "x"
type textarea "8/7 RIC 330-600 KOTY 345-600 KEVIN Installed new compressor and line dryer. Eva…"
type textarea "x"
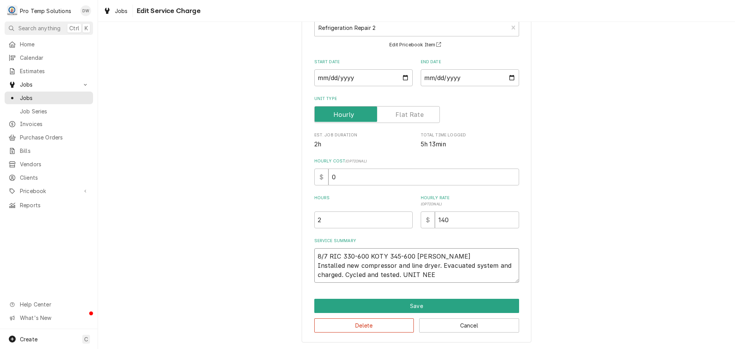
type textarea "8/7 RIC 330-600 KOTY 345-600 KEVIN Installed new compressor and line dryer. Eva…"
type textarea "x"
type textarea "8/7 RIC 330-600 KOTY 345-600 KEVIN Installed new compressor and line dryer. Eva…"
type textarea "x"
type textarea "8/7 RIC 330-600 KOTY 345-600 KEVIN Installed new compressor and line dryer. Eva…"
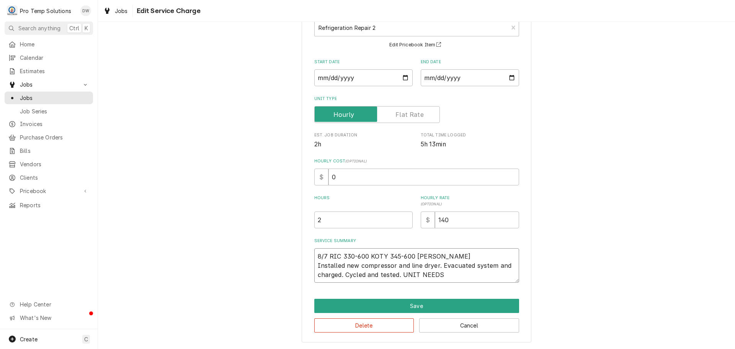
type textarea "x"
type textarea "8/7 RIC 330-600 KOTY 345-600 KEVIN Installed new compressor and line dryer. Eva…"
type textarea "x"
type textarea "8/7 RIC 330-600 KOTY 345-600 KEVIN Installed new compressor and line dryer. Eva…"
type textarea "x"
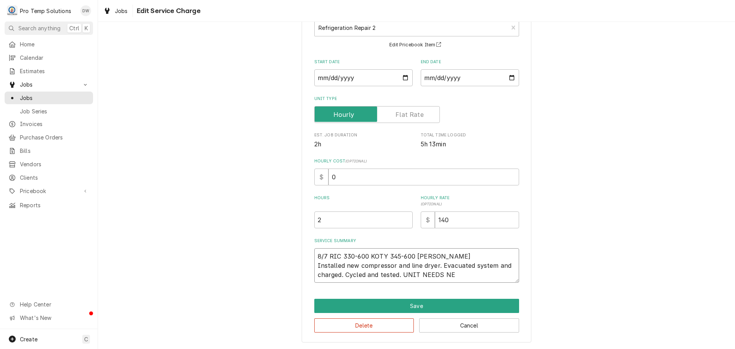
type textarea "8/7 RIC 330-600 KOTY 345-600 KEVIN Installed new compressor and line dryer. Eva…"
type textarea "x"
type textarea "8/7 RIC 330-600 KOTY 345-600 KEVIN Installed new compressor and line dryer. Eva…"
type textarea "x"
type textarea "8/7 RIC 330-600 KOTY 345-600 KEVIN Installed new compressor and line dryer. Eva…"
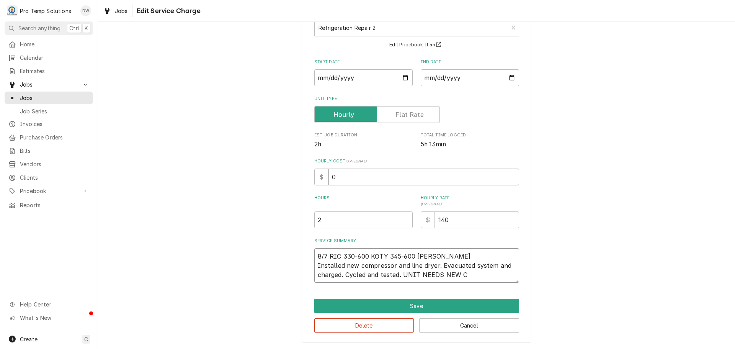
type textarea "x"
type textarea "8/7 RIC 330-600 KOTY 345-600 KEVIN Installed new compressor and line dryer. Eva…"
type textarea "x"
type textarea "8/7 RIC 330-600 KOTY 345-600 KEVIN Installed new compressor and line dryer. Eva…"
type textarea "x"
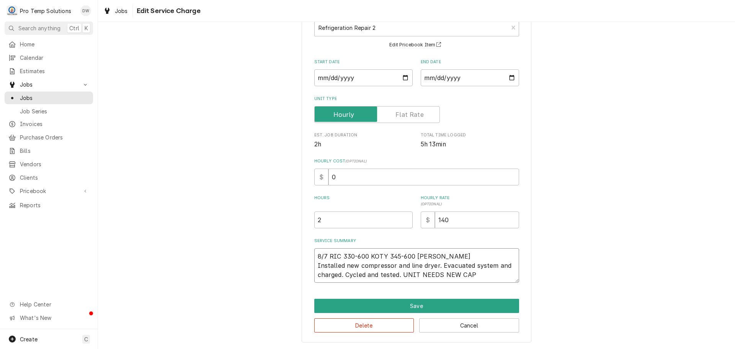
type textarea "8/7 RIC 330-600 KOTY 345-600 KEVIN Installed new compressor and line dryer. Eva…"
type textarea "x"
type textarea "8/7 RIC 330-600 KOTY 345-600 KEVIN Installed new compressor and line dryer. Eva…"
type textarea "x"
type textarea "8/7 RIC 330-600 KOTY 345-600 KEVIN Installed new compressor and line dryer. Eva…"
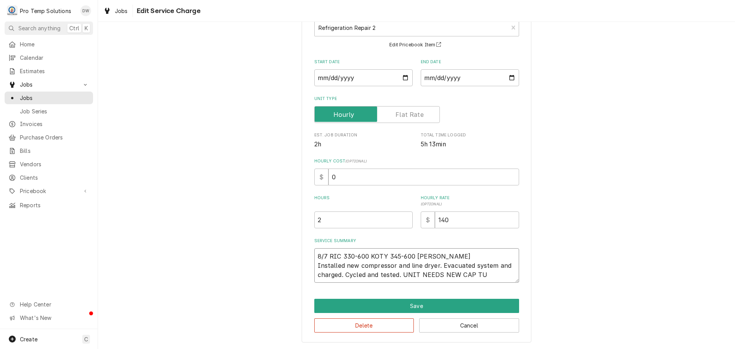
type textarea "x"
type textarea "8/7 RIC 330-600 KOTY 345-600 KEVIN Installed new compressor and line dryer. Eva…"
type textarea "x"
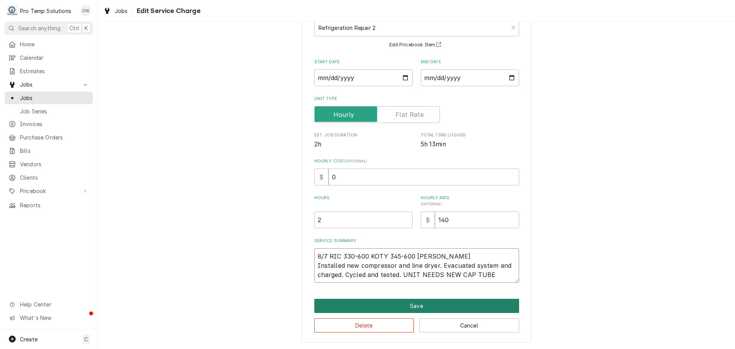
type textarea "8/7 RIC 330-600 KOTY 345-600 KEVIN Installed new compressor and line dryer. Eva…"
click at [408, 305] on button "Save" at bounding box center [416, 306] width 205 height 14
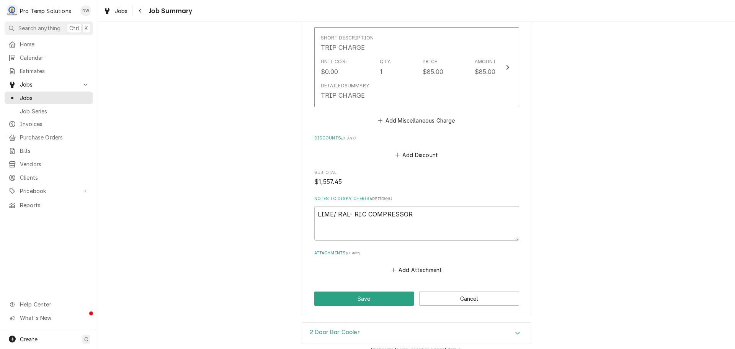
scroll to position [1225, 0]
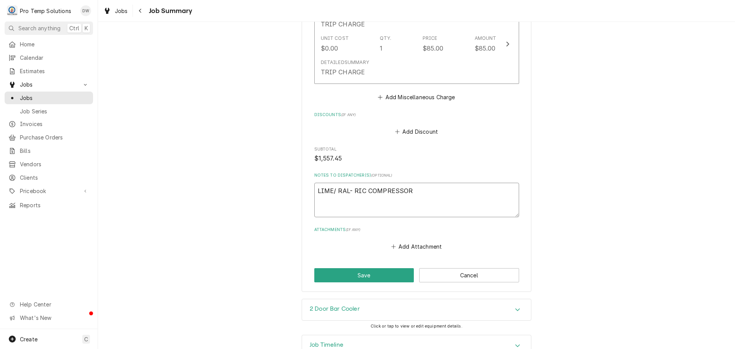
click at [427, 191] on textarea "LIME/ RAL- RIC COMPRESSOR" at bounding box center [416, 200] width 205 height 34
click at [314, 189] on textarea "LIME/ RAL- RIC COMPRESSOR" at bounding box center [416, 200] width 205 height 34
type textarea "x"
type textarea "#LIME/ RAL- RIC COMPRESSOR"
type textarea "x"
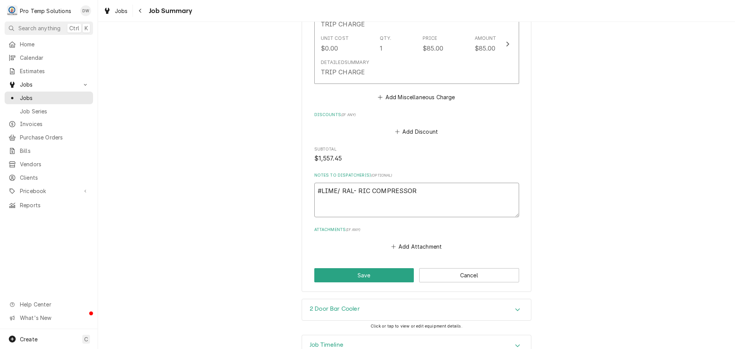
type textarea "#0LIME/ RAL- RIC COMPRESSOR"
type textarea "x"
type textarea "#08LIME/ RAL- RIC COMPRESSOR"
type textarea "x"
type textarea "#081LIME/ RAL- RIC COMPRESSOR"
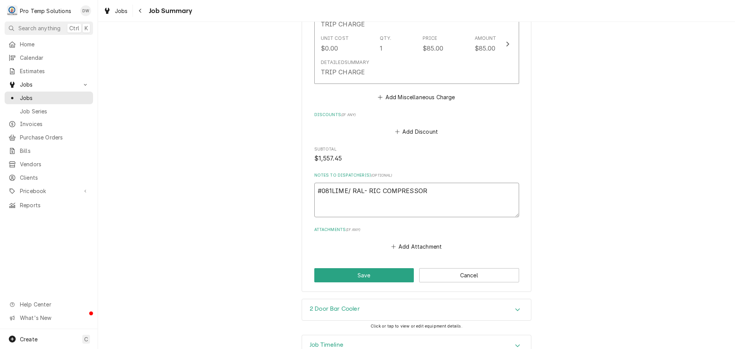
type textarea "x"
type textarea "#0811LIME/ RAL- RIC COMPRESSOR"
type textarea "x"
type textarea "#08112LIME/ RAL- RIC COMPRESSOR"
type textarea "x"
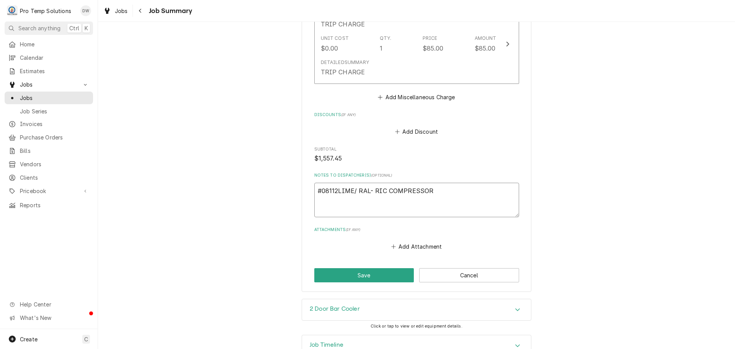
type textarea "#081125LIME/ RAL- RIC COMPRESSOR"
type textarea "x"
type textarea "#0811250LIME/ RAL- RIC COMPRESSOR"
type textarea "x"
type textarea "#08112500LIME/ RAL- RIC COMPRESSOR"
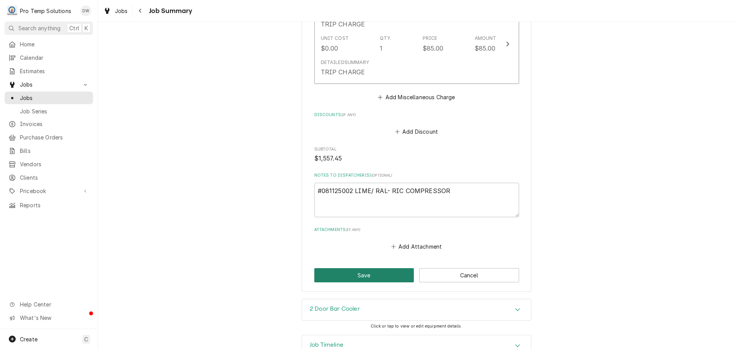
click at [363, 277] on button "Save" at bounding box center [364, 275] width 100 height 14
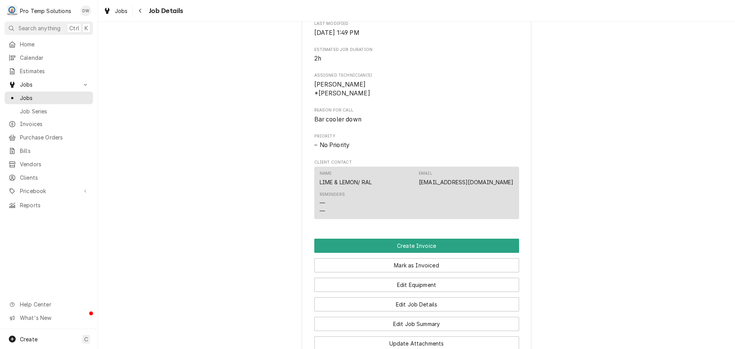
scroll to position [460, 0]
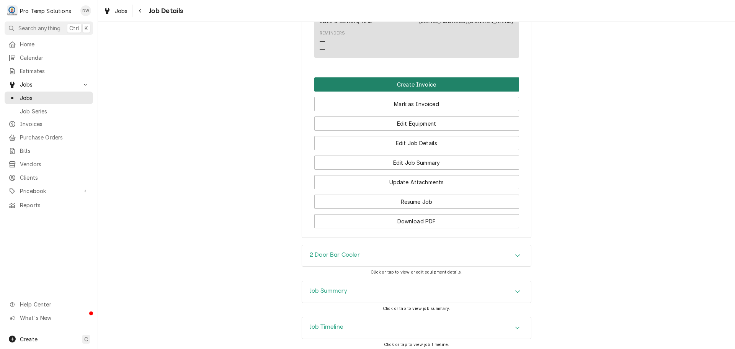
click at [404, 92] on button "Create Invoice" at bounding box center [416, 84] width 205 height 14
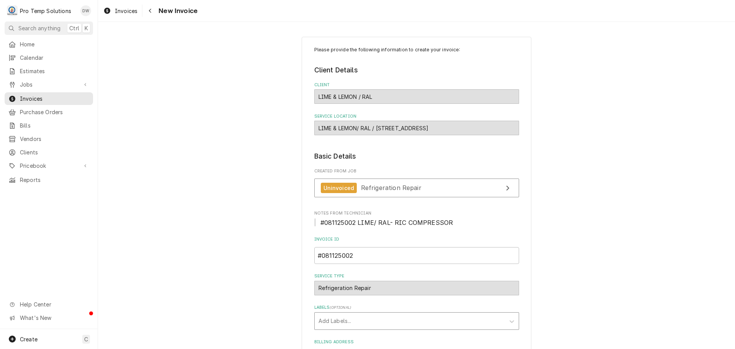
scroll to position [151, 0]
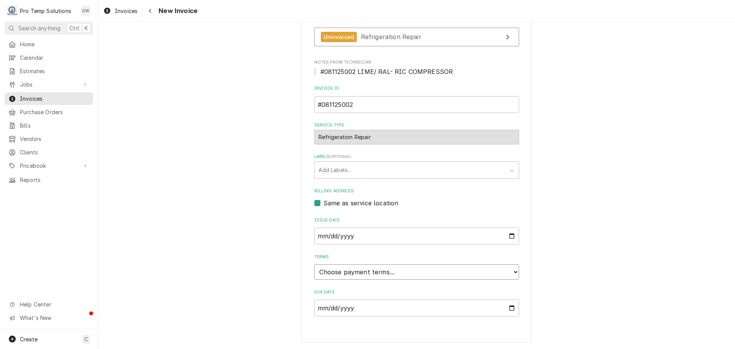
click at [352, 273] on select "Choose payment terms... Same Day Net 7 Net 14 Net 21 Net 30 Net 45 Net 60 Net 90" at bounding box center [416, 271] width 205 height 15
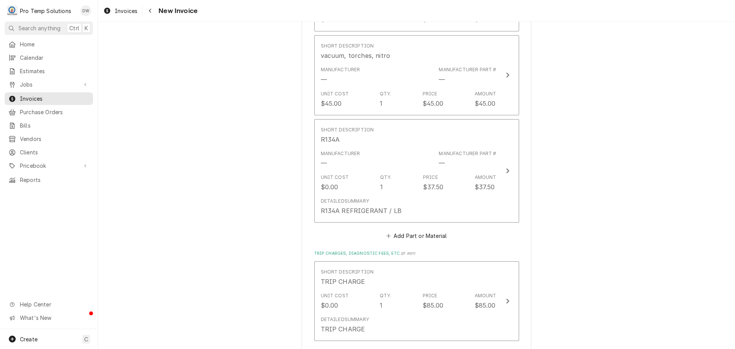
scroll to position [1491, 0]
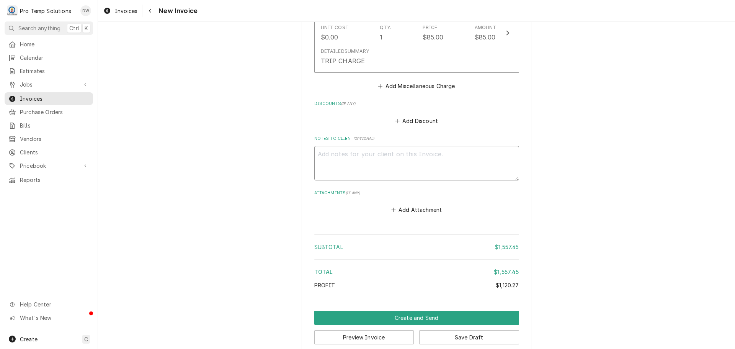
click at [337, 150] on textarea "Notes to Client ( optional )" at bounding box center [416, 163] width 205 height 34
type textarea "x"
type textarea "#"
type textarea "x"
type textarea "#0"
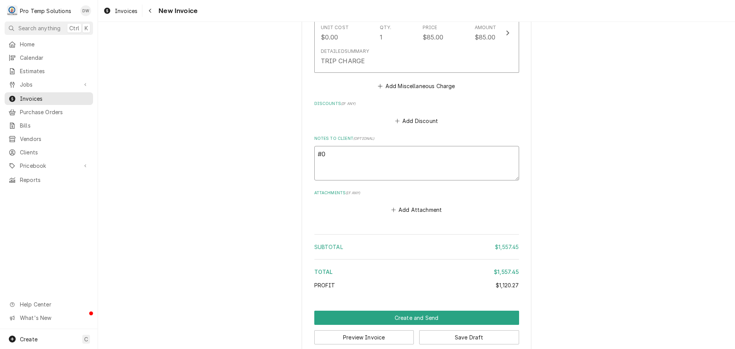
type textarea "x"
type textarea "#08"
type textarea "x"
type textarea "#081"
type textarea "x"
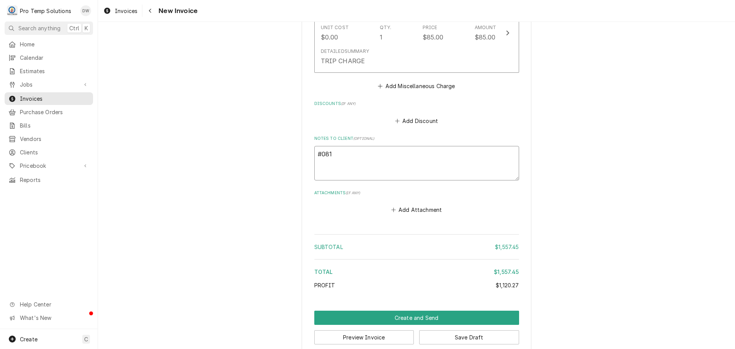
type textarea "#0812"
type textarea "x"
type textarea "#08125"
type textarea "x"
type textarea "#081250"
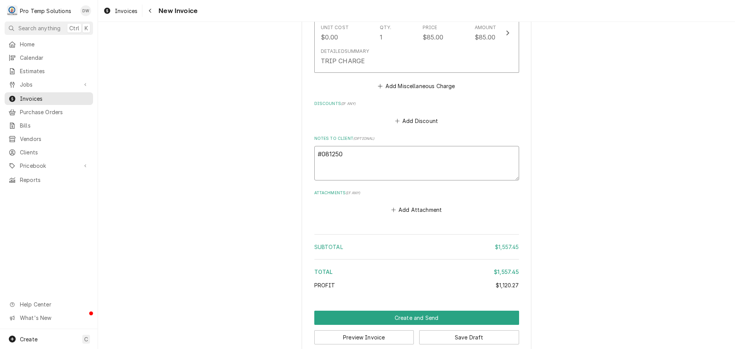
type textarea "x"
type textarea "#0812500"
type textarea "x"
type textarea "#08125002"
type textarea "x"
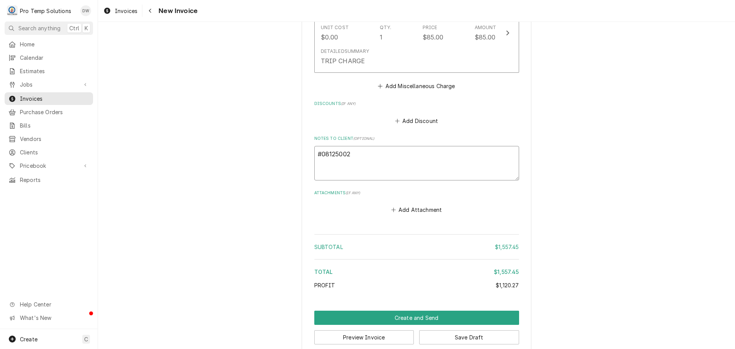
type textarea "#08125002"
type textarea "x"
type textarea "#08125002 L"
type textarea "x"
type textarea "#08125002 LI"
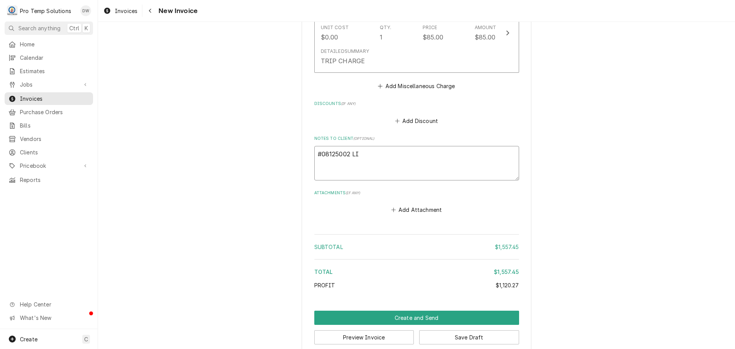
type textarea "x"
type textarea "#08125002 LIM"
type textarea "x"
type textarea "#08125002 LIME"
type textarea "x"
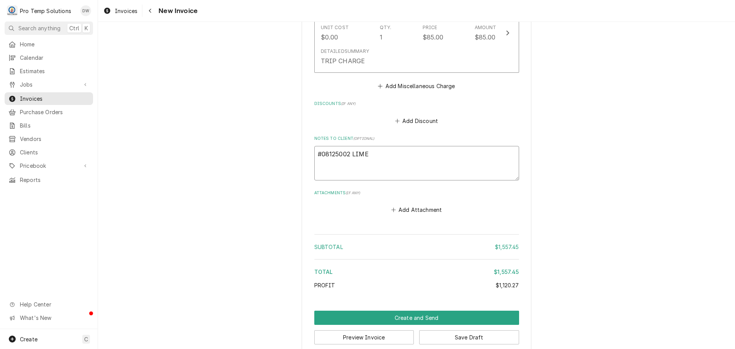
type textarea "#08125002 LIME/"
type textarea "x"
type textarea "#08125002 LIME/R"
type textarea "x"
type textarea "#08125002 LIME/RA"
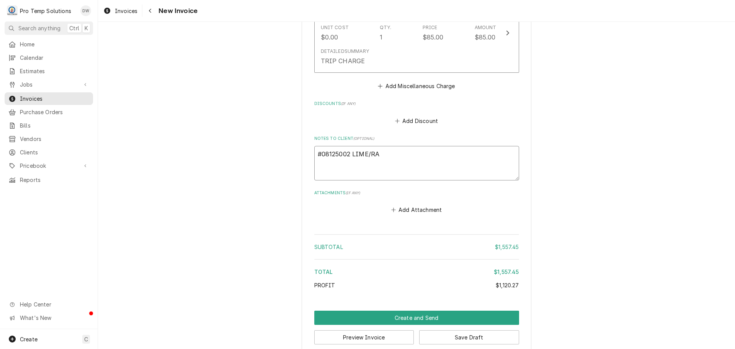
type textarea "x"
type textarea "#08125002 LIME/RAL"
type textarea "x"
type textarea "#08125002 LIME/RAL-"
type textarea "x"
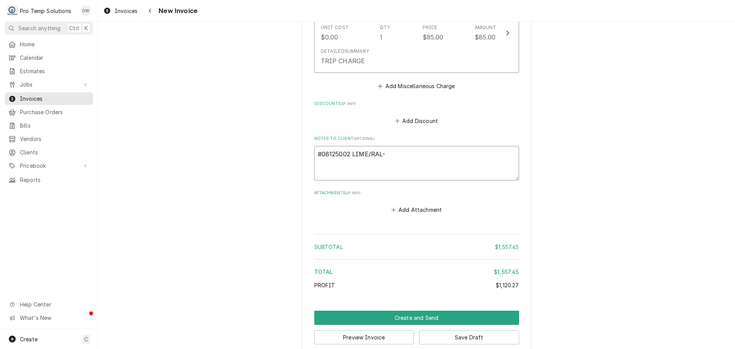
type textarea "#08125002 LIME/RAL-"
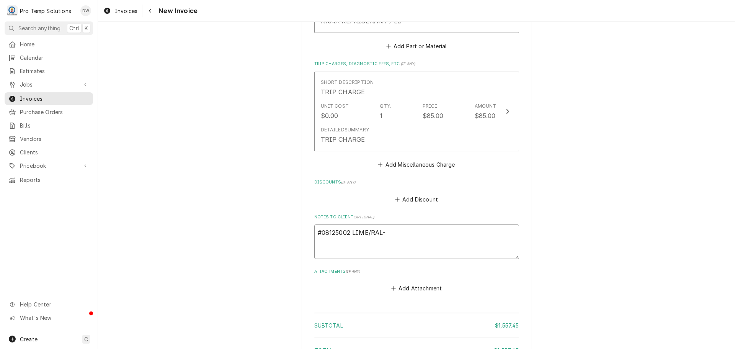
scroll to position [1503, 0]
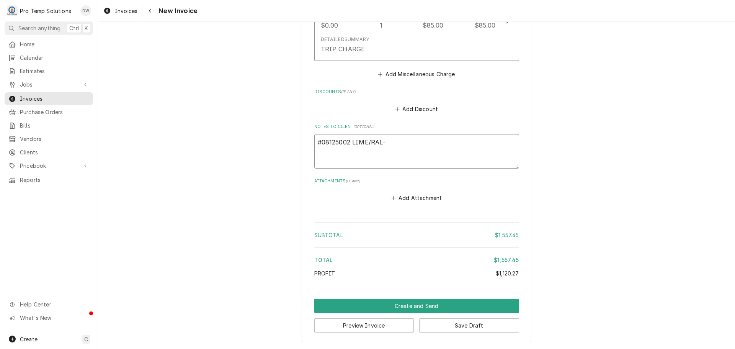
type textarea "x"
type textarea "#08125002 LIME/RAL- R"
type textarea "x"
type textarea "#08125002 LIME/RAL- RI"
type textarea "x"
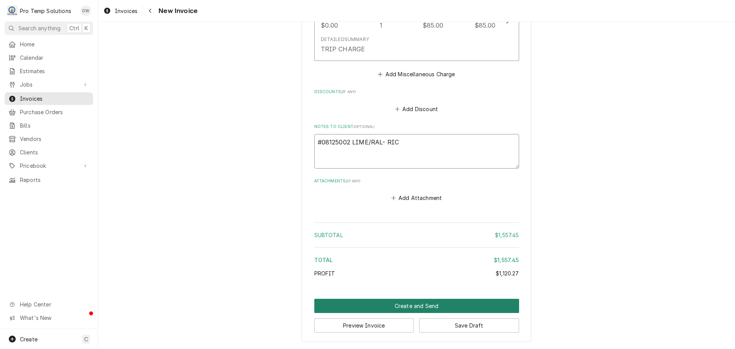
type textarea "#08125002 LIME/RAL- RIC"
click at [412, 303] on button "Create and Send" at bounding box center [416, 306] width 205 height 14
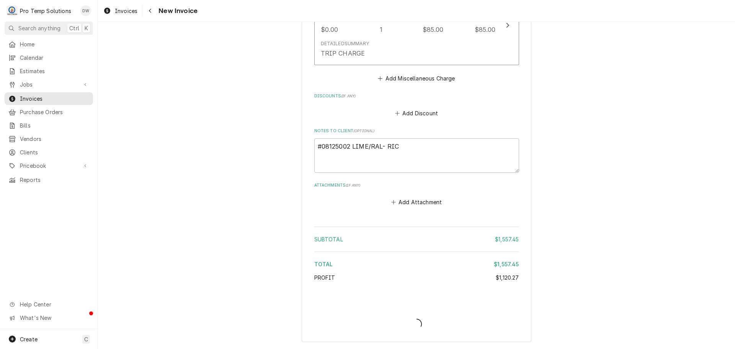
type textarea "x"
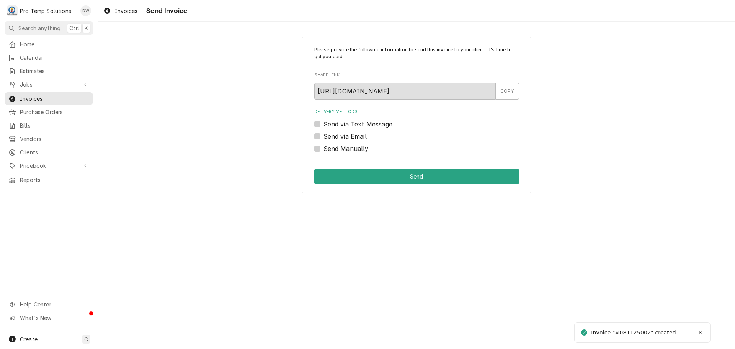
click at [324, 136] on label "Send via Email" at bounding box center [345, 136] width 43 height 9
click at [324, 136] on input "Send via Email" at bounding box center [426, 140] width 205 height 17
checkbox input "true"
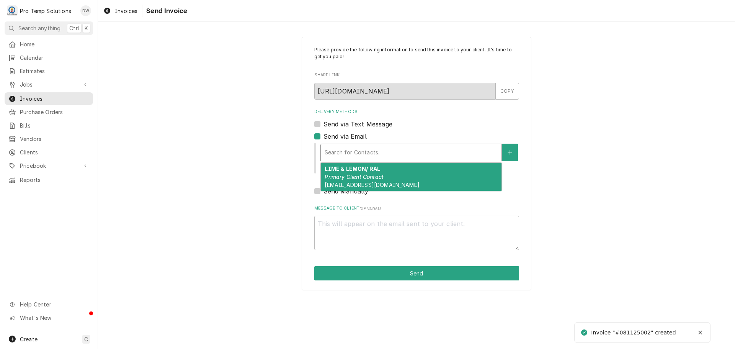
click at [371, 145] on div "Search for Contacts..." at bounding box center [411, 152] width 181 height 17
click at [376, 178] on em "Primary Client Contact" at bounding box center [354, 176] width 59 height 7
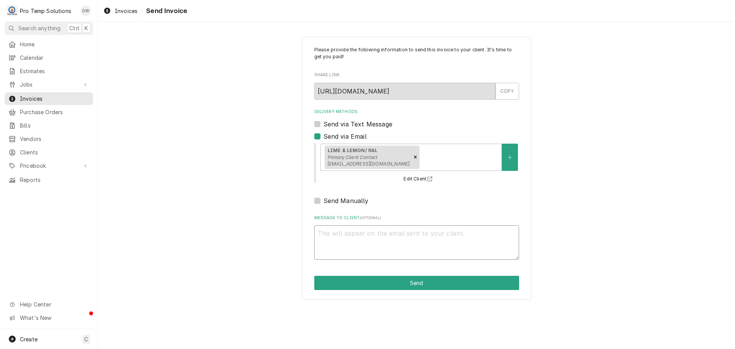
click at [359, 235] on textarea "Message to Client ( optional )" at bounding box center [416, 242] width 205 height 34
type textarea "x"
type textarea "#"
type textarea "x"
type textarea "#0"
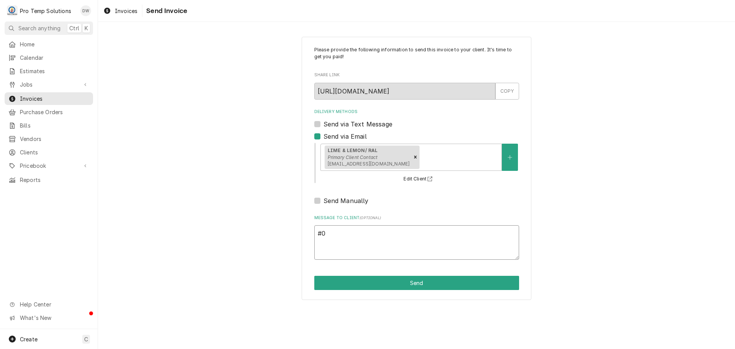
type textarea "x"
type textarea "#08"
type textarea "x"
type textarea "#081"
type textarea "x"
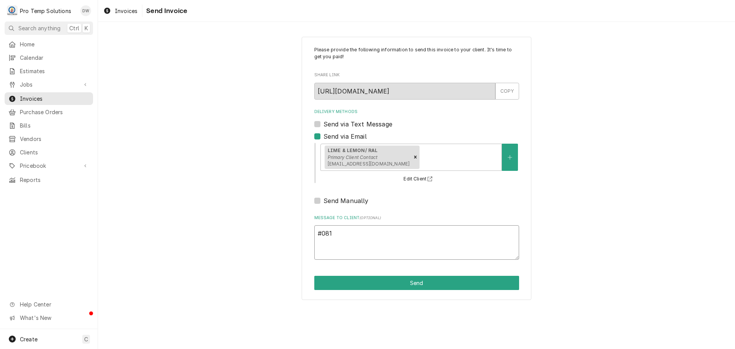
type textarea "#0811"
type textarea "x"
type textarea "#08112"
type textarea "x"
type textarea "#081125"
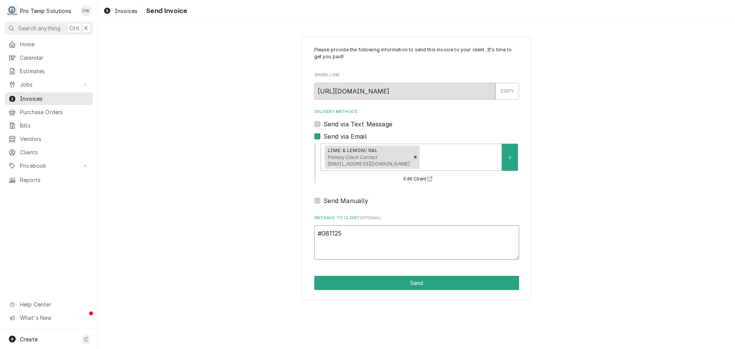
type textarea "x"
type textarea "#0811250"
type textarea "x"
type textarea "#08112500"
type textarea "x"
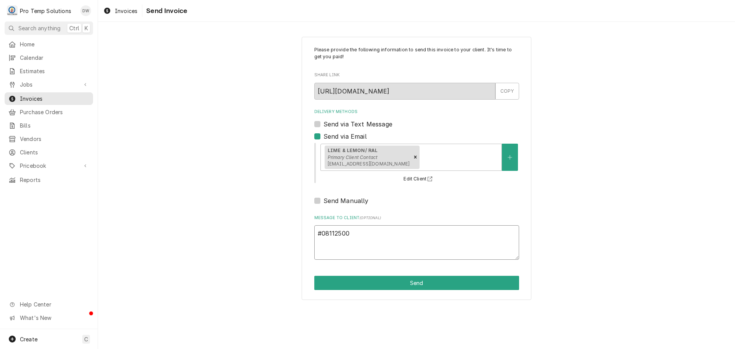
type textarea "#081125002"
type textarea "x"
type textarea "#081125002"
type textarea "x"
type textarea "#081125002 L"
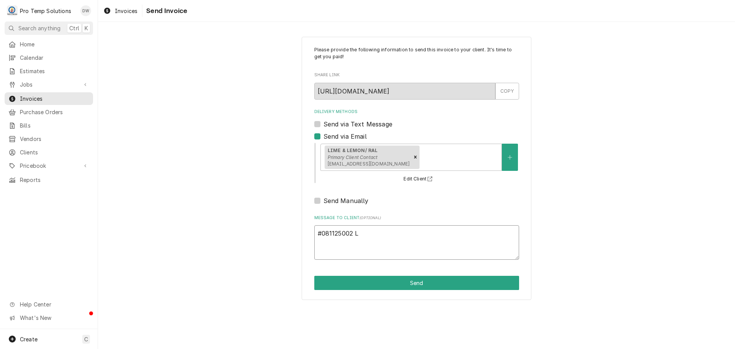
type textarea "x"
type textarea "#081125002 LI"
type textarea "x"
type textarea "#081125002 LIM"
type textarea "x"
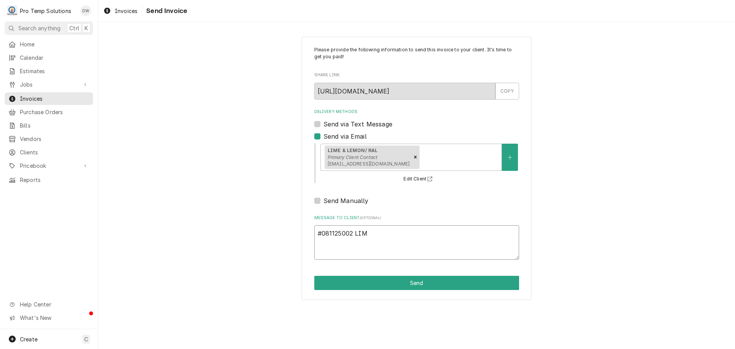
type textarea "#081125002 LIME"
type textarea "x"
type textarea "#081125002 LIME/"
type textarea "x"
type textarea "#081125002 LIME/R"
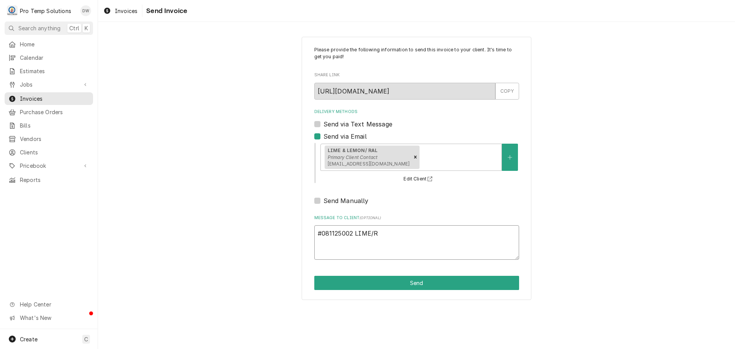
type textarea "x"
type textarea "#081125002 LIME/RA"
type textarea "x"
type textarea "#081125002 LIME/RAL"
type textarea "x"
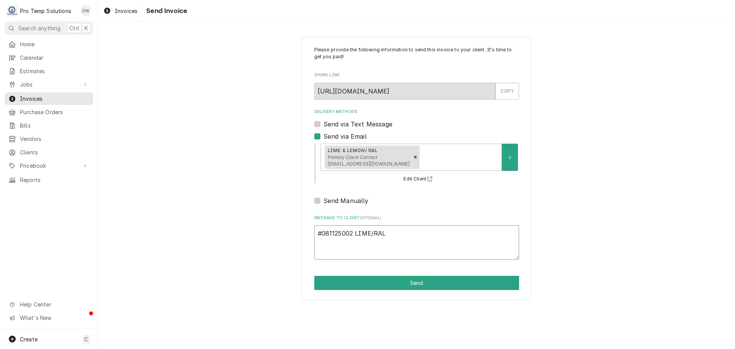
type textarea "#081125002 LIME/RAL-"
type textarea "x"
type textarea "#081125002 LIME/RAL-"
type textarea "x"
type textarea "#081125002 LIME/RAL- R"
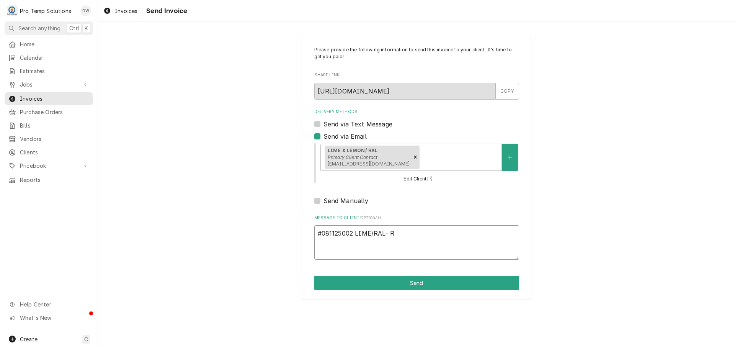
type textarea "x"
type textarea "#081125002 LIME/RAL- RI"
type textarea "x"
type textarea "#081125002 LIME/RAL- RIC"
type textarea "x"
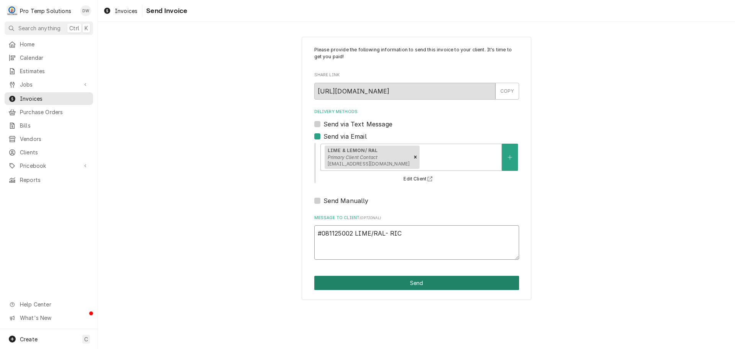
type textarea "#081125002 LIME/RAL- RIC"
click at [399, 281] on button "Send" at bounding box center [416, 283] width 205 height 14
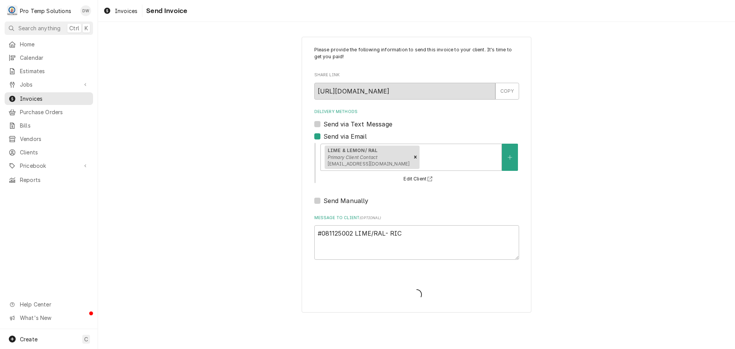
type textarea "x"
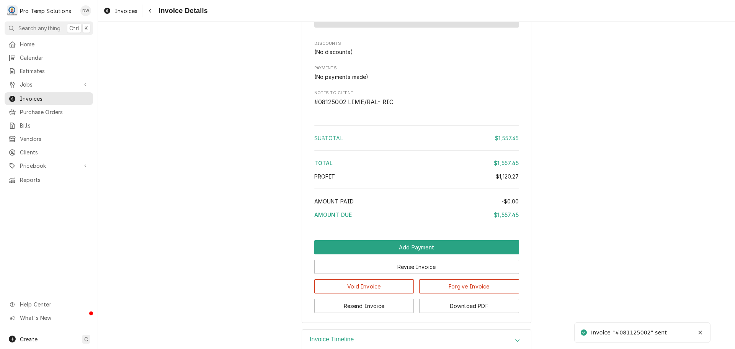
scroll to position [1305, 0]
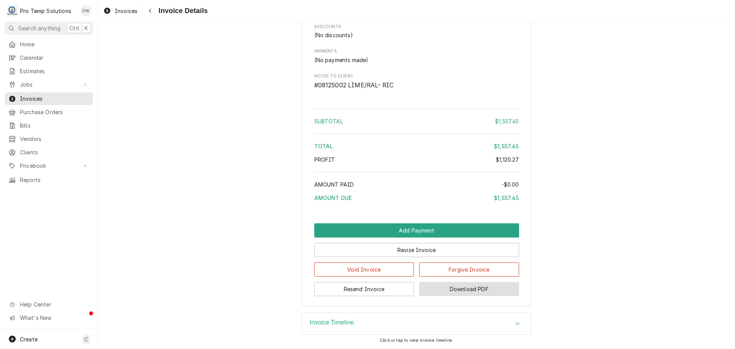
click at [460, 289] on button "Download PDF" at bounding box center [469, 289] width 100 height 14
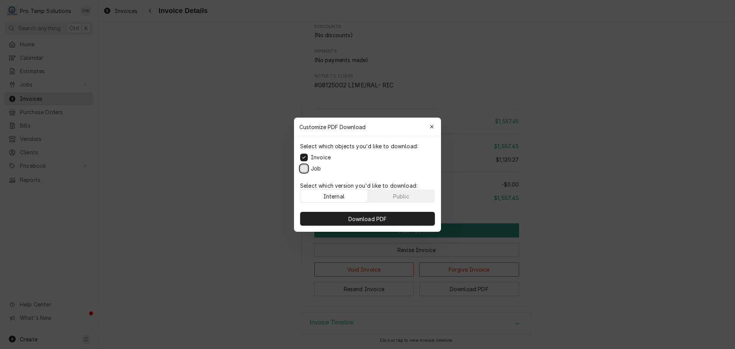
click at [305, 167] on button "Job" at bounding box center [304, 168] width 8 height 8
click at [365, 218] on span "Download PDF" at bounding box center [368, 218] width 42 height 8
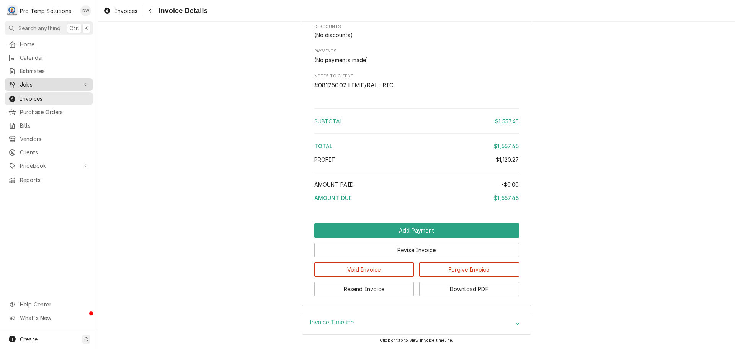
click at [31, 80] on span "Jobs" at bounding box center [49, 84] width 58 height 8
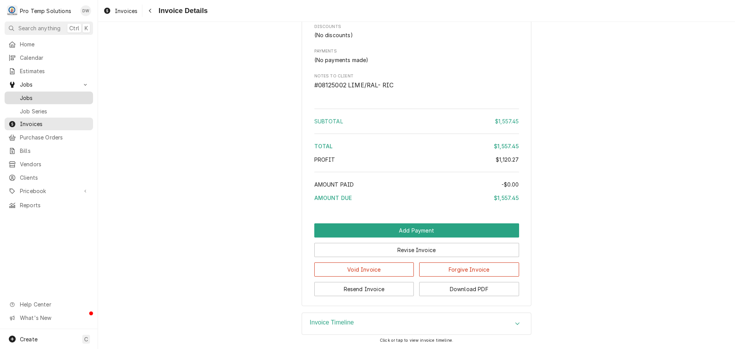
click at [26, 97] on span "Jobs" at bounding box center [54, 98] width 69 height 8
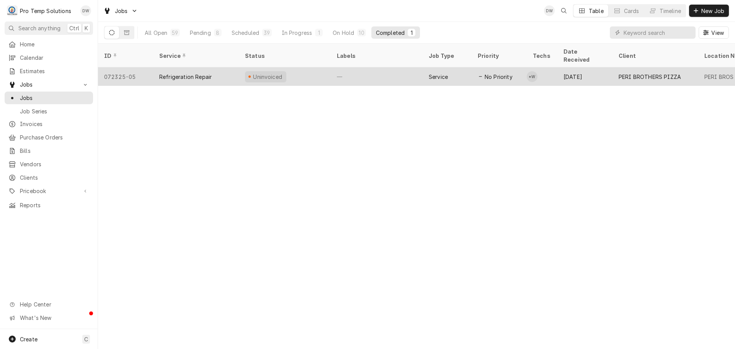
click at [395, 67] on div "—" at bounding box center [377, 76] width 92 height 18
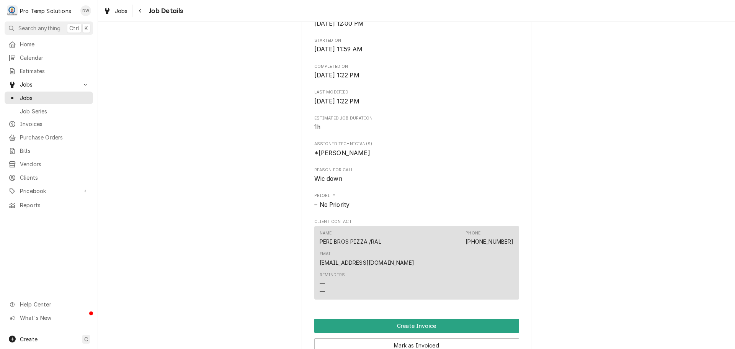
scroll to position [460, 0]
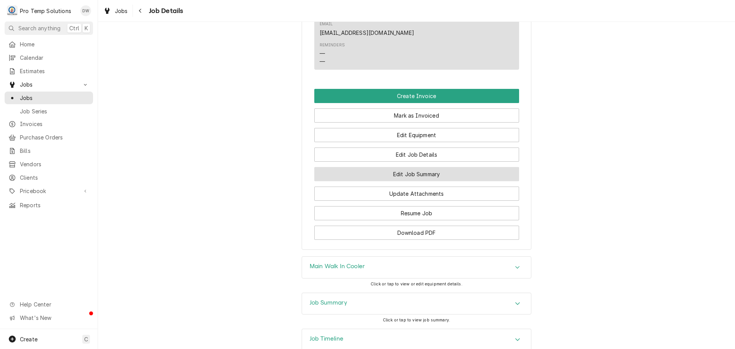
click at [411, 167] on button "Edit Job Summary" at bounding box center [416, 174] width 205 height 14
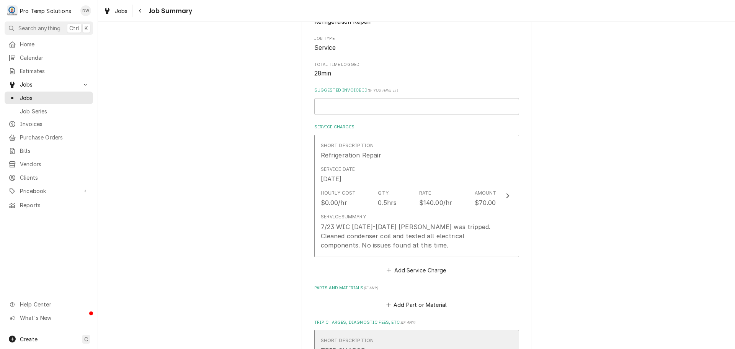
scroll to position [115, 0]
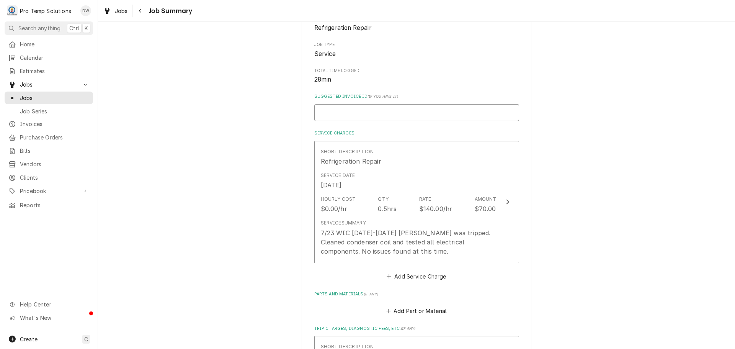
click at [408, 111] on input "Suggested Invoice ID ( if you have it )" at bounding box center [416, 112] width 205 height 17
type textarea "x"
type input "#"
type textarea "x"
type input "#0"
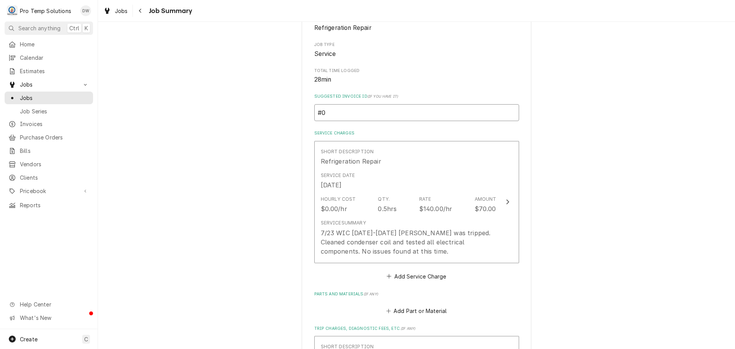
type textarea "x"
type input "#07"
type textarea "x"
type input "#072"
type textarea "x"
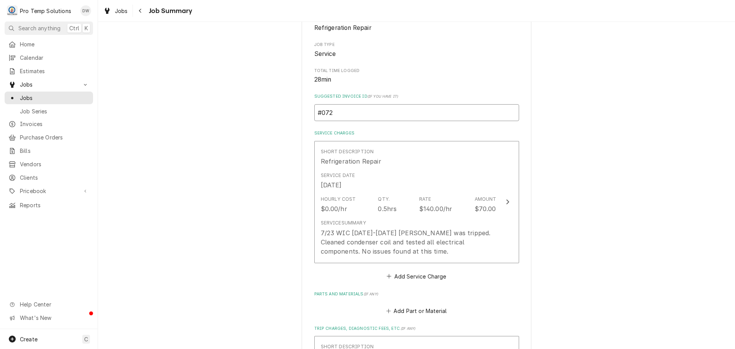
type input "#0723"
type textarea "x"
type input "#07232"
type textarea "x"
type input "#072325"
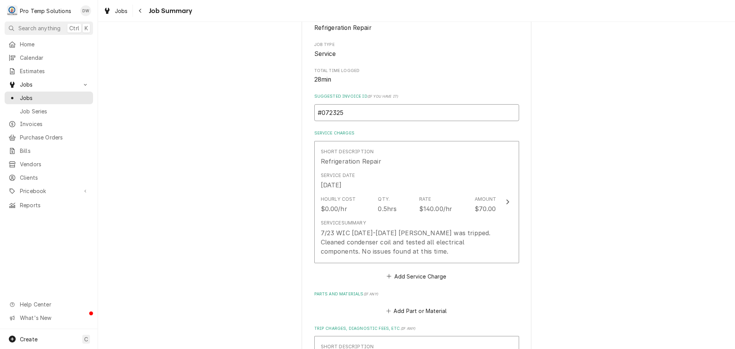
type textarea "x"
type input "#0723250"
type textarea "x"
type input "#07232500"
type textarea "x"
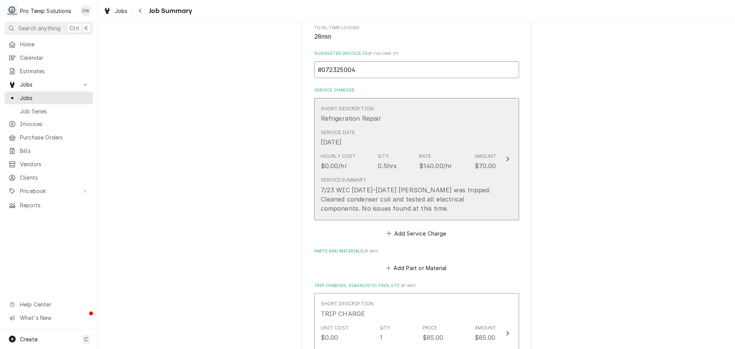
scroll to position [191, 0]
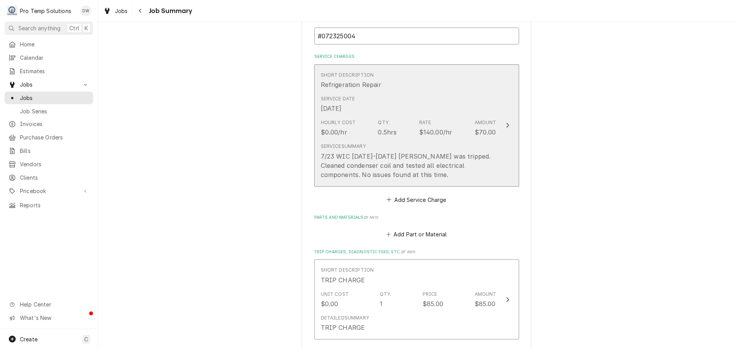
type input "#072325004"
click at [506, 128] on icon "Update Line Item" at bounding box center [508, 125] width 4 height 6
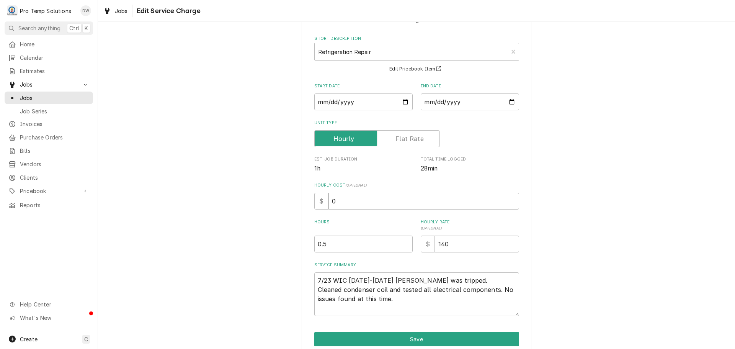
scroll to position [63, 0]
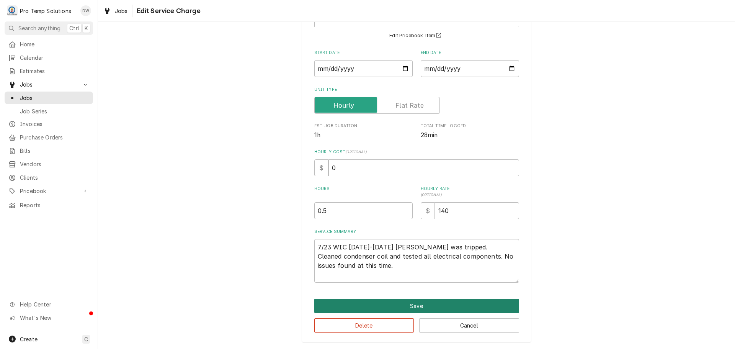
click at [415, 306] on button "Save" at bounding box center [416, 306] width 205 height 14
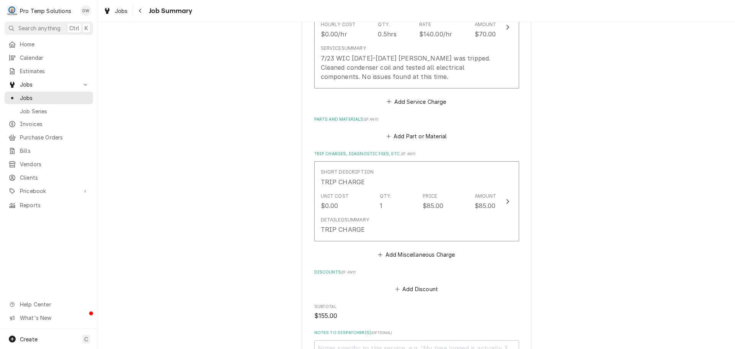
scroll to position [478, 0]
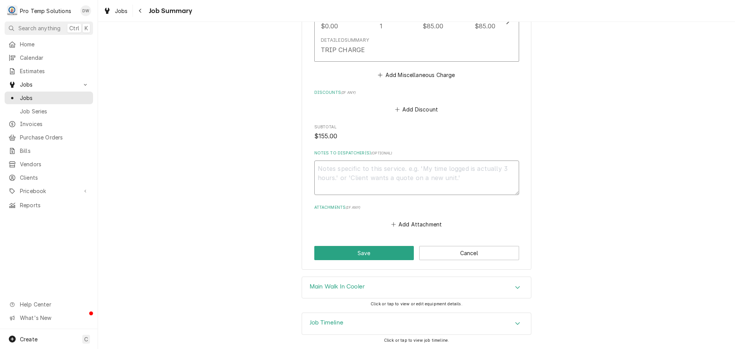
click at [344, 167] on textarea "Notes to Dispatcher(s) ( optional )" at bounding box center [416, 177] width 205 height 34
type textarea "x"
type textarea "#"
type textarea "x"
type textarea "#0"
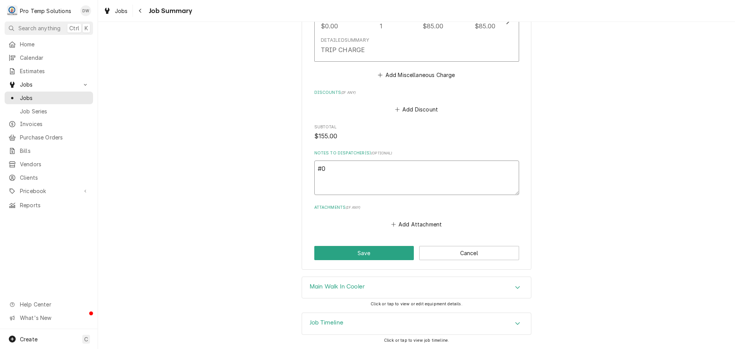
type textarea "x"
type textarea "#07"
type textarea "x"
type textarea "#072"
type textarea "x"
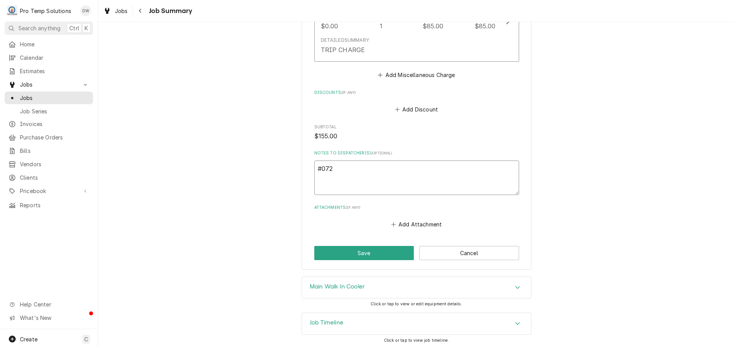
type textarea "#0723"
type textarea "x"
type textarea "#07232"
type textarea "x"
type textarea "#072325"
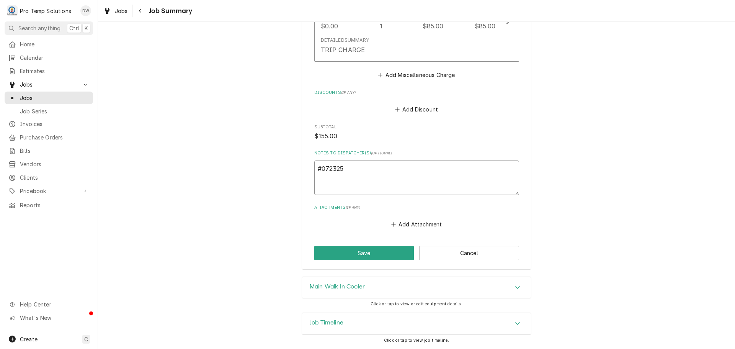
type textarea "x"
type textarea "#0723250"
type textarea "x"
type textarea "#07232500"
type textarea "x"
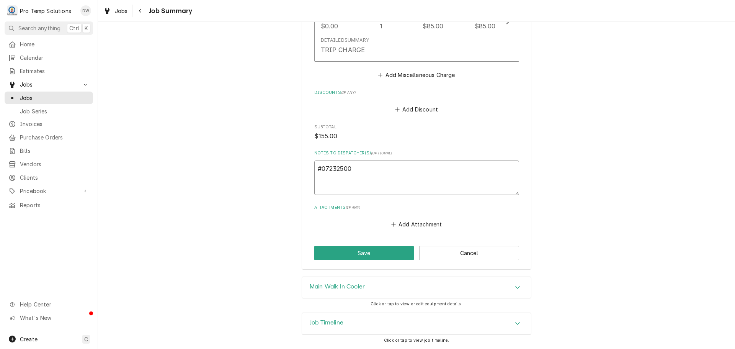
type textarea "#072325004"
type textarea "x"
type textarea "#072325004"
type textarea "x"
type textarea "#072325004 P"
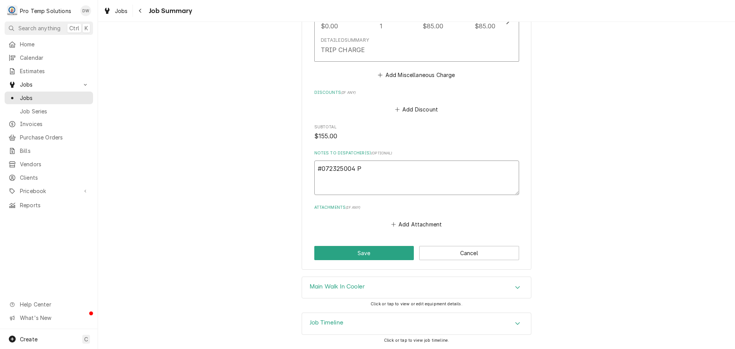
type textarea "x"
type textarea "#072325004 PE"
type textarea "x"
type textarea "#072325004 PER"
type textarea "x"
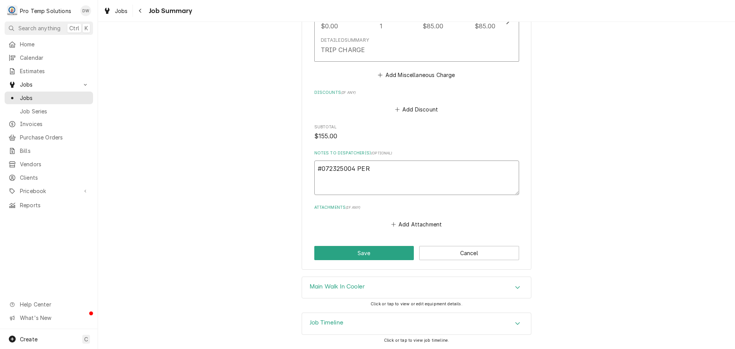
type textarea "#072325004 PERI"
type textarea "x"
type textarea "#072325004 PERI"
type textarea "x"
type textarea "#072325004 PERI B"
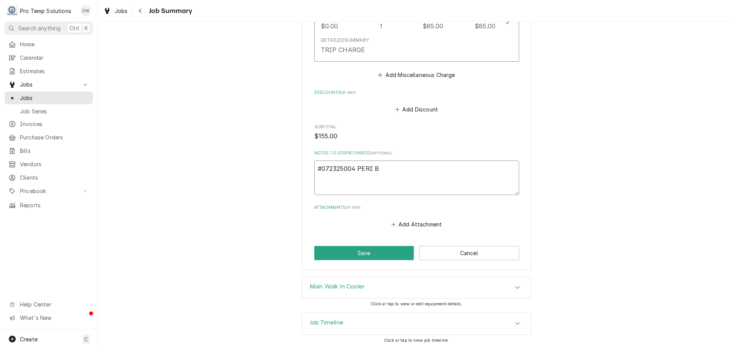
type textarea "x"
type textarea "#072325004 PERI BR"
type textarea "x"
type textarea "#072325004 PERI BRO"
type textarea "x"
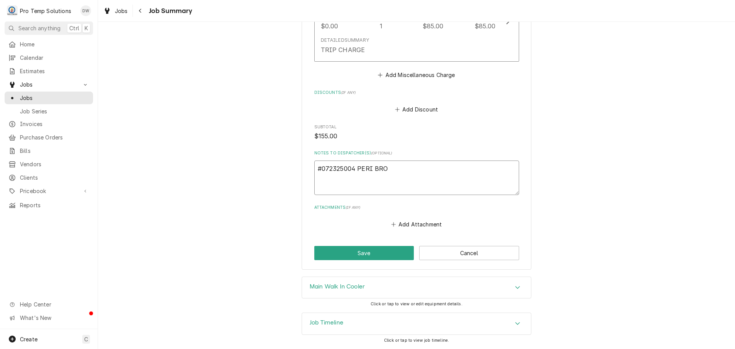
type textarea "#072325004 PERI BROS"
type textarea "x"
type textarea "#072325004 PERI BROS-"
type textarea "x"
type textarea "#072325004 PERI BROS-"
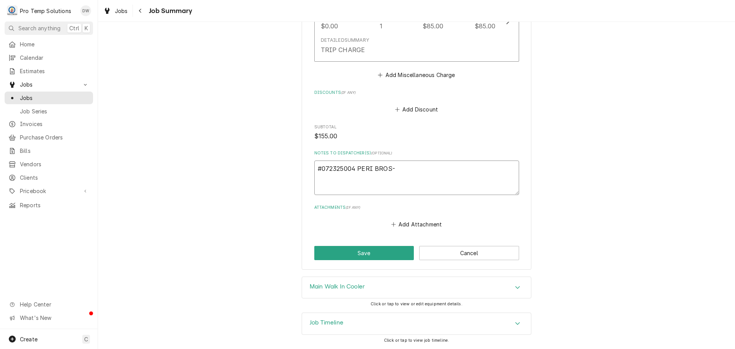
type textarea "x"
type textarea "#072325004 PERI BROS- W"
type textarea "x"
type textarea "#072325004 PERI BROS- WI"
type textarea "x"
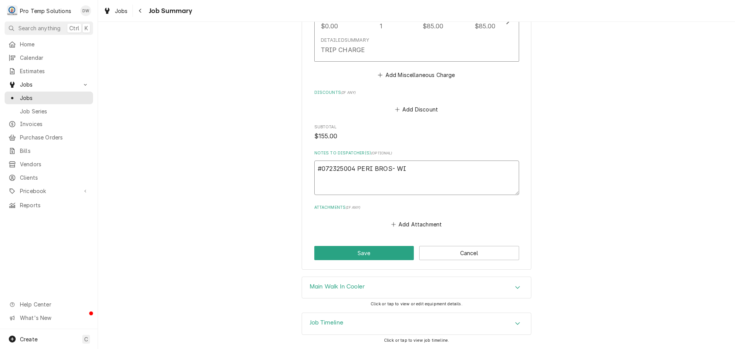
type textarea "#072325004 PERI BROS- WIC"
type textarea "x"
type textarea "#072325004 PERI BROS- WIC"
click at [353, 250] on button "Save" at bounding box center [364, 253] width 100 height 14
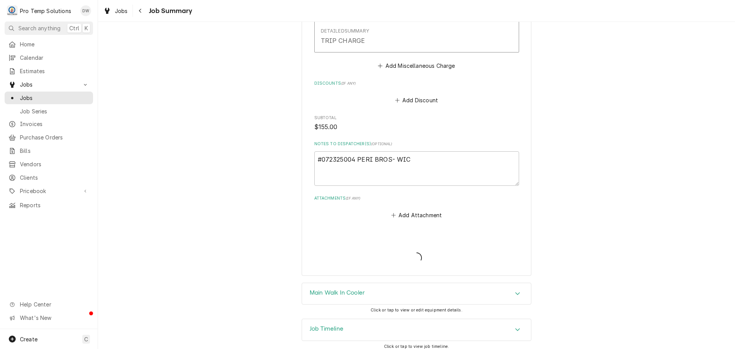
type textarea "x"
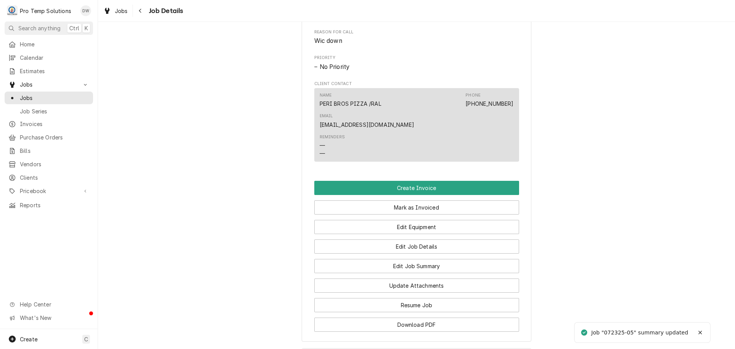
scroll to position [383, 0]
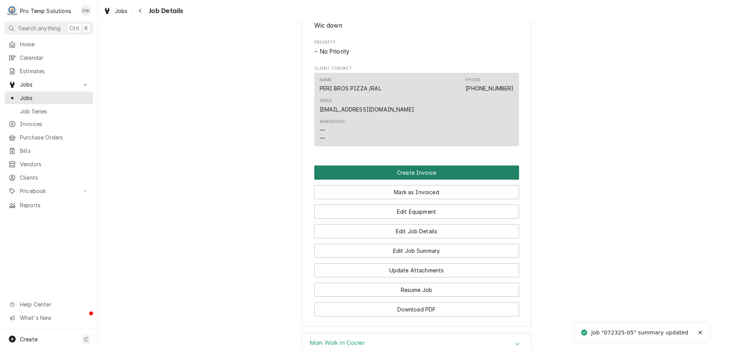
click at [402, 165] on button "Create Invoice" at bounding box center [416, 172] width 205 height 14
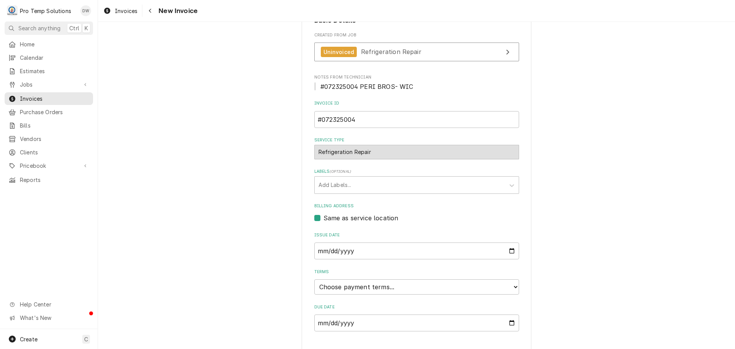
scroll to position [151, 0]
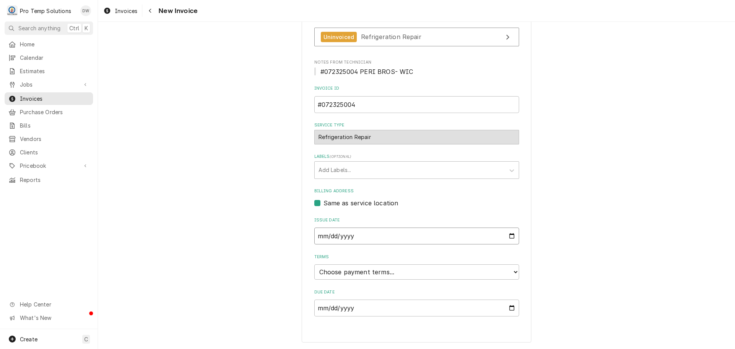
click at [508, 233] on input "[DATE]" at bounding box center [416, 235] width 205 height 17
type input "[DATE]"
click at [349, 270] on select "Choose payment terms... Same Day Net 7 Net 14 Net 21 Net 30 Net 45 Net 60 Net 90" at bounding box center [416, 271] width 205 height 15
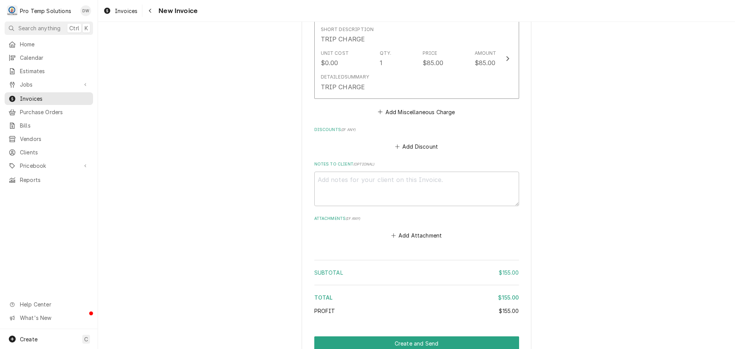
scroll to position [734, 0]
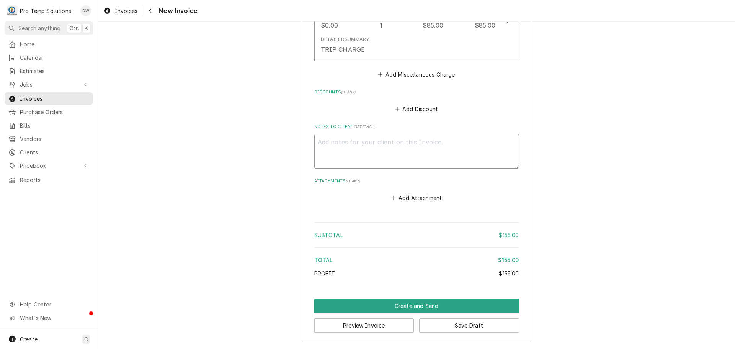
click at [349, 146] on textarea "Notes to Client ( optional )" at bounding box center [416, 151] width 205 height 34
type textarea "x"
type textarea "#"
type textarea "x"
type textarea "#0"
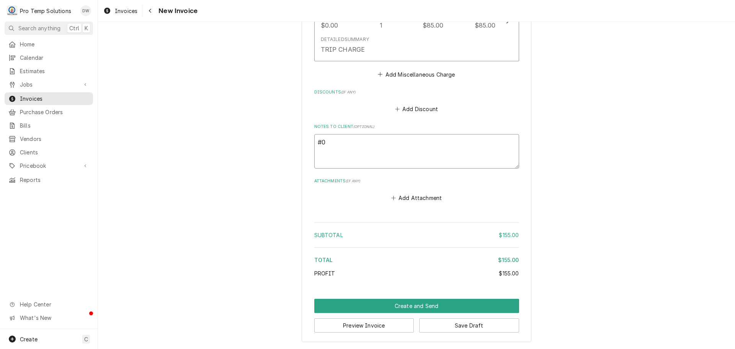
type textarea "x"
type textarea "#07"
type textarea "x"
type textarea "#072"
type textarea "x"
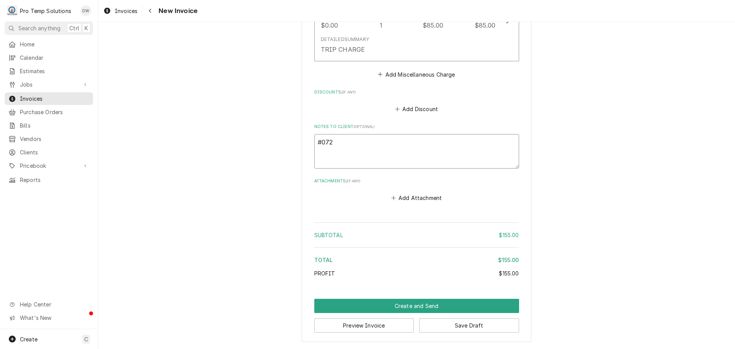
type textarea "#0723"
type textarea "x"
type textarea "#07232"
type textarea "x"
type textarea "#072325"
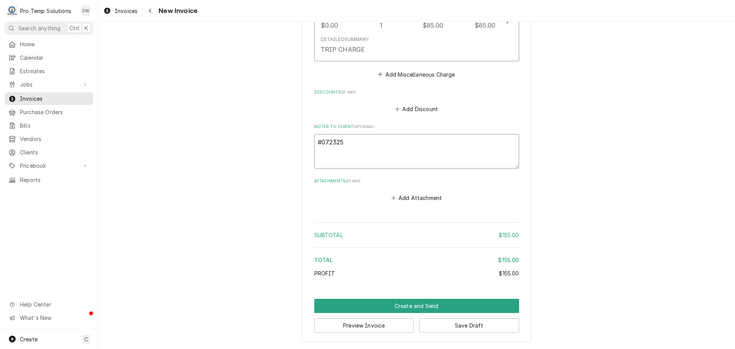
type textarea "x"
type textarea "#0723250"
type textarea "x"
type textarea "#07232500"
type textarea "x"
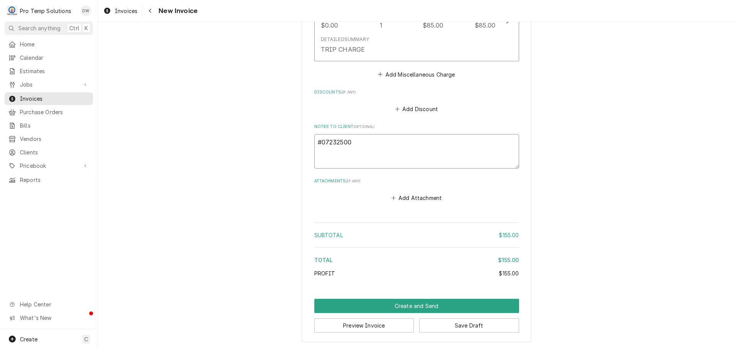
type textarea "#072325004"
type textarea "x"
type textarea "#072325004"
type textarea "x"
type textarea "#072325004 P"
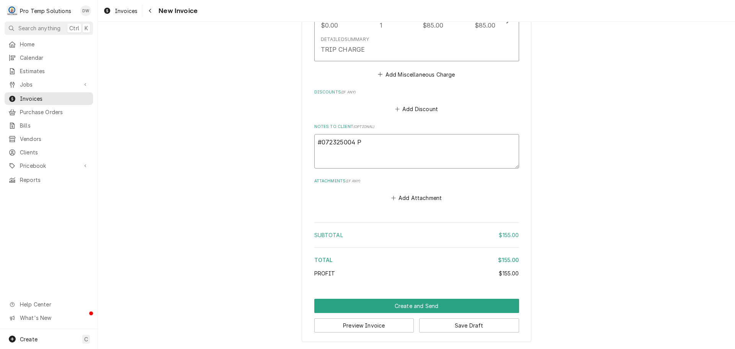
type textarea "x"
type textarea "#072325004 PE"
type textarea "x"
type textarea "#072325004 PER"
type textarea "x"
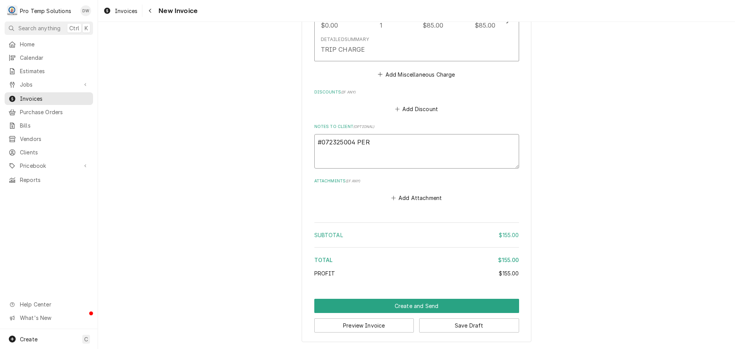
type textarea "#072325004 PERI"
type textarea "x"
type textarea "#072325004 PERI"
type textarea "x"
type textarea "#072325004 PERI B"
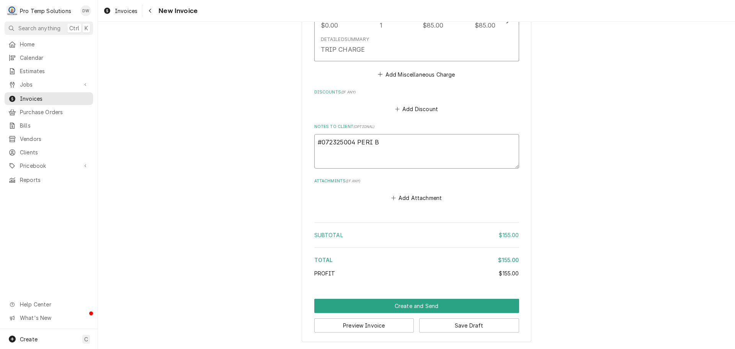
type textarea "x"
type textarea "#072325004 PERI BR"
type textarea "x"
type textarea "#072325004 PERI BRO"
type textarea "x"
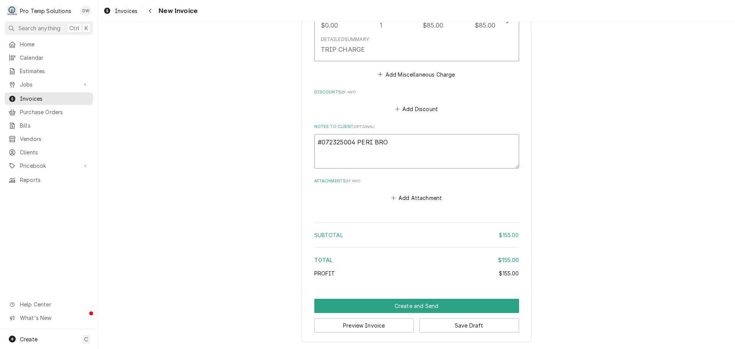
type textarea "#072325004 PERI BROS"
type textarea "x"
type textarea "#072325004 PERI BROS-"
type textarea "x"
type textarea "#072325004 PERI BROS-"
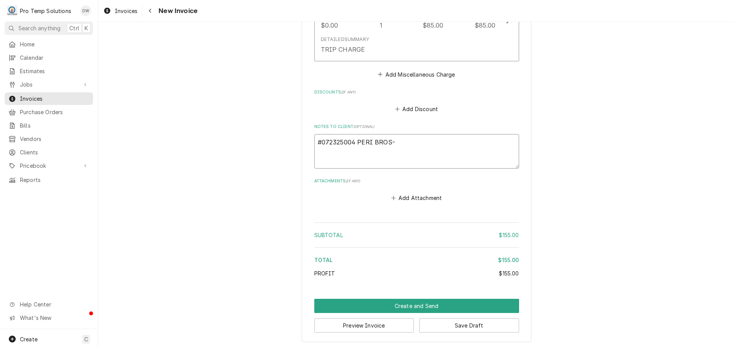
type textarea "x"
type textarea "#072325004 PERI BROS- W"
type textarea "x"
type textarea "#072325004 PERI BROS- WI"
type textarea "x"
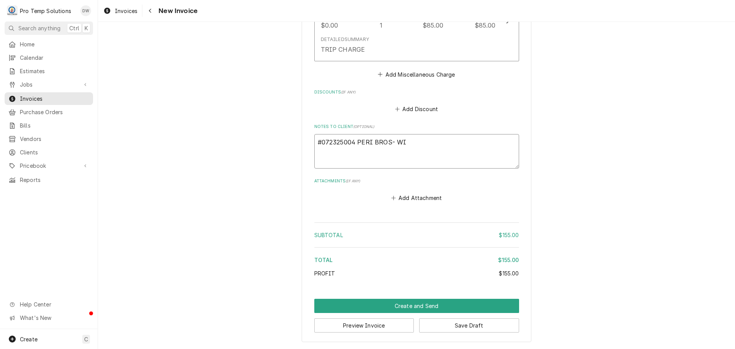
type textarea "#072325004 PERI BROS- WIC"
type textarea "x"
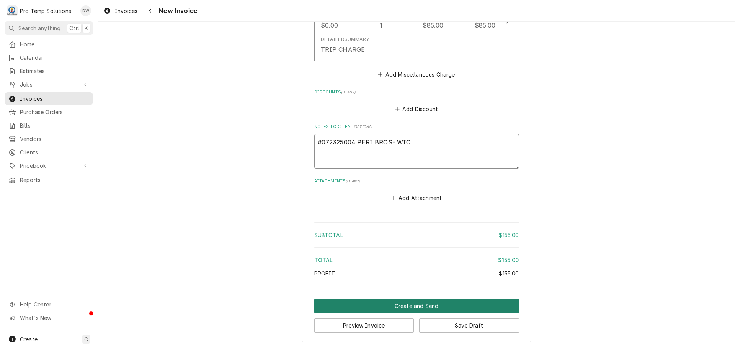
type textarea "#072325004 PERI BROS- WIC"
click at [408, 308] on button "Create and Send" at bounding box center [416, 306] width 205 height 14
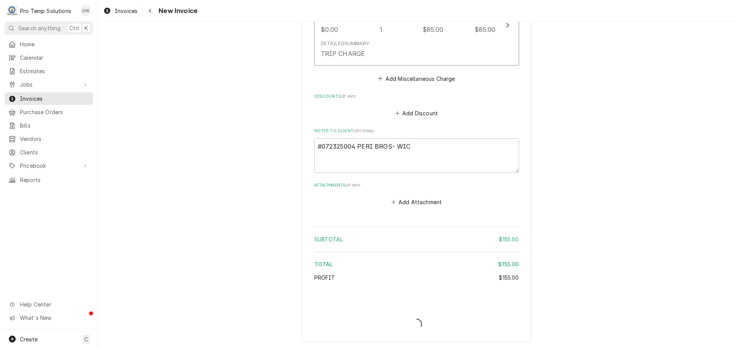
scroll to position [730, 0]
type textarea "x"
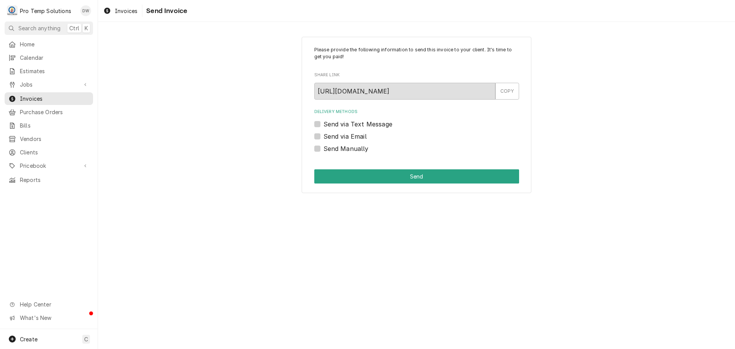
click at [324, 134] on label "Send via Email" at bounding box center [345, 136] width 43 height 9
click at [324, 134] on input "Send via Email" at bounding box center [426, 140] width 205 height 17
checkbox input "true"
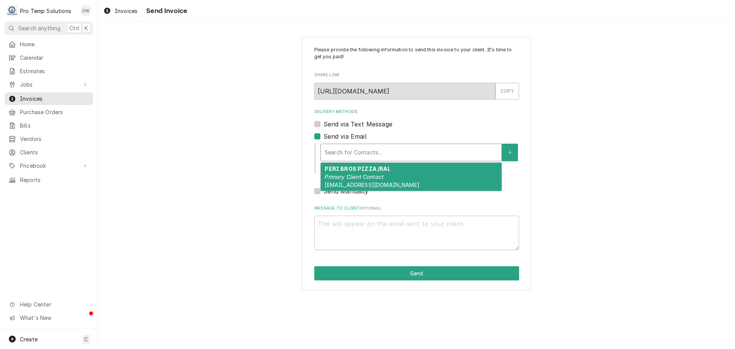
click at [381, 150] on div "Delivery Methods" at bounding box center [411, 153] width 173 height 14
click at [374, 167] on strong "PERI BROS PIZZA /RAL" at bounding box center [357, 168] width 65 height 7
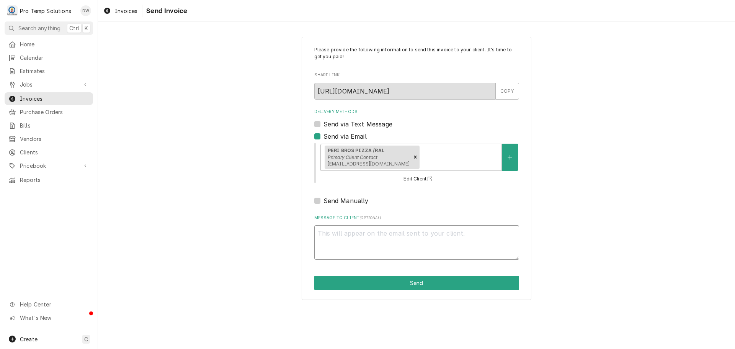
click at [372, 229] on textarea "Message to Client ( optional )" at bounding box center [416, 242] width 205 height 34
type textarea "x"
type textarea "#"
type textarea "x"
type textarea "#0"
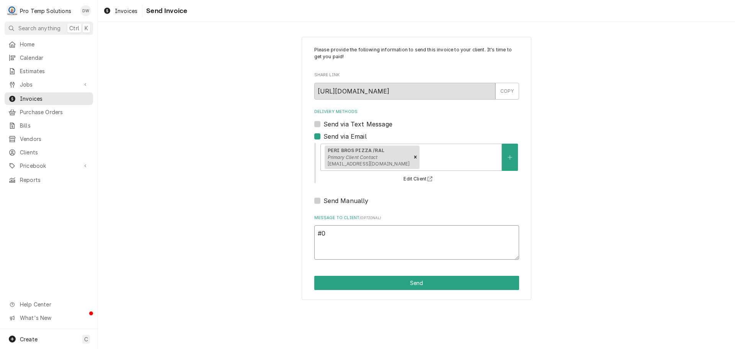
type textarea "x"
type textarea "#07"
type textarea "x"
type textarea "#072"
type textarea "x"
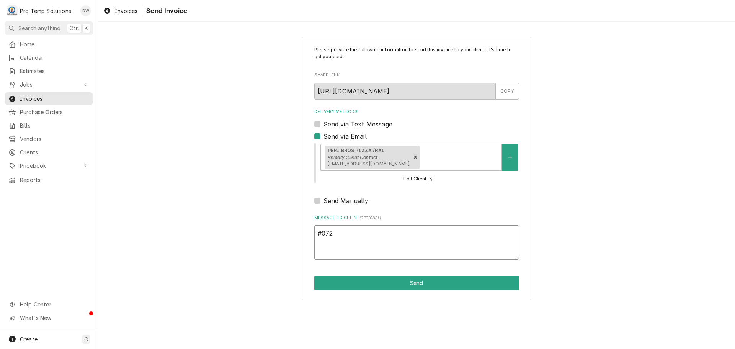
type textarea "#0723"
type textarea "x"
type textarea "#07232"
type textarea "x"
type textarea "#072325"
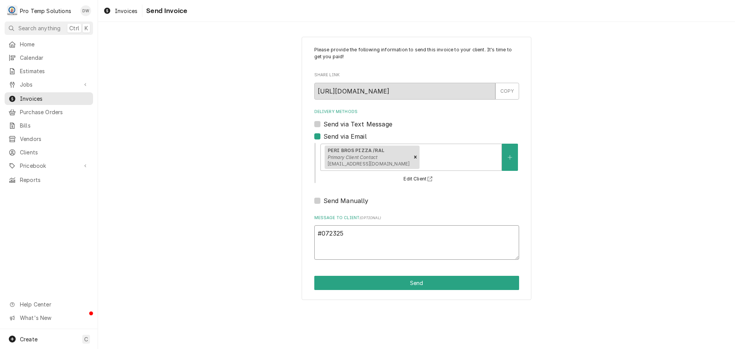
type textarea "x"
type textarea "#0723250"
type textarea "x"
type textarea "#07232500"
type textarea "x"
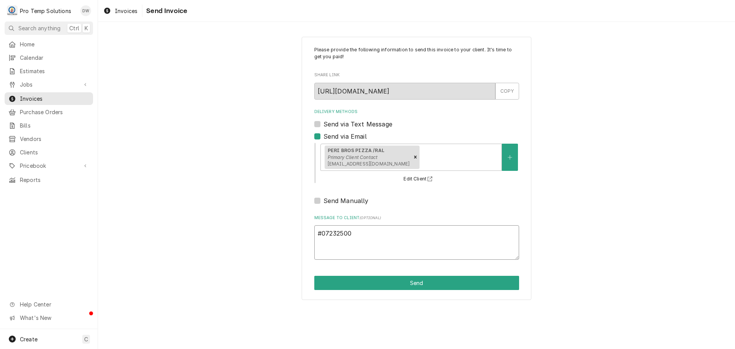
type textarea "#072325004"
type textarea "x"
type textarea "#072325004"
type textarea "x"
type textarea "#072325004 P"
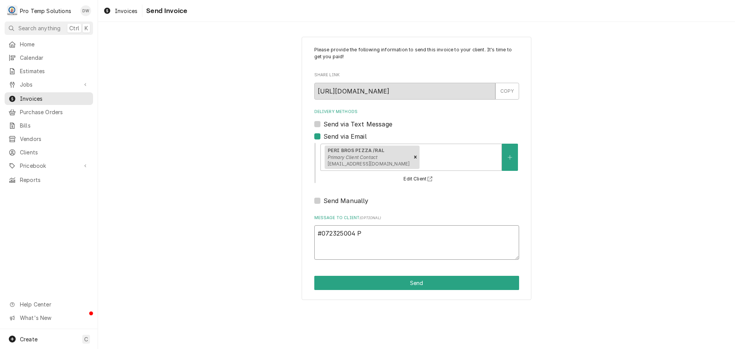
type textarea "x"
type textarea "#072325004 PE"
type textarea "x"
type textarea "#072325004 PER"
type textarea "x"
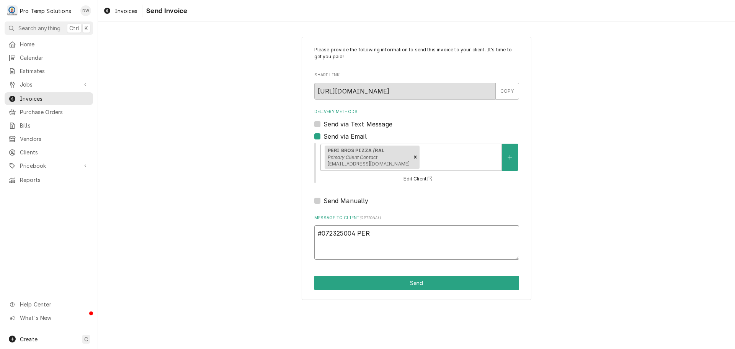
type textarea "#072325004 PERI"
type textarea "x"
type textarea "#072325004 PERI"
type textarea "x"
type textarea "#072325004 PERI B"
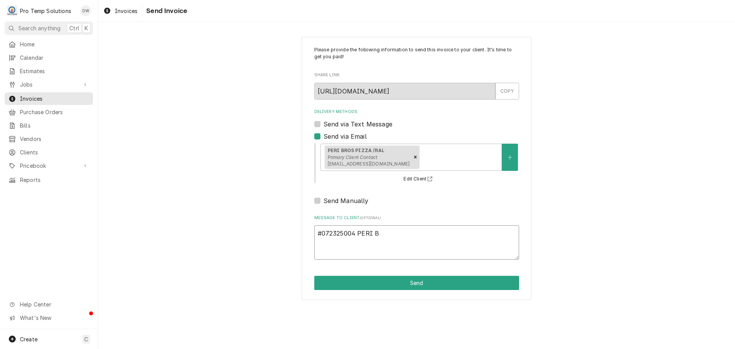
type textarea "x"
type textarea "#072325004 PERI BR"
type textarea "x"
type textarea "#072325004 PERI BRO"
type textarea "x"
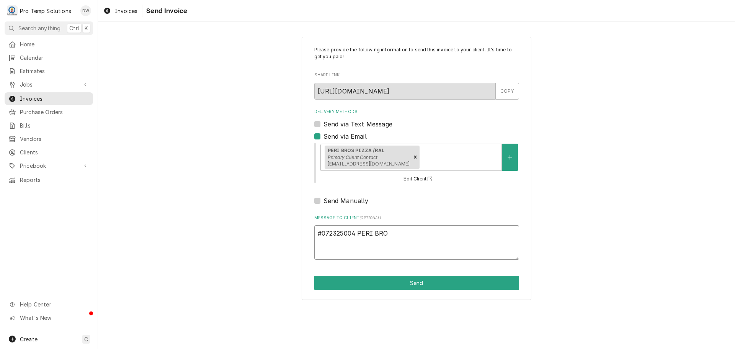
type textarea "#072325004 PERI BROS"
type textarea "x"
type textarea "#072325004 PERI BROS-"
type textarea "x"
type textarea "#072325004 PERI BROS-"
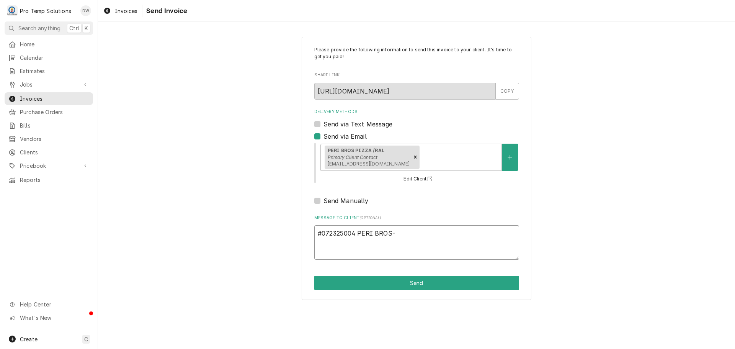
type textarea "x"
type textarea "#072325004 PERI BROS- W"
type textarea "x"
type textarea "#072325004 PERI BROS- WI"
type textarea "x"
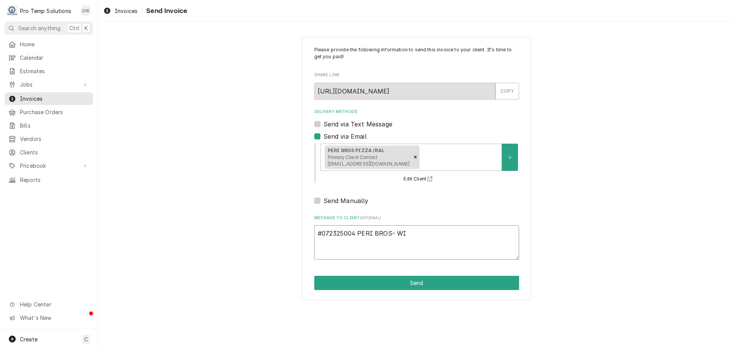
type textarea "#072325004 PERI BROS- WIC"
type textarea "x"
type textarea "#072325004 PERI BROS- WIC"
click at [420, 283] on button "Send" at bounding box center [416, 283] width 205 height 14
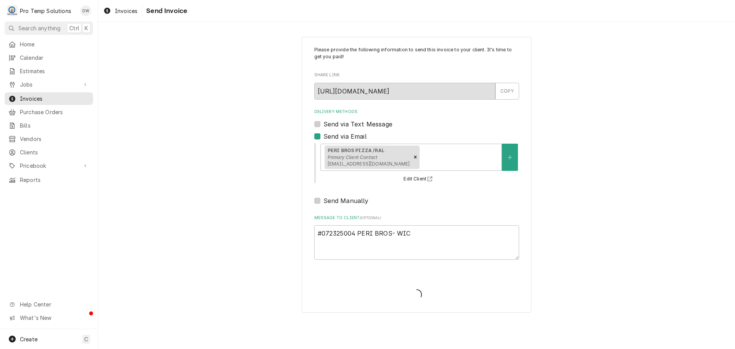
type textarea "x"
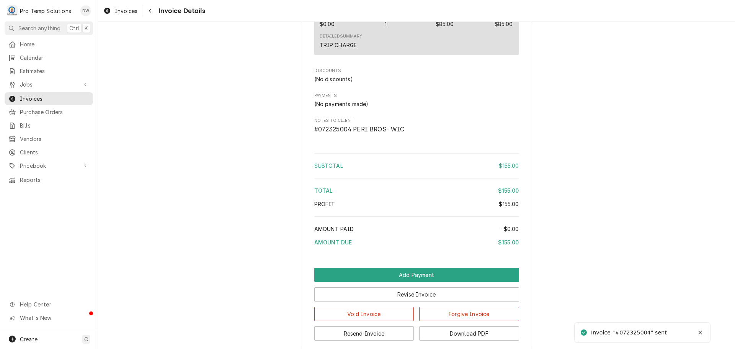
scroll to position [669, 0]
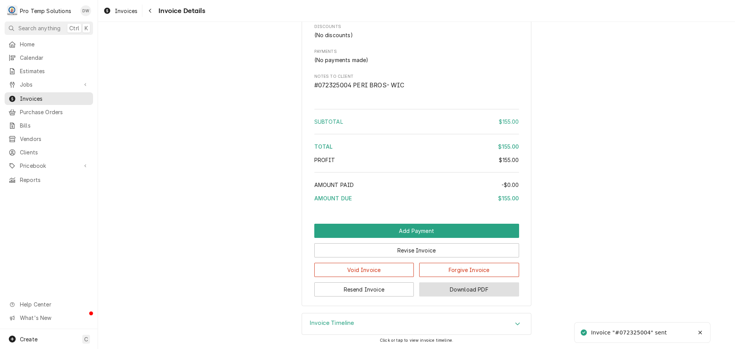
click at [458, 285] on button "Download PDF" at bounding box center [469, 289] width 100 height 14
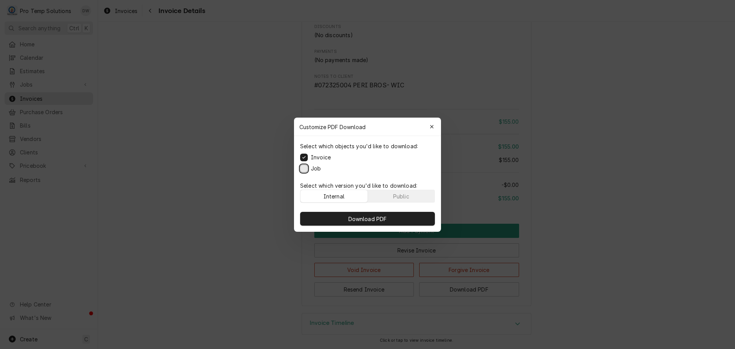
click at [303, 169] on button "Job" at bounding box center [304, 168] width 8 height 8
click at [364, 219] on span "Download PDF" at bounding box center [368, 218] width 42 height 8
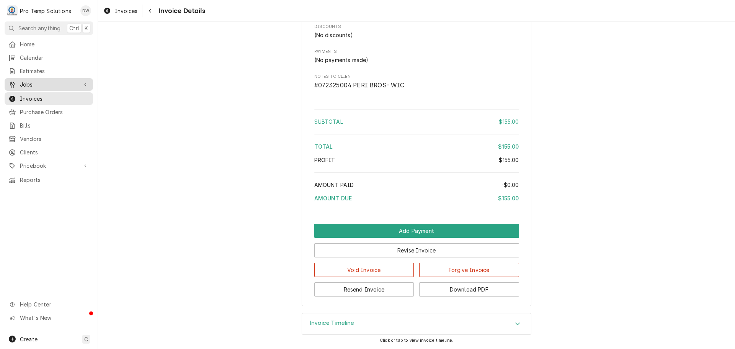
click at [35, 80] on span "Jobs" at bounding box center [49, 84] width 58 height 8
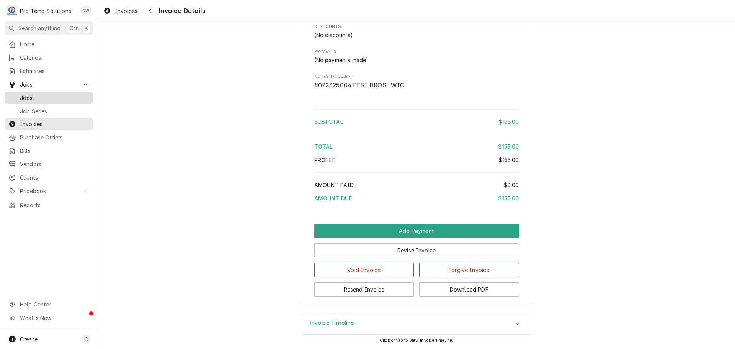
click at [32, 94] on span "Jobs" at bounding box center [54, 98] width 69 height 8
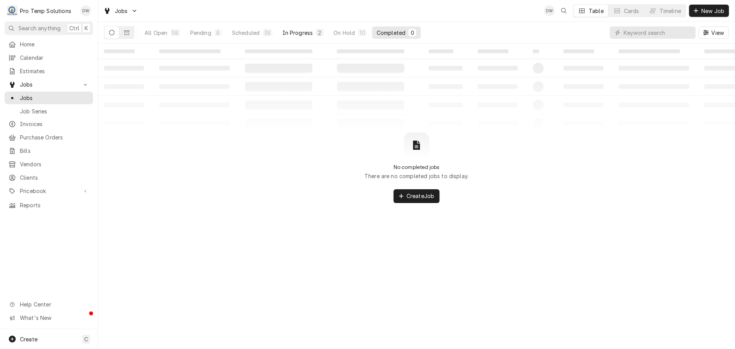
click at [288, 29] on div "In Progress" at bounding box center [298, 33] width 31 height 8
